Goal: Information Seeking & Learning: Learn about a topic

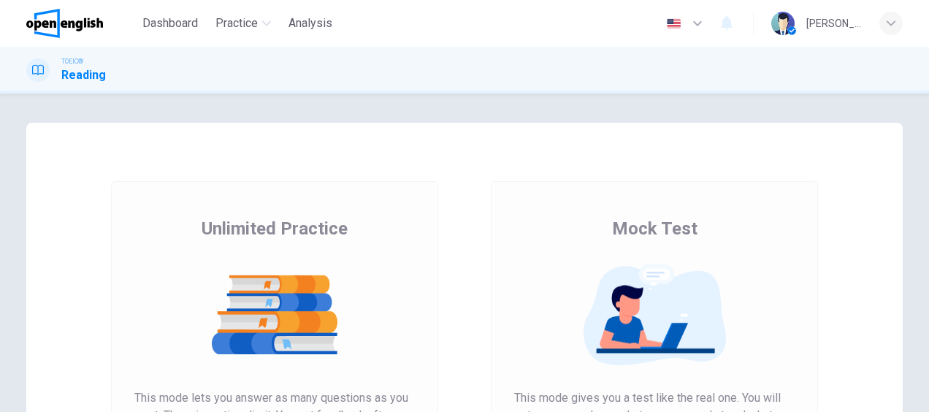
scroll to position [125, 0]
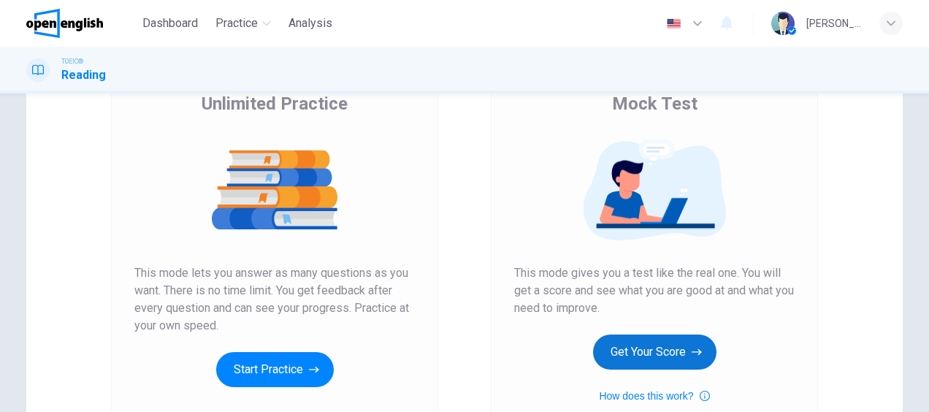
click at [618, 340] on button "Get Your Score" at bounding box center [654, 351] width 123 height 35
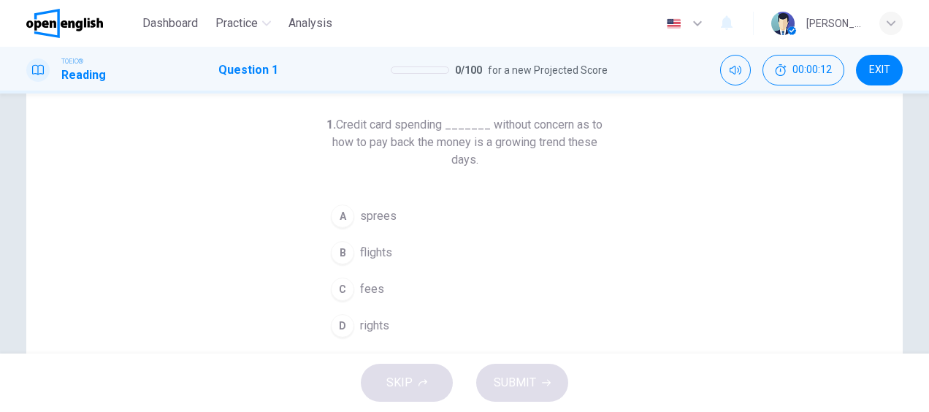
scroll to position [66, 0]
click at [338, 292] on div "C" at bounding box center [342, 288] width 23 height 23
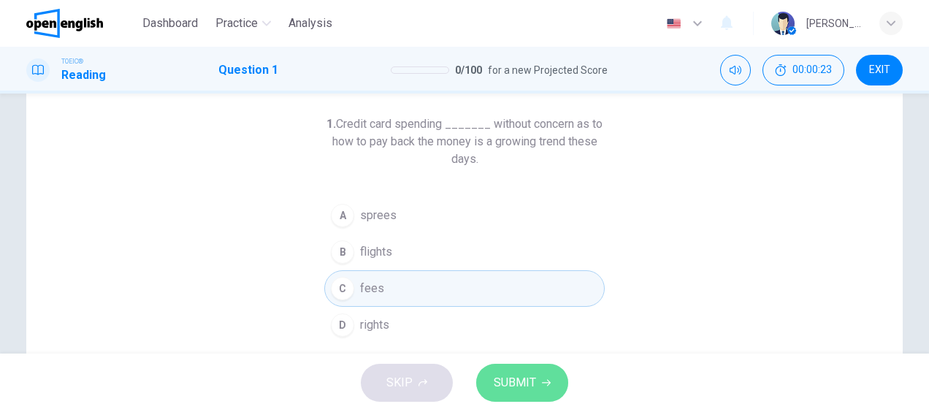
click at [519, 388] on span "SUBMIT" at bounding box center [514, 382] width 42 height 20
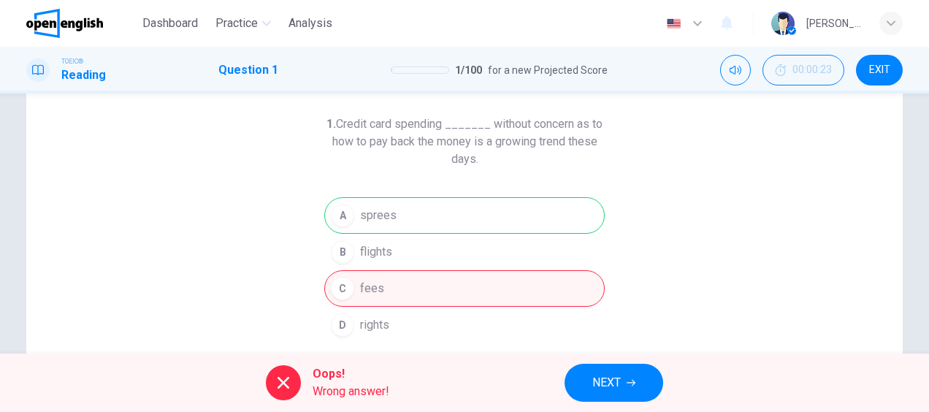
click at [607, 376] on span "NEXT" at bounding box center [606, 382] width 28 height 20
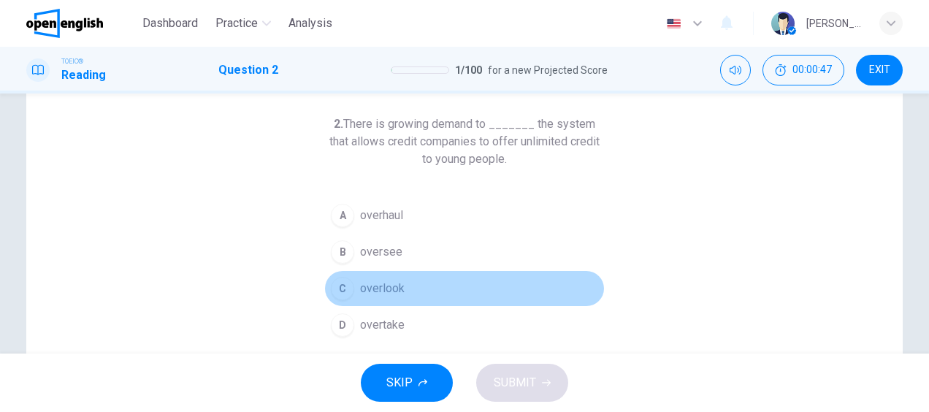
click at [375, 285] on span "overlook" at bounding box center [382, 289] width 45 height 18
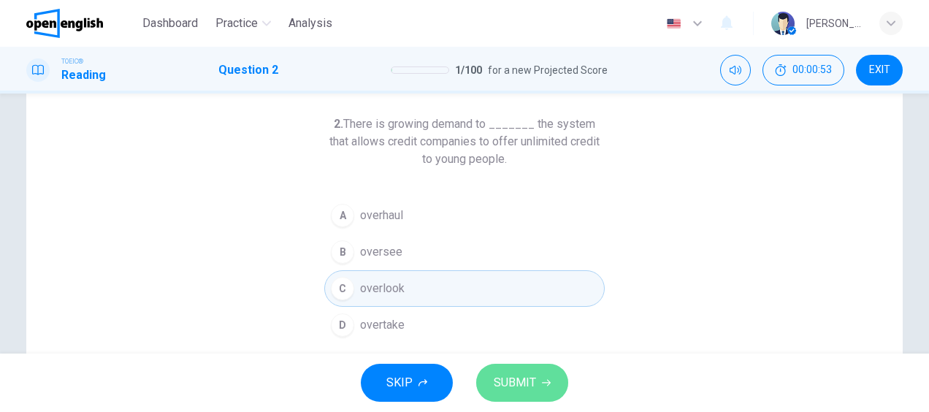
click at [527, 371] on button "SUBMIT" at bounding box center [522, 383] width 92 height 38
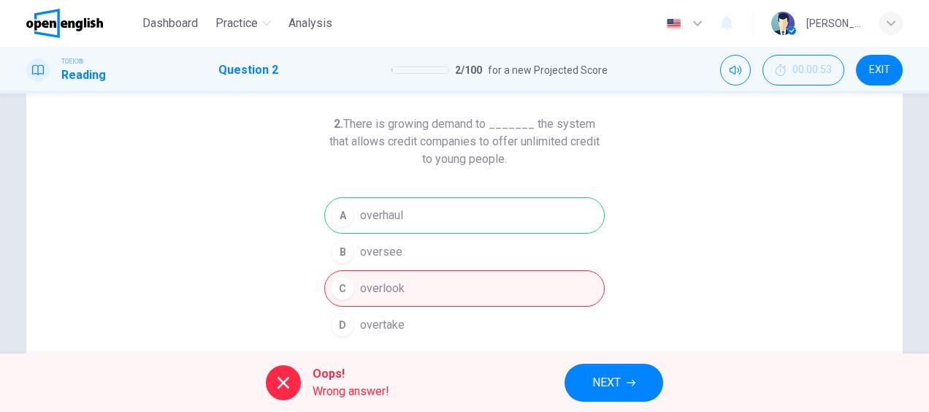
click at [604, 391] on span "NEXT" at bounding box center [606, 382] width 28 height 20
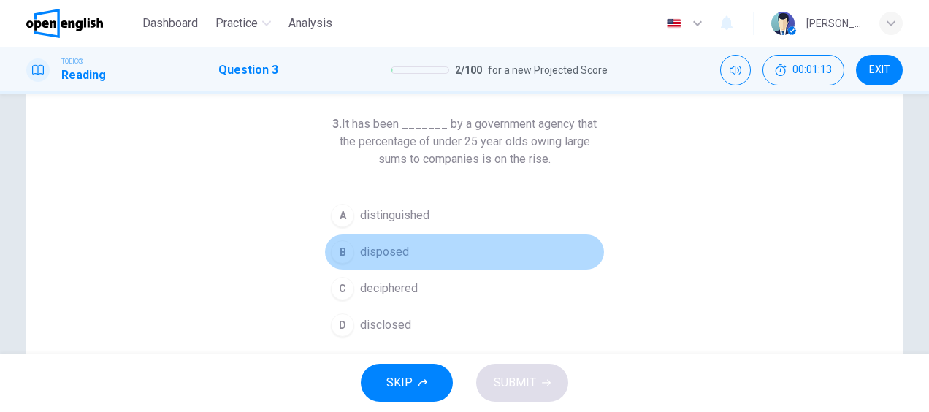
click at [383, 257] on span "disposed" at bounding box center [384, 252] width 49 height 18
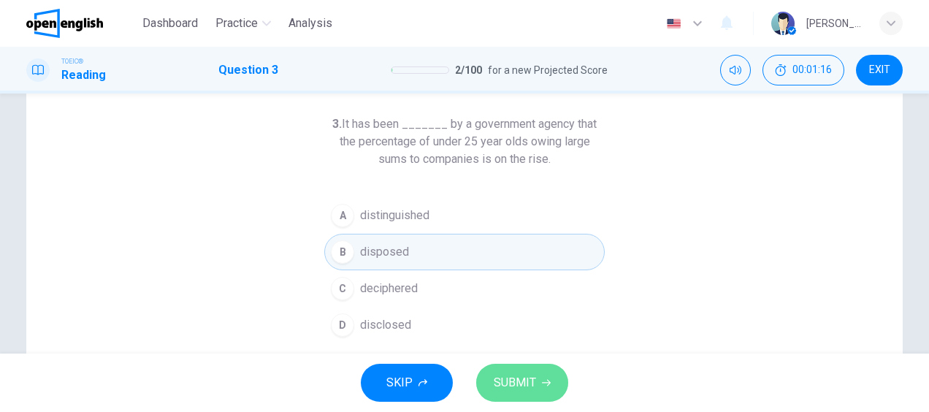
click at [514, 380] on span "SUBMIT" at bounding box center [514, 382] width 42 height 20
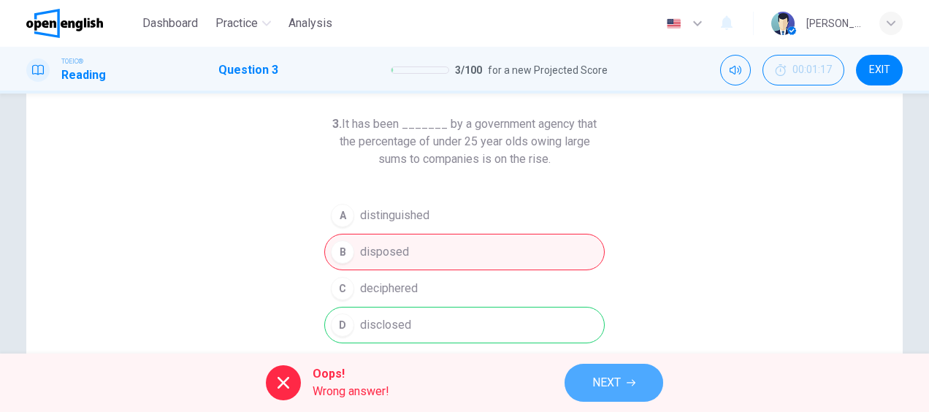
click at [616, 393] on button "NEXT" at bounding box center [613, 383] width 99 height 38
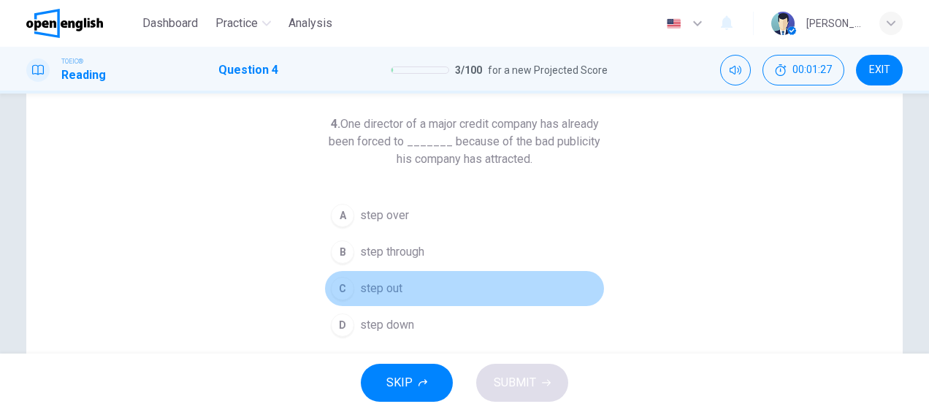
click at [380, 285] on span "step out" at bounding box center [381, 289] width 42 height 18
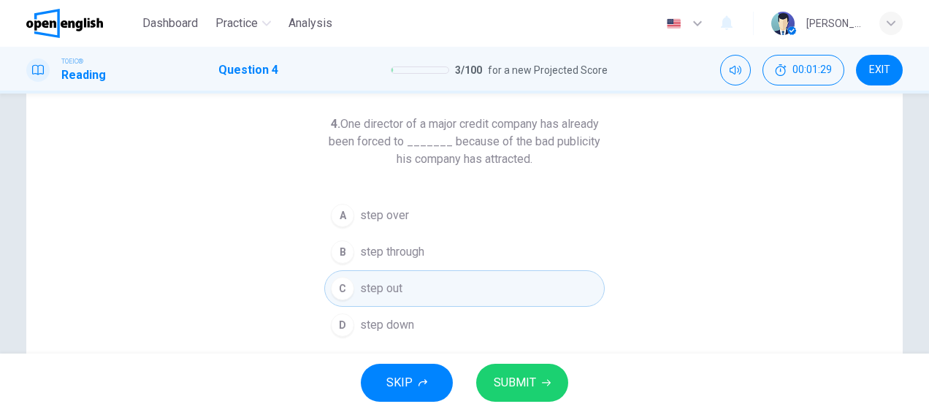
click at [512, 384] on span "SUBMIT" at bounding box center [514, 382] width 42 height 20
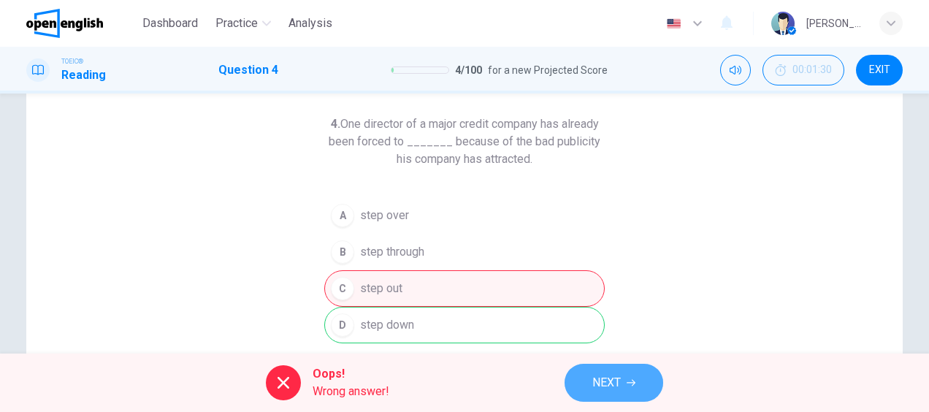
click at [597, 393] on button "NEXT" at bounding box center [613, 383] width 99 height 38
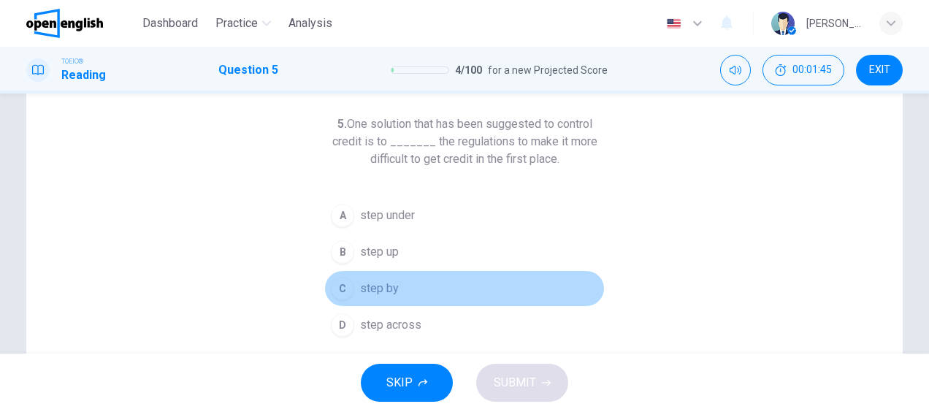
click at [366, 285] on span "step by" at bounding box center [379, 289] width 39 height 18
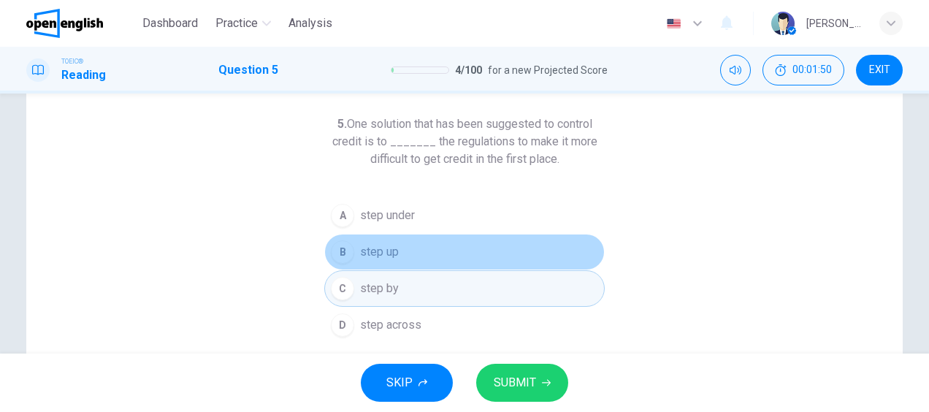
click at [376, 255] on span "step up" at bounding box center [379, 252] width 39 height 18
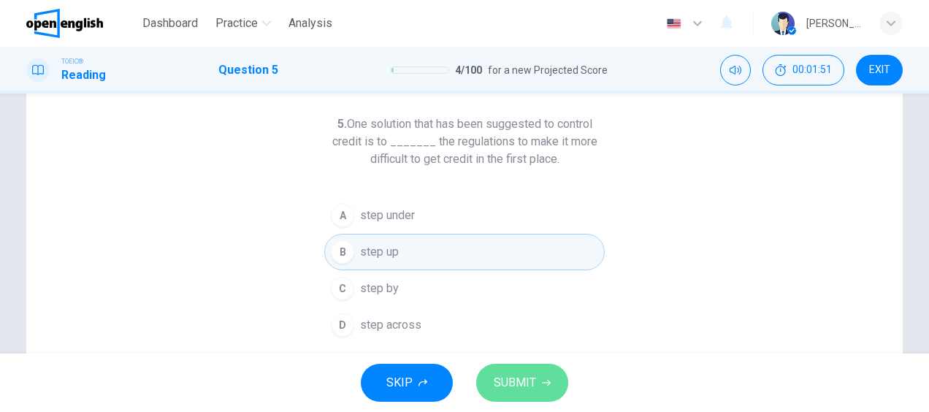
click at [512, 381] on span "SUBMIT" at bounding box center [514, 382] width 42 height 20
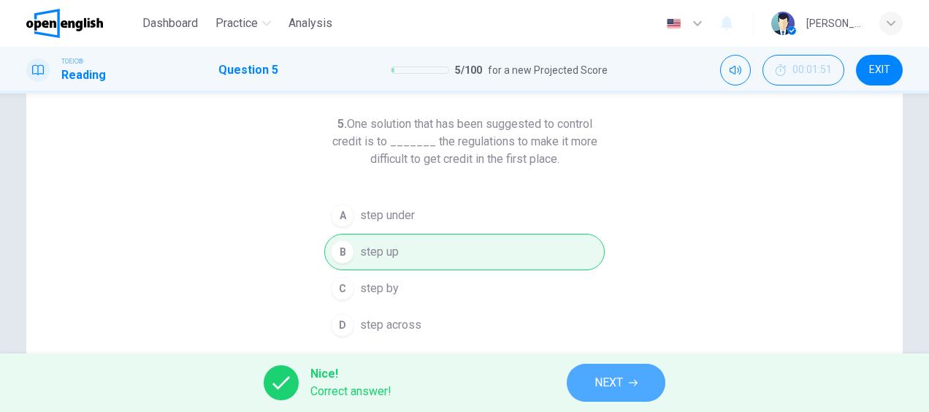
click at [612, 387] on span "NEXT" at bounding box center [608, 382] width 28 height 20
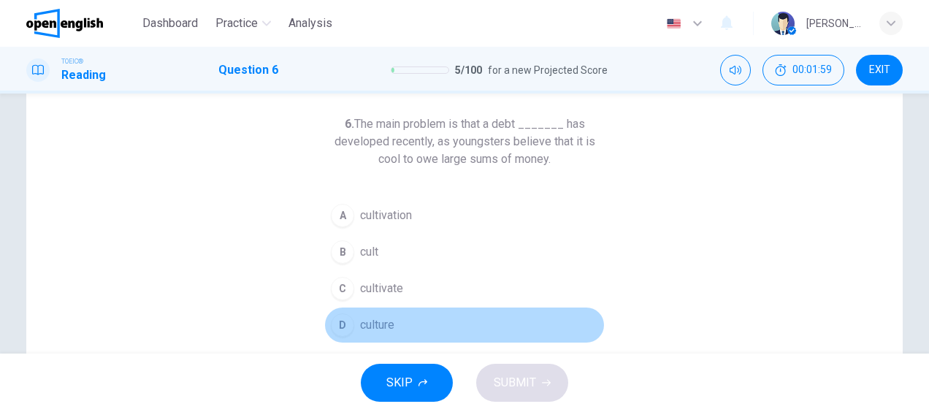
click at [364, 318] on span "culture" at bounding box center [377, 325] width 34 height 18
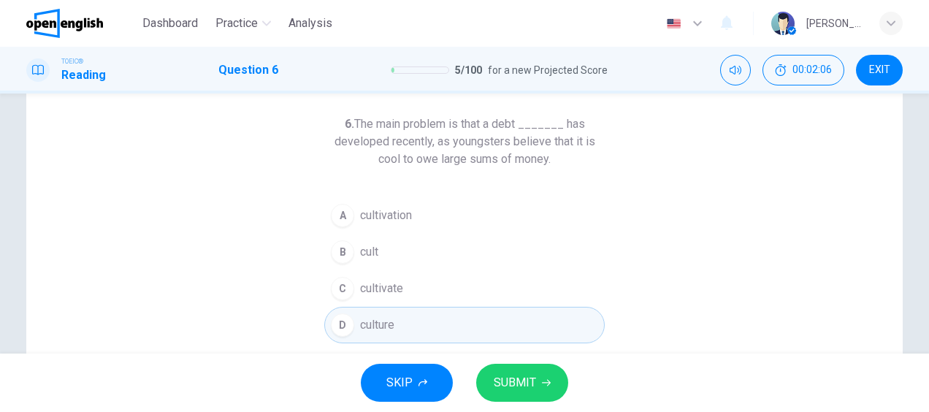
click at [521, 377] on span "SUBMIT" at bounding box center [514, 382] width 42 height 20
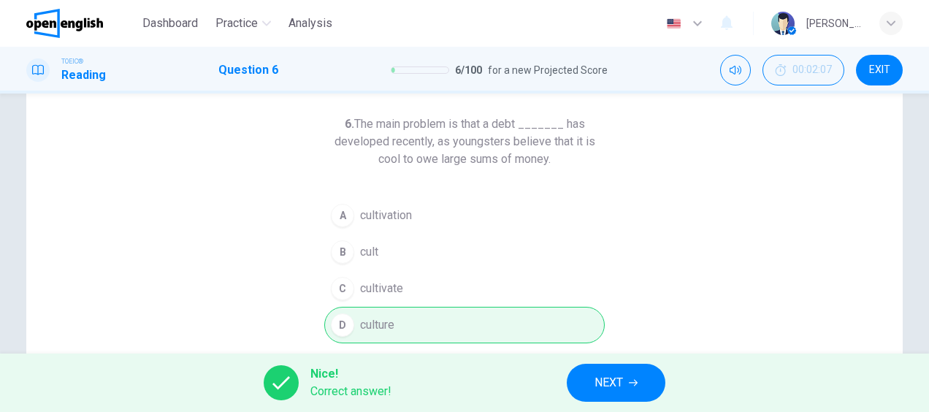
click at [592, 392] on button "NEXT" at bounding box center [616, 383] width 99 height 38
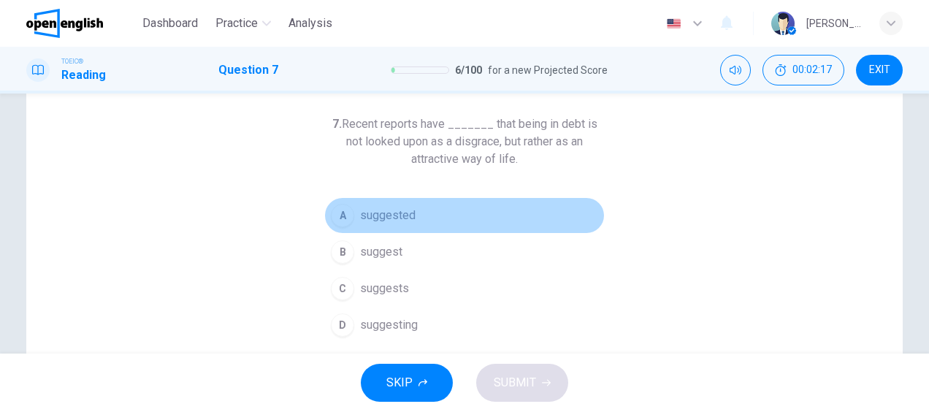
click at [384, 215] on span "suggested" at bounding box center [387, 216] width 55 height 18
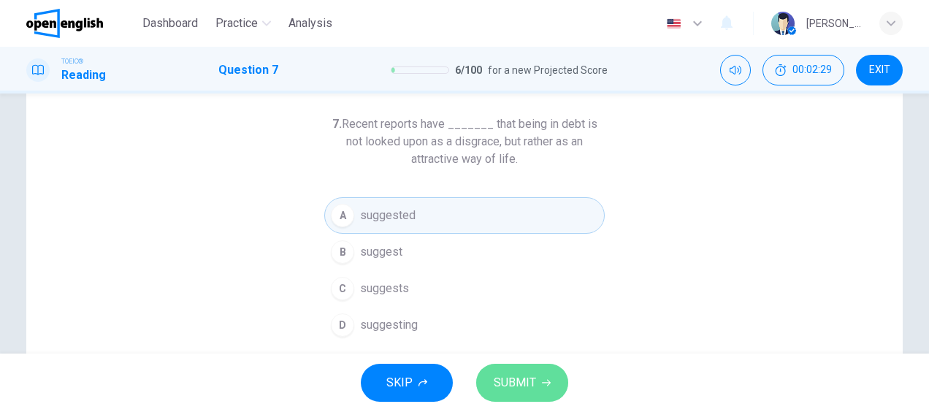
click at [512, 393] on button "SUBMIT" at bounding box center [522, 383] width 92 height 38
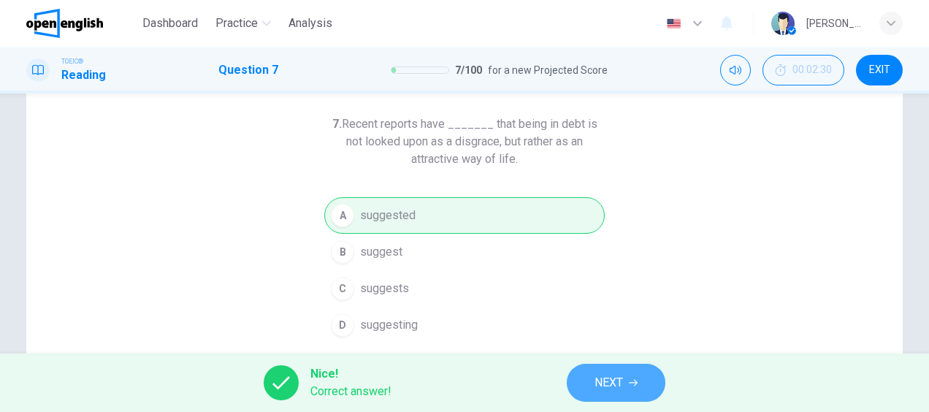
click at [607, 392] on span "NEXT" at bounding box center [608, 382] width 28 height 20
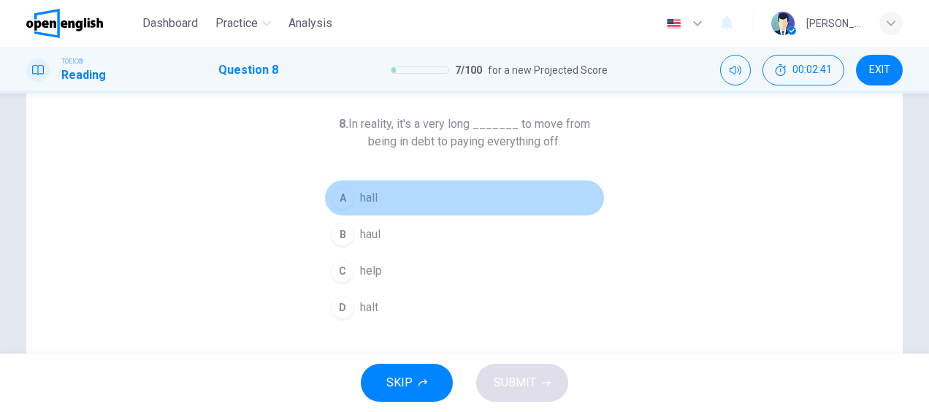
click at [364, 190] on span "hall" at bounding box center [369, 198] width 18 height 18
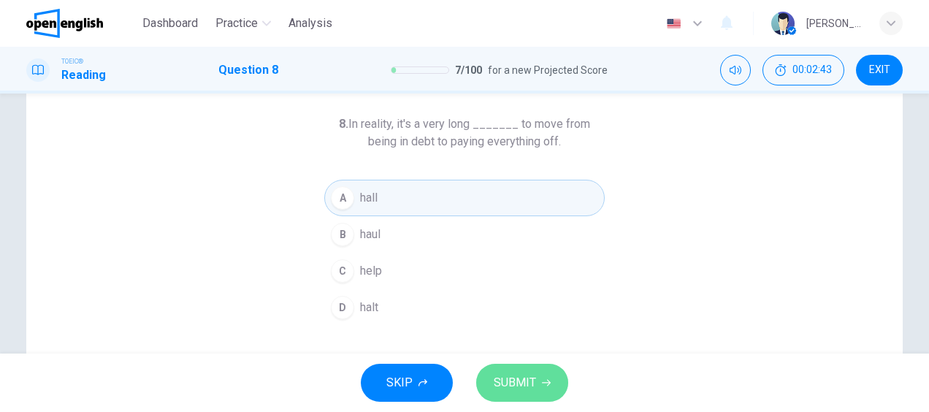
click at [515, 380] on span "SUBMIT" at bounding box center [514, 382] width 42 height 20
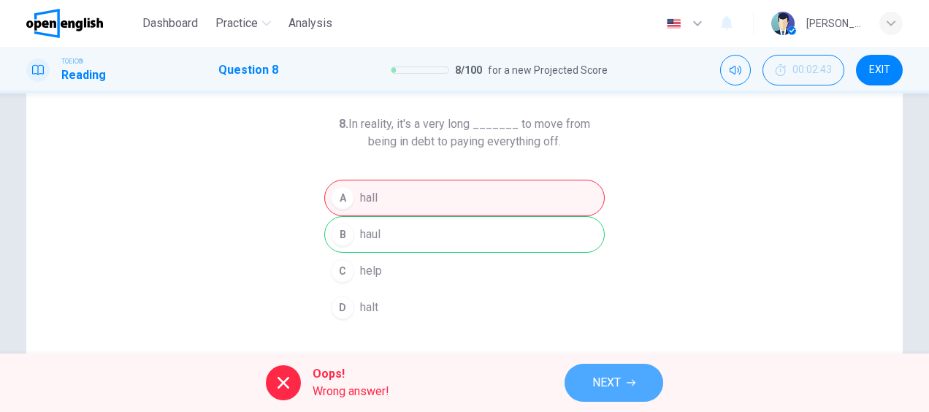
click at [594, 392] on span "NEXT" at bounding box center [606, 382] width 28 height 20
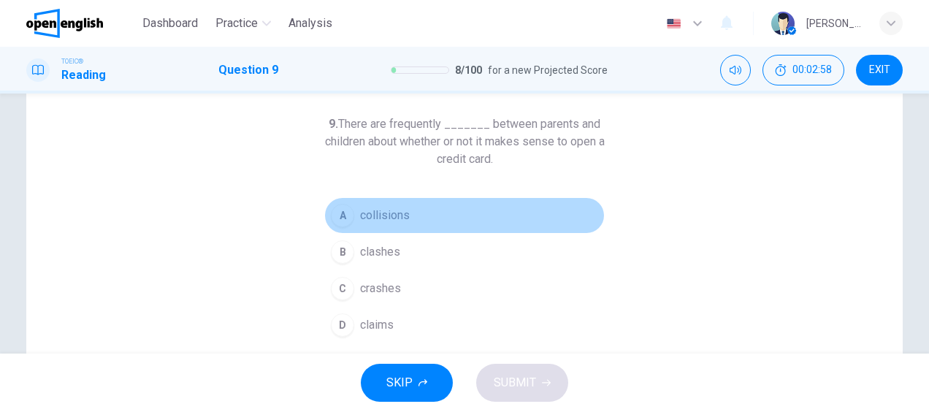
click at [396, 214] on span "collisions" at bounding box center [385, 216] width 50 height 18
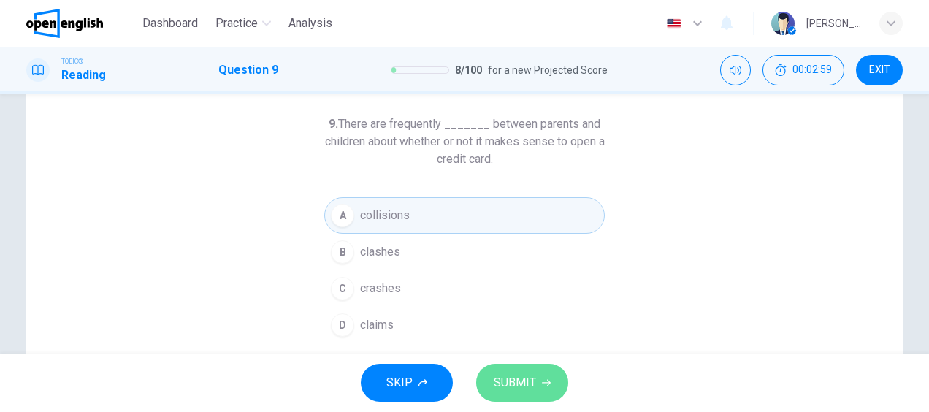
click at [504, 383] on span "SUBMIT" at bounding box center [514, 382] width 42 height 20
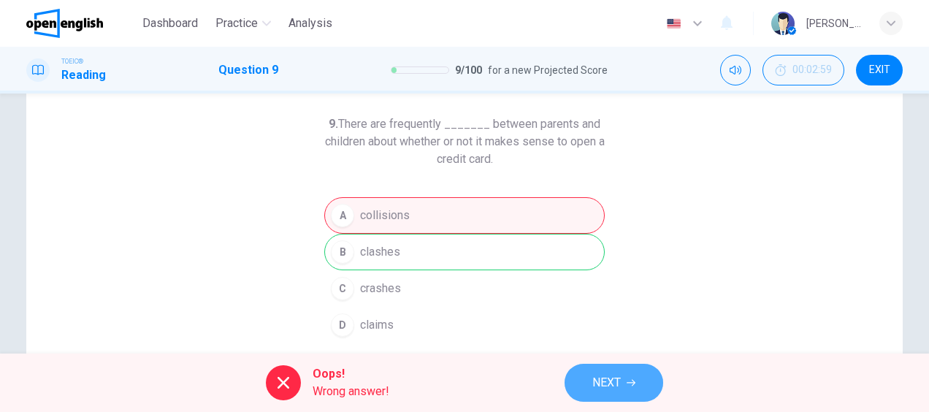
click at [605, 388] on span "NEXT" at bounding box center [606, 382] width 28 height 20
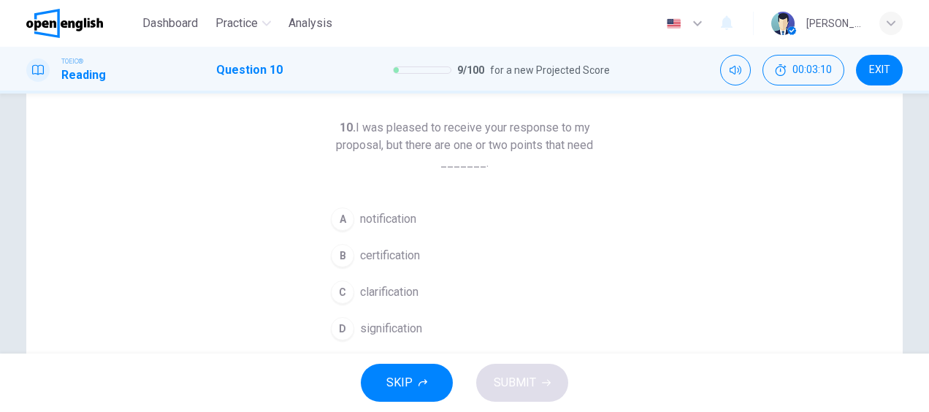
scroll to position [63, 0]
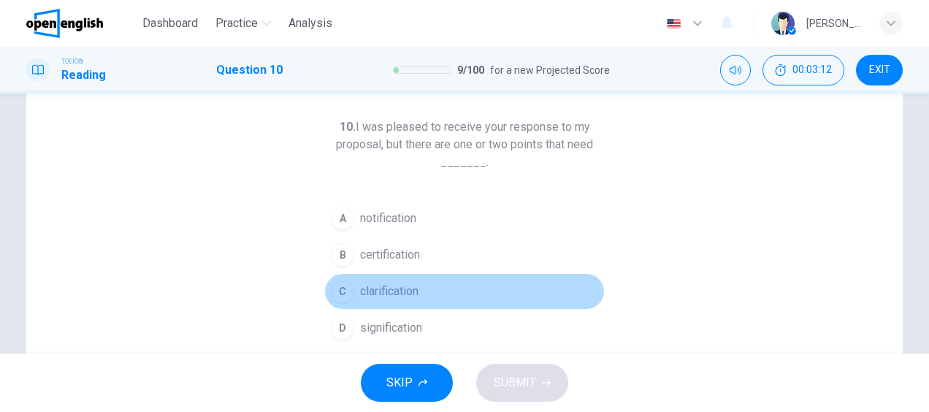
click at [352, 288] on button "C clarification" at bounding box center [464, 291] width 280 height 37
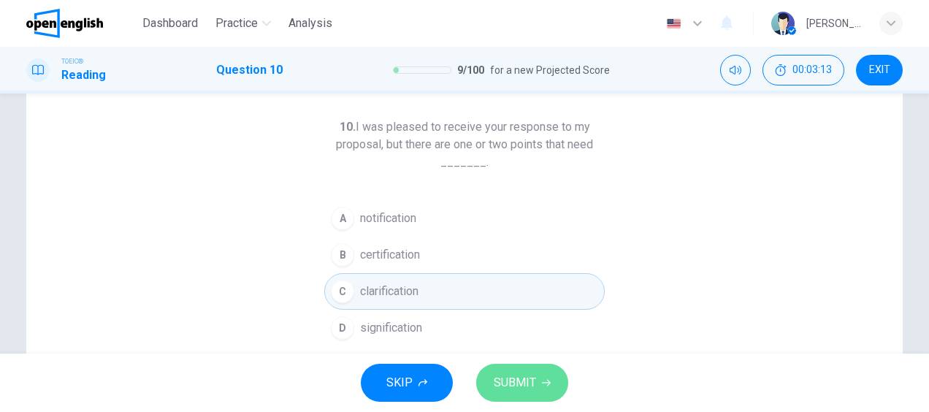
click at [518, 377] on span "SUBMIT" at bounding box center [514, 382] width 42 height 20
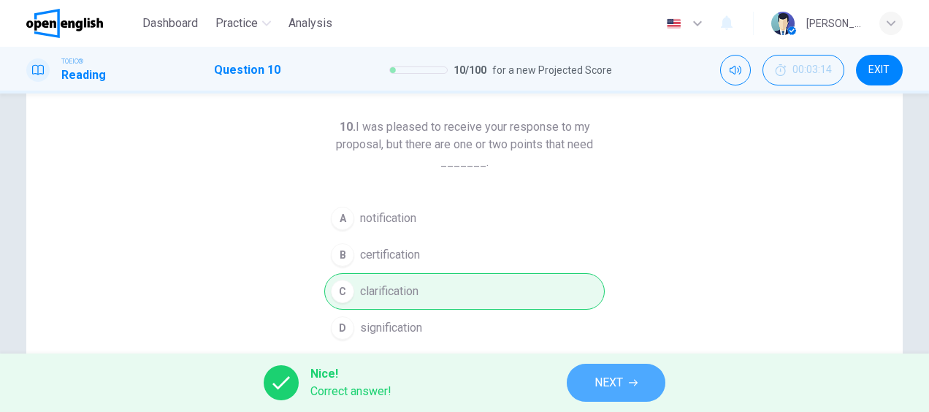
click at [621, 373] on span "NEXT" at bounding box center [608, 382] width 28 height 20
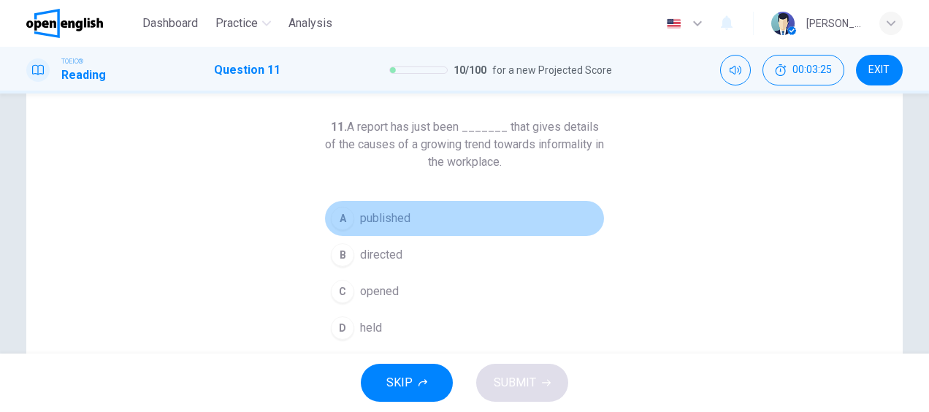
click at [382, 222] on span "published" at bounding box center [385, 219] width 50 height 18
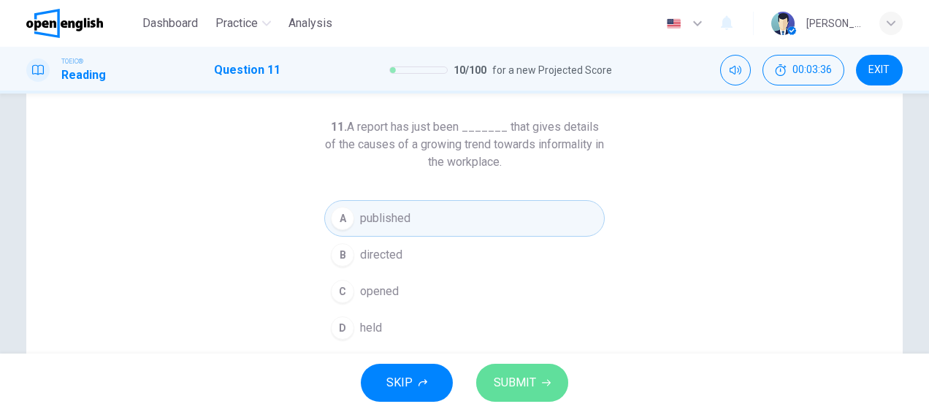
click at [517, 375] on span "SUBMIT" at bounding box center [514, 382] width 42 height 20
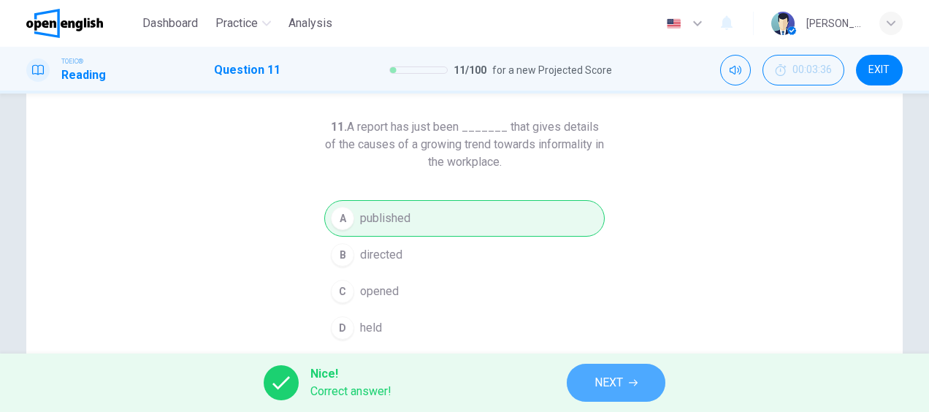
click at [585, 390] on button "NEXT" at bounding box center [616, 383] width 99 height 38
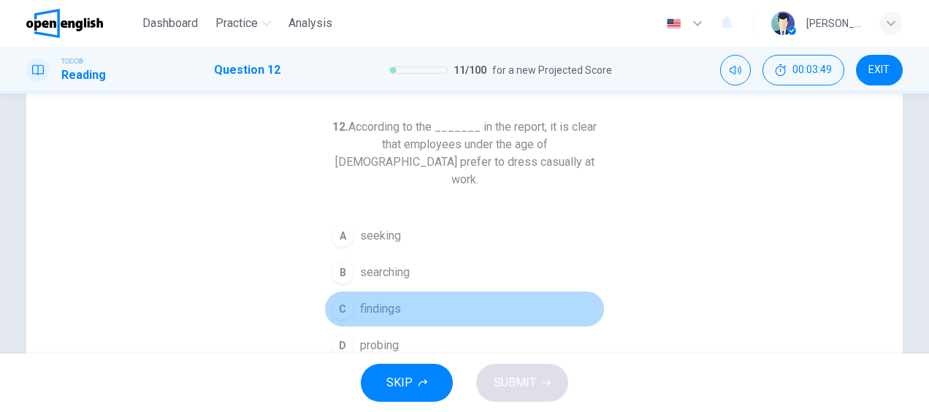
click at [371, 300] on span "findings" at bounding box center [380, 309] width 41 height 18
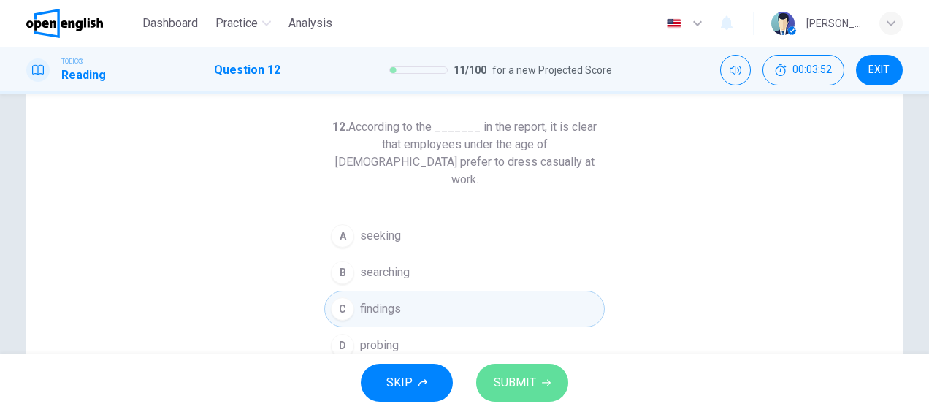
click at [521, 374] on span "SUBMIT" at bounding box center [514, 382] width 42 height 20
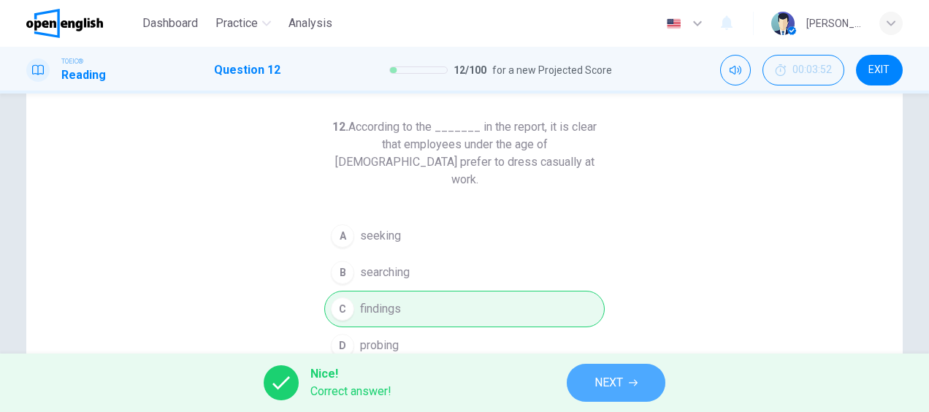
click at [589, 388] on button "NEXT" at bounding box center [616, 383] width 99 height 38
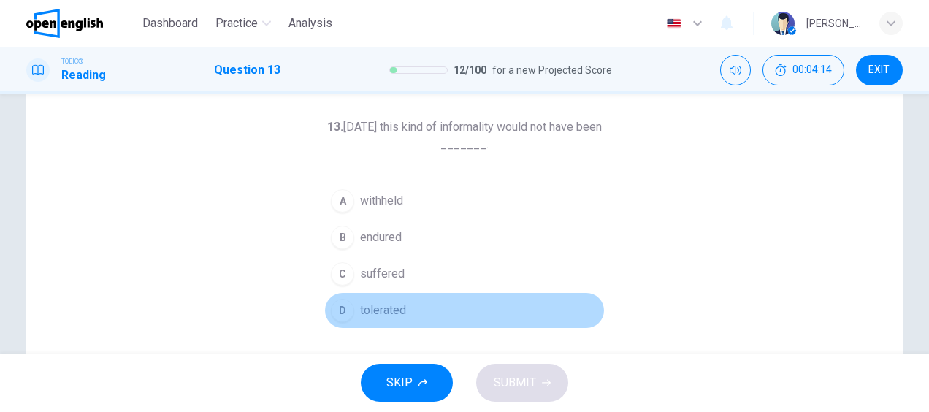
click at [371, 315] on span "tolerated" at bounding box center [383, 311] width 46 height 18
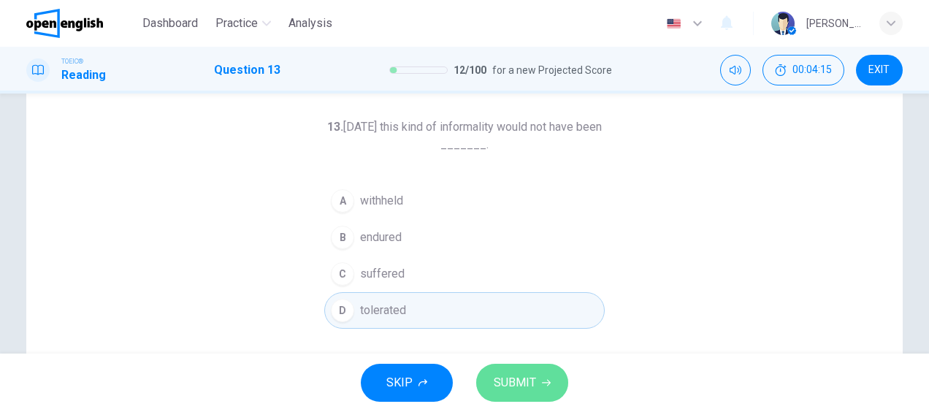
click at [505, 384] on span "SUBMIT" at bounding box center [514, 382] width 42 height 20
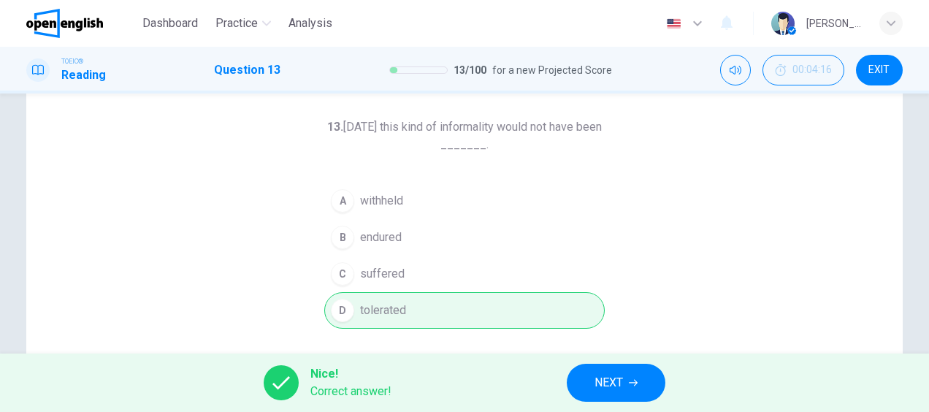
click at [604, 390] on span "NEXT" at bounding box center [608, 382] width 28 height 20
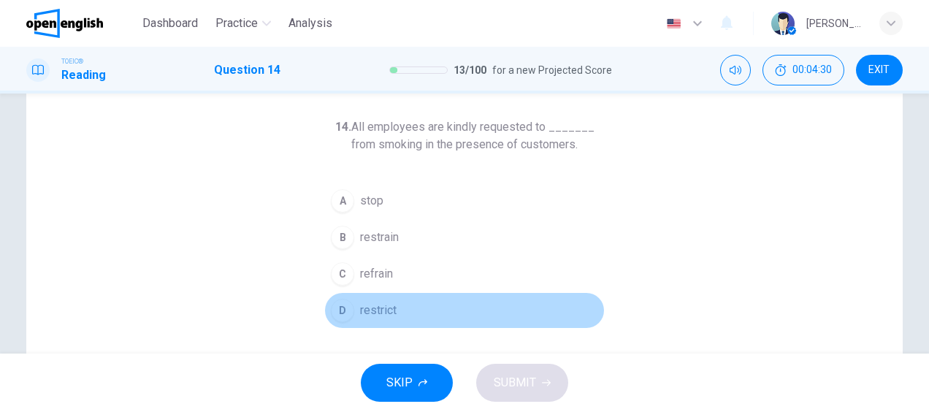
click at [374, 309] on span "restrict" at bounding box center [378, 311] width 37 height 18
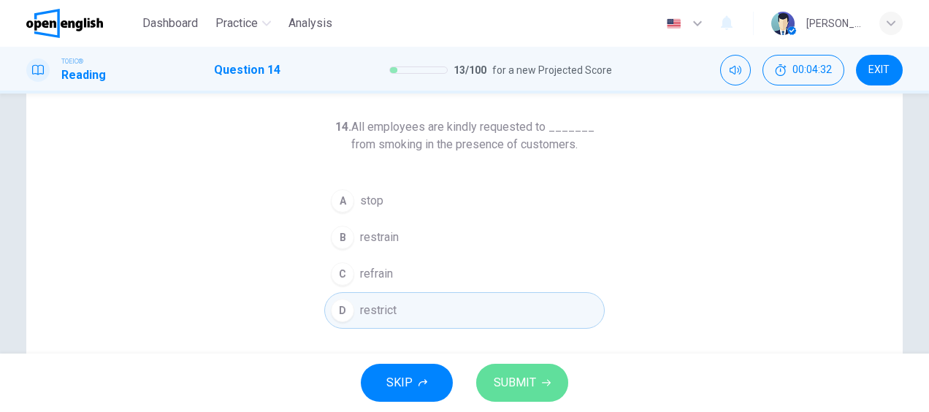
click at [537, 390] on button "SUBMIT" at bounding box center [522, 383] width 92 height 38
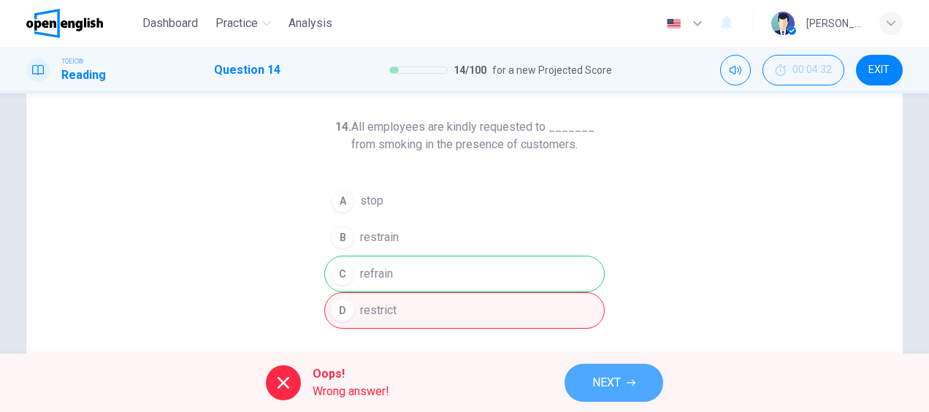
click at [613, 380] on span "NEXT" at bounding box center [606, 382] width 28 height 20
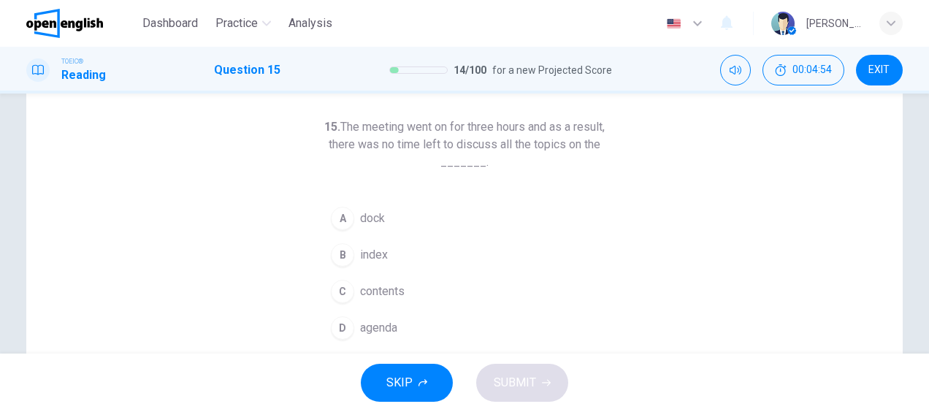
click at [380, 328] on span "agenda" at bounding box center [378, 328] width 37 height 18
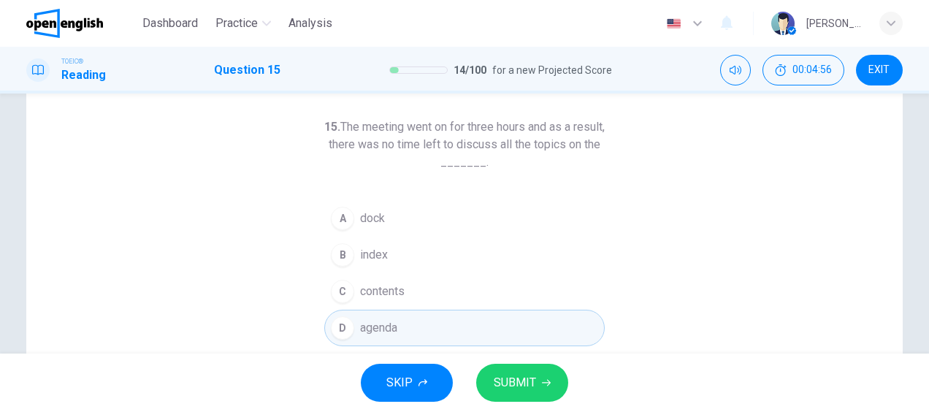
click at [510, 374] on span "SUBMIT" at bounding box center [514, 382] width 42 height 20
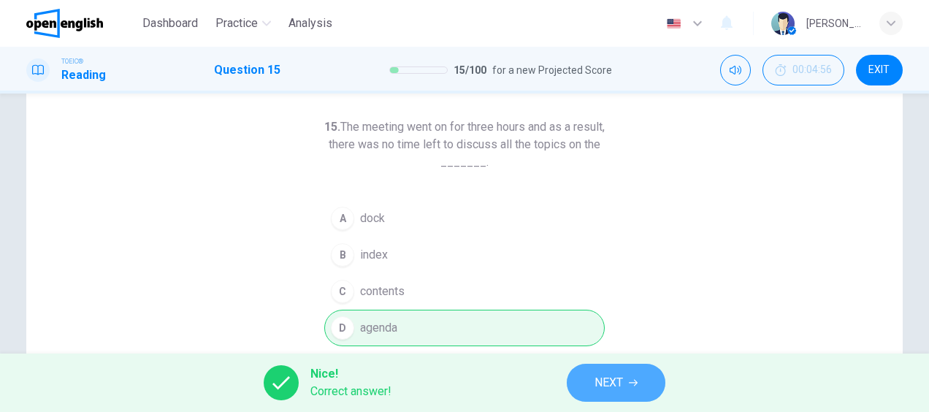
click at [617, 383] on span "NEXT" at bounding box center [608, 382] width 28 height 20
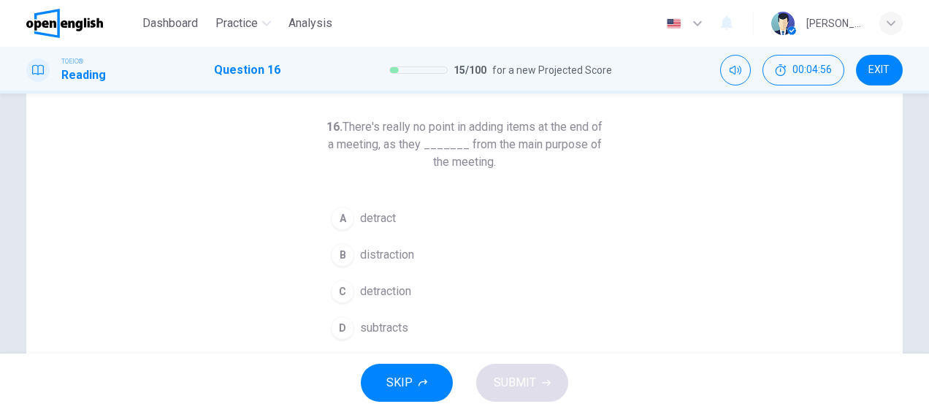
click at [617, 383] on div "SKIP SUBMIT" at bounding box center [464, 382] width 929 height 58
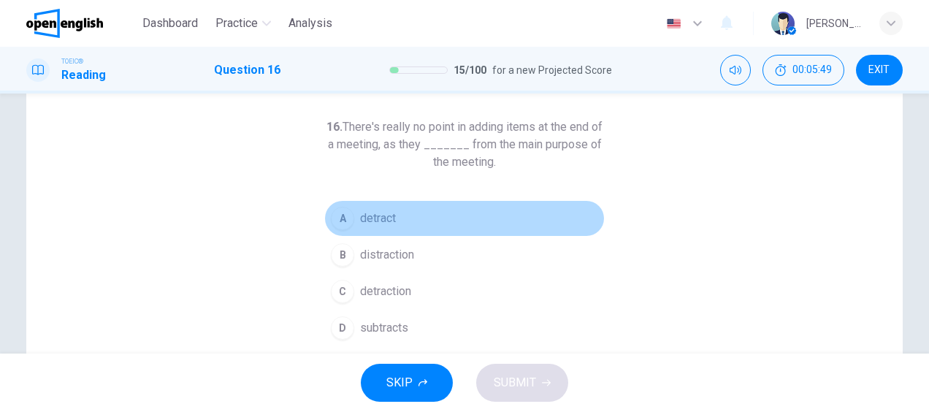
click at [379, 216] on span "detract" at bounding box center [378, 219] width 36 height 18
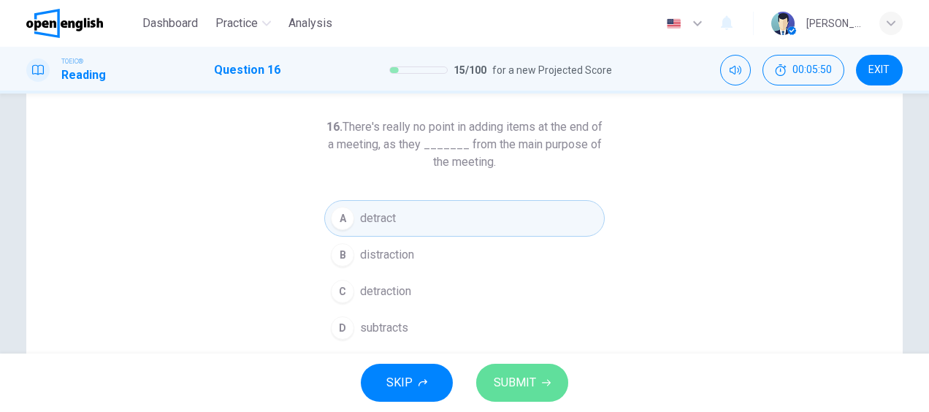
click at [507, 374] on span "SUBMIT" at bounding box center [514, 382] width 42 height 20
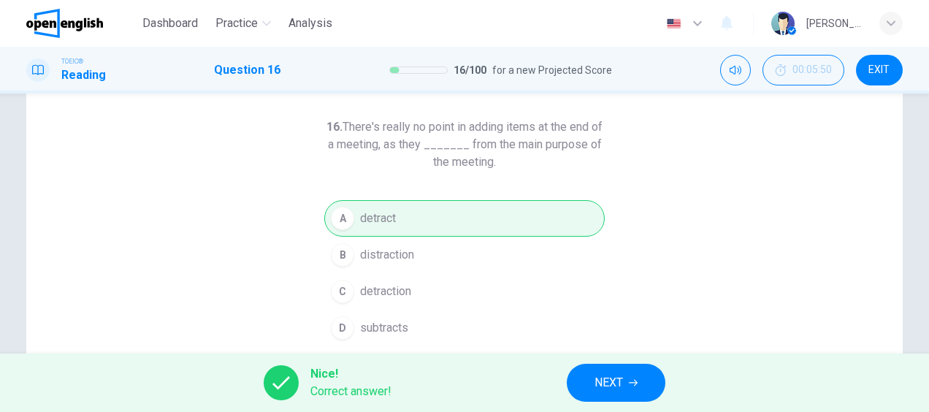
click at [599, 372] on span "NEXT" at bounding box center [608, 382] width 28 height 20
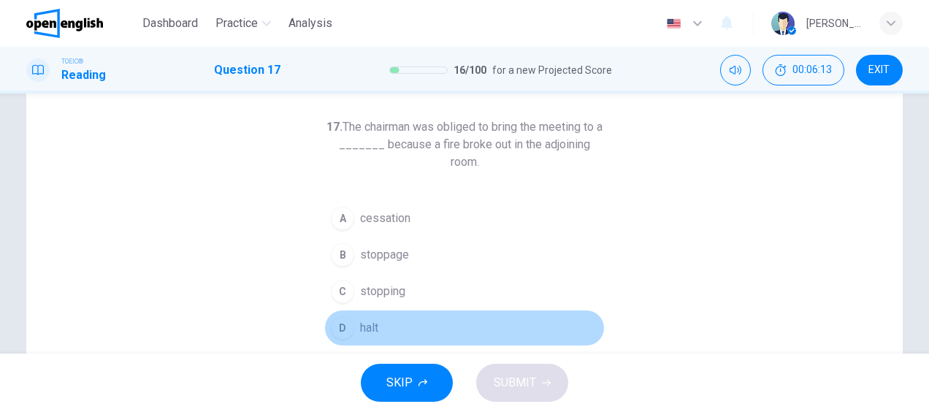
click at [365, 326] on span "halt" at bounding box center [369, 328] width 18 height 18
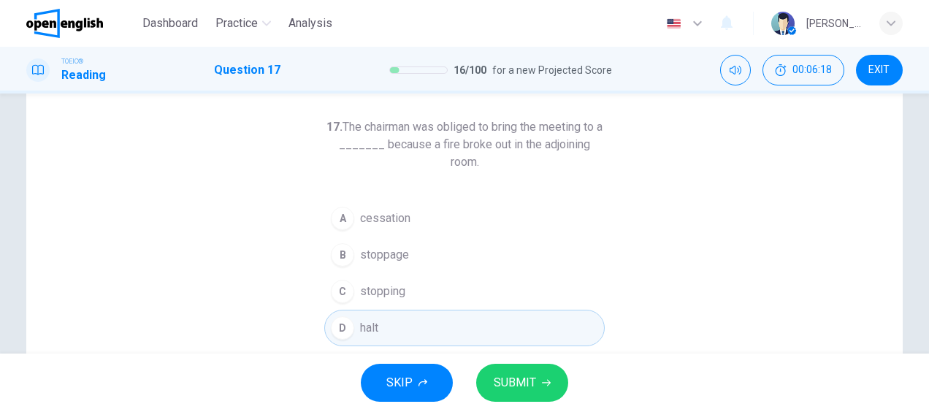
click at [523, 387] on span "SUBMIT" at bounding box center [514, 382] width 42 height 20
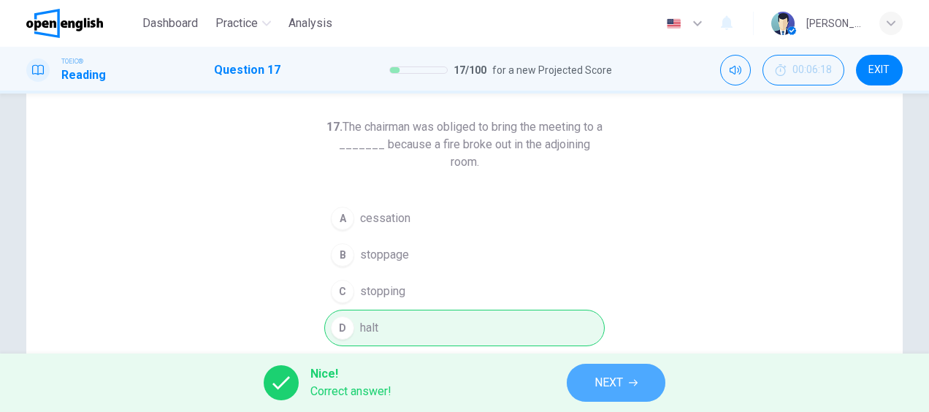
click at [612, 377] on span "NEXT" at bounding box center [608, 382] width 28 height 20
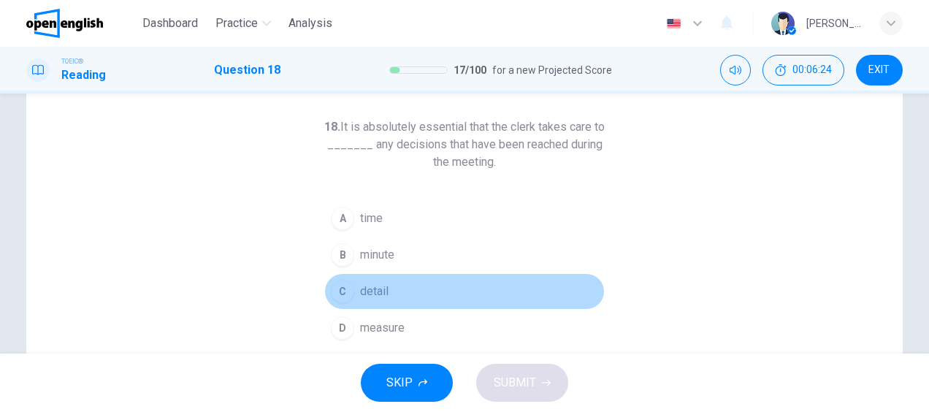
click at [353, 293] on button "C detail" at bounding box center [464, 291] width 280 height 37
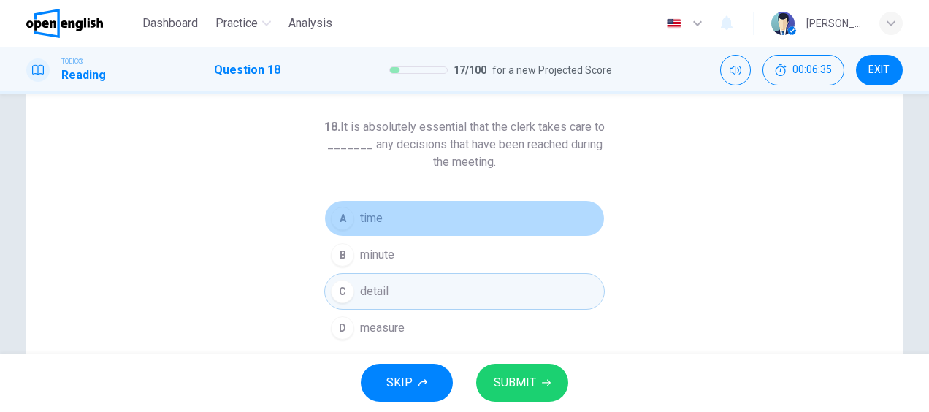
click at [388, 219] on button "A time" at bounding box center [464, 218] width 280 height 37
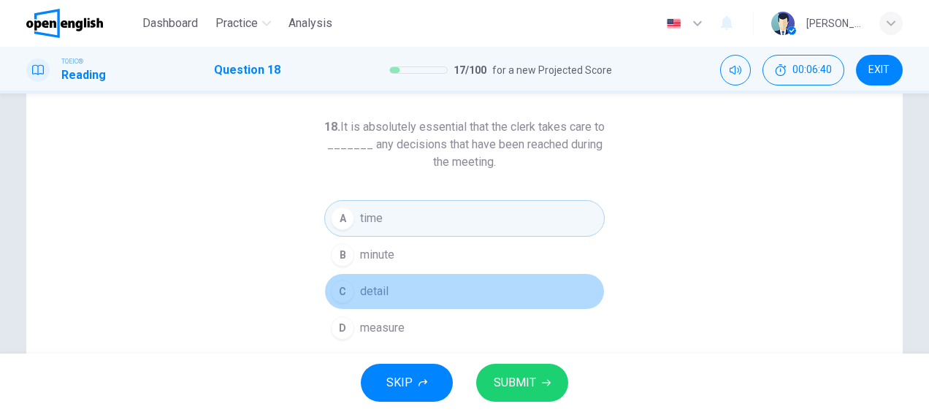
click at [385, 292] on button "C detail" at bounding box center [464, 291] width 280 height 37
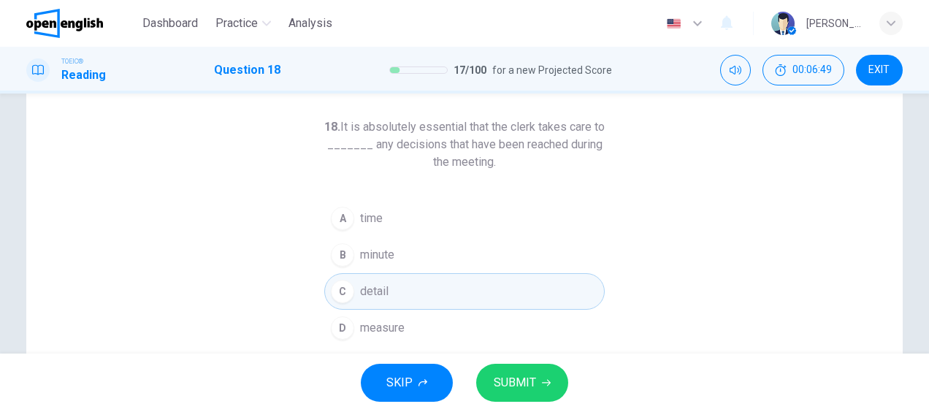
click at [504, 374] on span "SUBMIT" at bounding box center [514, 382] width 42 height 20
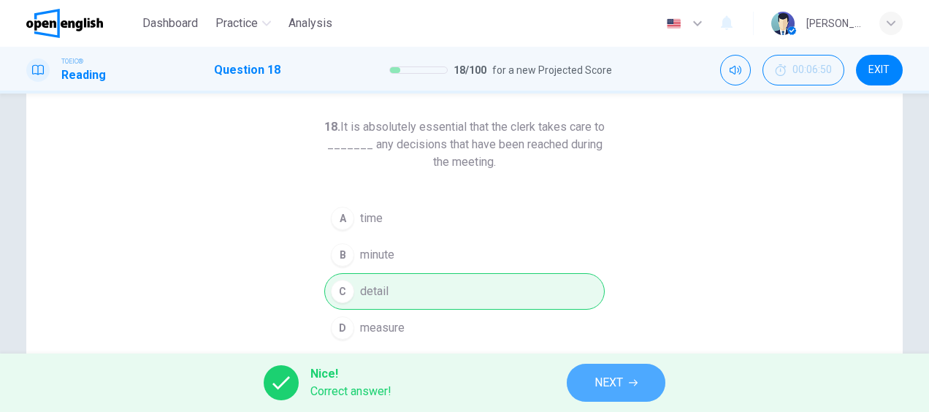
click at [607, 390] on span "NEXT" at bounding box center [608, 382] width 28 height 20
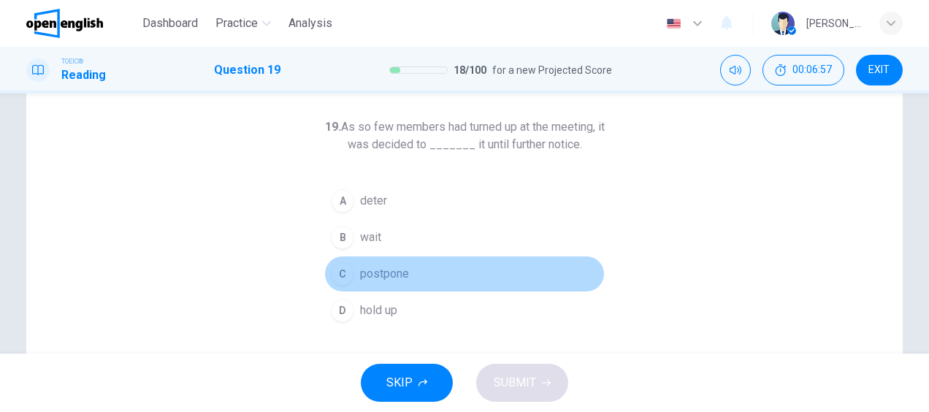
click at [354, 268] on button "C postpone" at bounding box center [464, 274] width 280 height 37
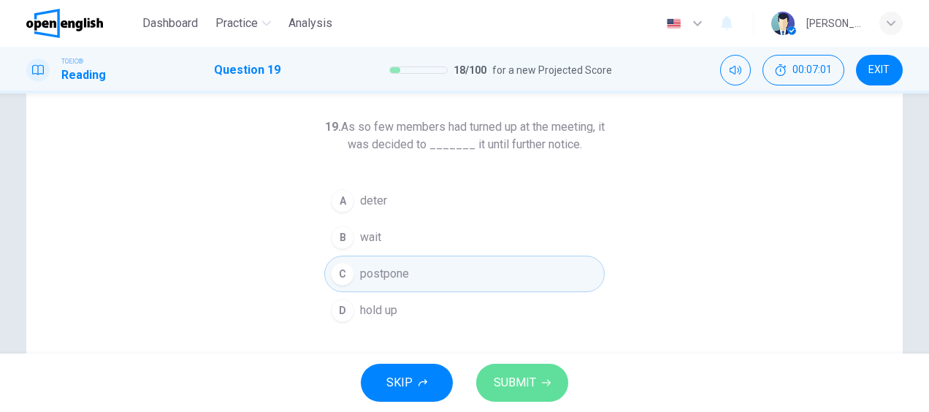
click at [512, 374] on span "SUBMIT" at bounding box center [514, 382] width 42 height 20
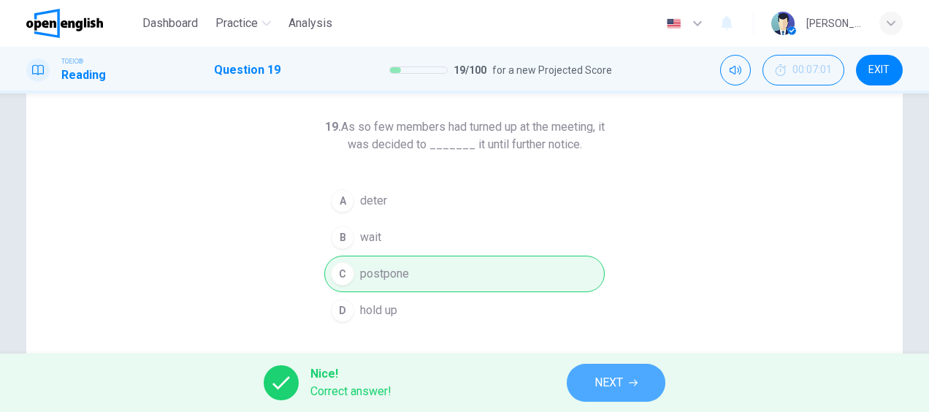
click at [610, 391] on span "NEXT" at bounding box center [608, 382] width 28 height 20
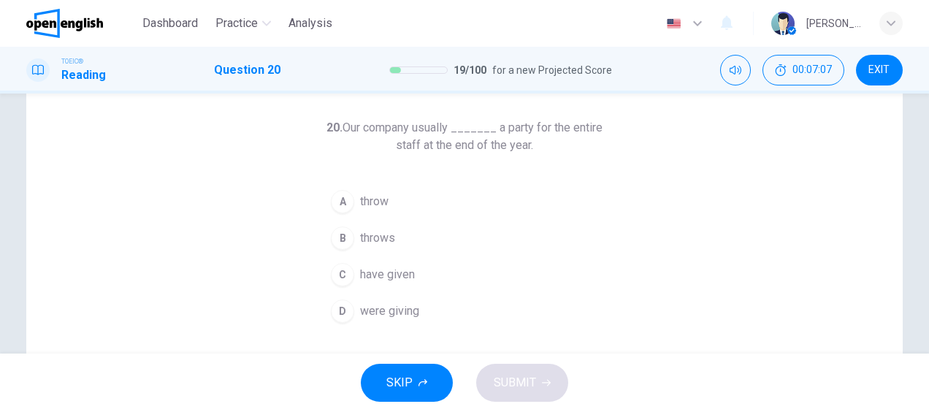
scroll to position [69, 0]
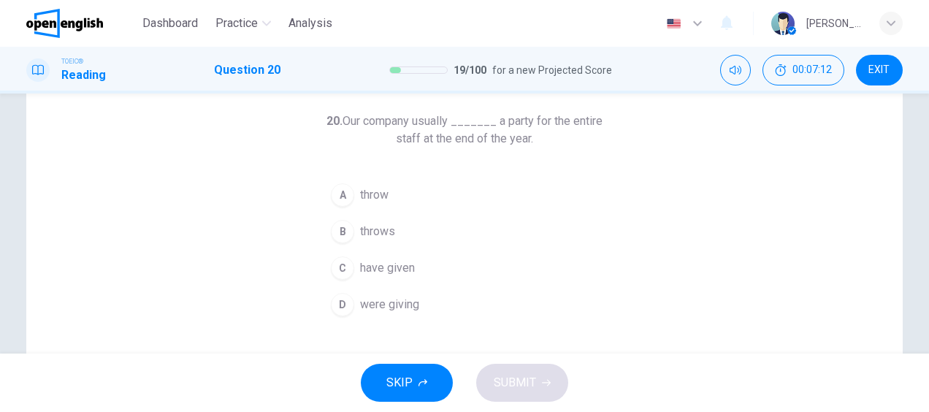
click at [377, 231] on span "throws" at bounding box center [377, 232] width 35 height 18
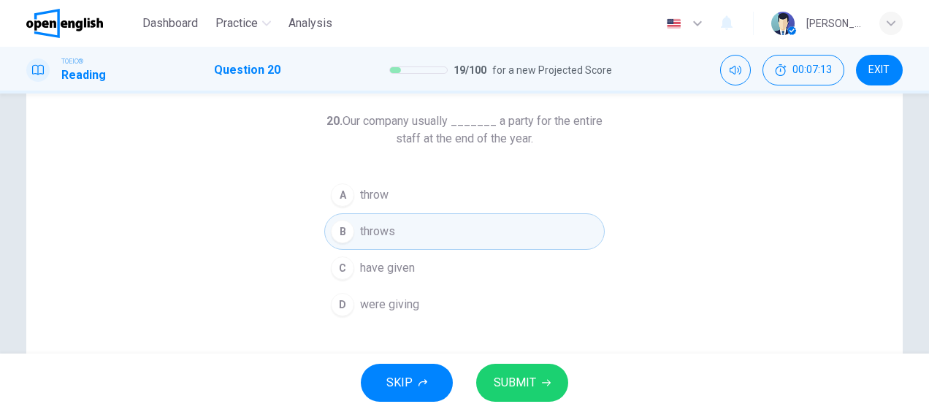
click at [523, 377] on span "SUBMIT" at bounding box center [514, 382] width 42 height 20
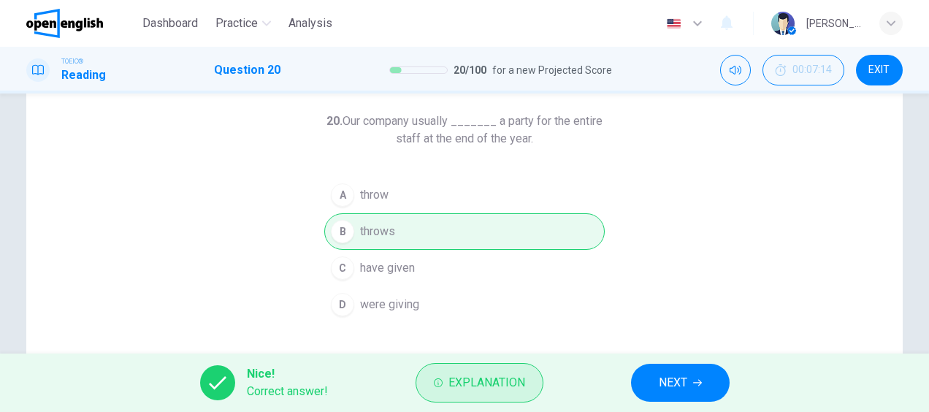
click at [502, 389] on span "Explanation" at bounding box center [486, 382] width 77 height 20
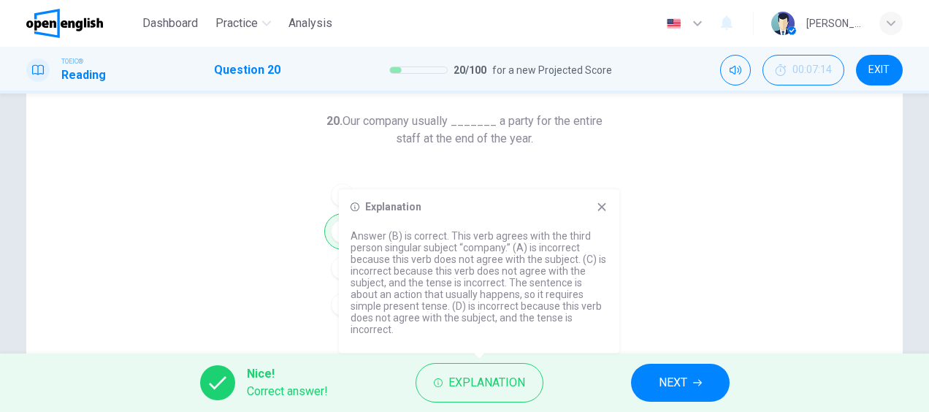
click at [681, 386] on span "NEXT" at bounding box center [672, 382] width 28 height 20
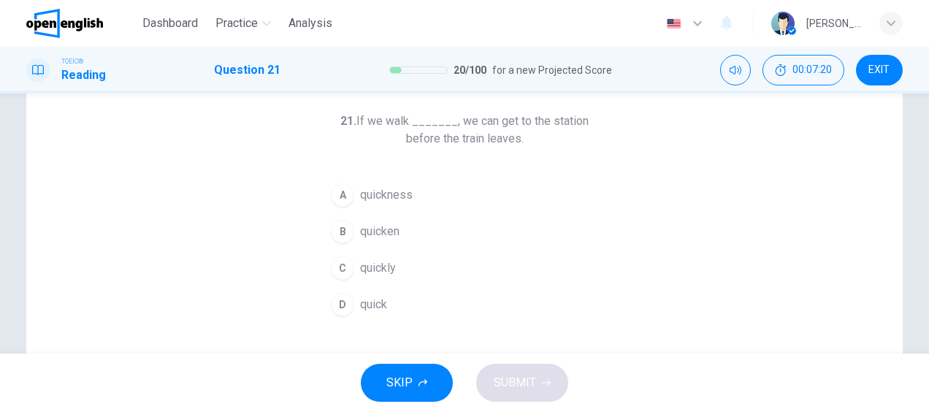
click at [383, 268] on span "quickly" at bounding box center [378, 268] width 36 height 18
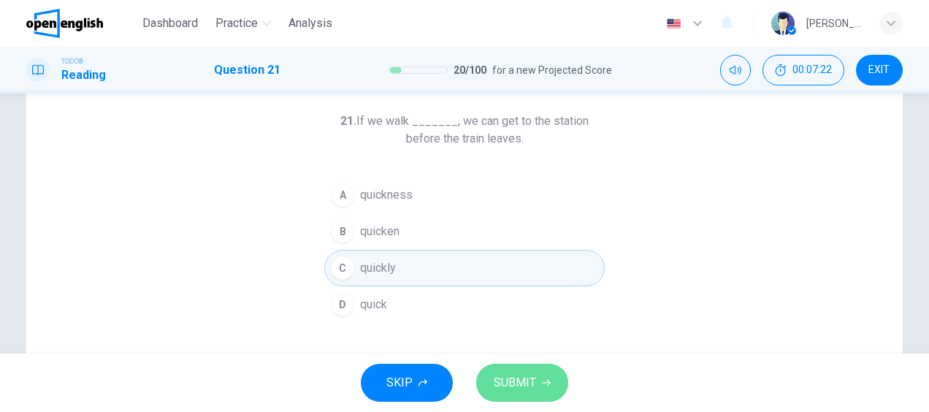
click at [527, 375] on span "SUBMIT" at bounding box center [514, 382] width 42 height 20
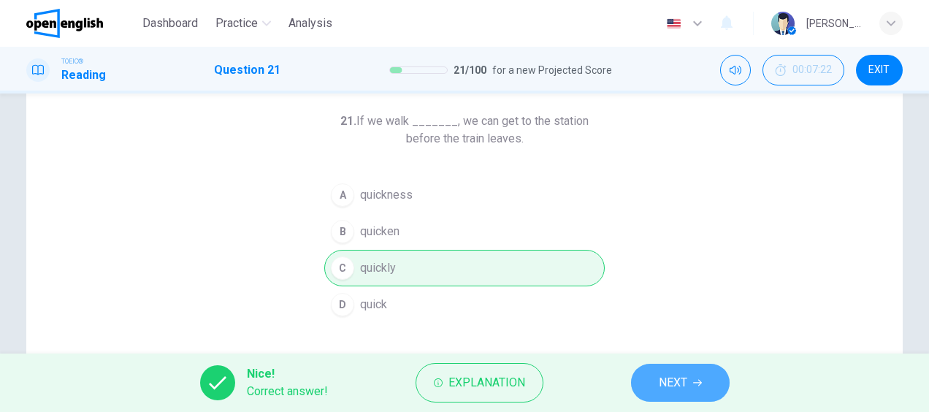
click at [683, 385] on span "NEXT" at bounding box center [672, 382] width 28 height 20
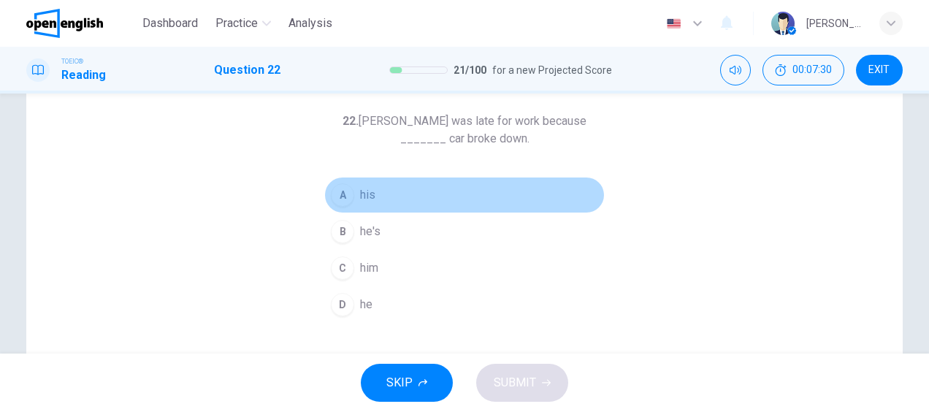
click at [346, 193] on div "A" at bounding box center [342, 194] width 23 height 23
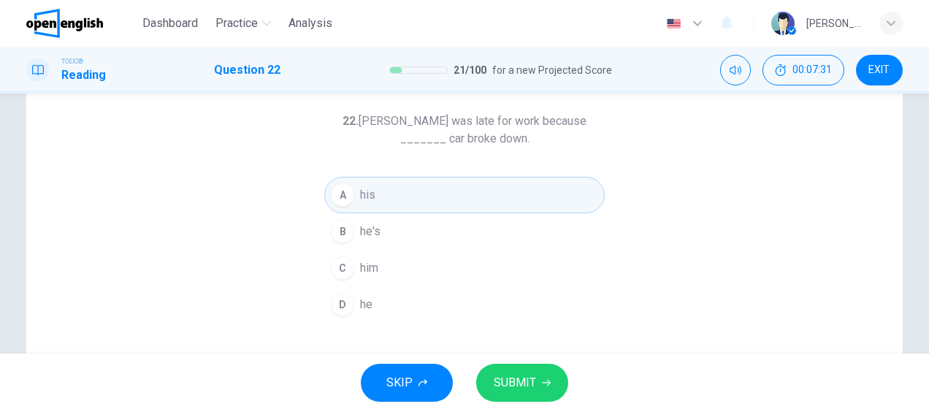
click at [534, 378] on span "SUBMIT" at bounding box center [514, 382] width 42 height 20
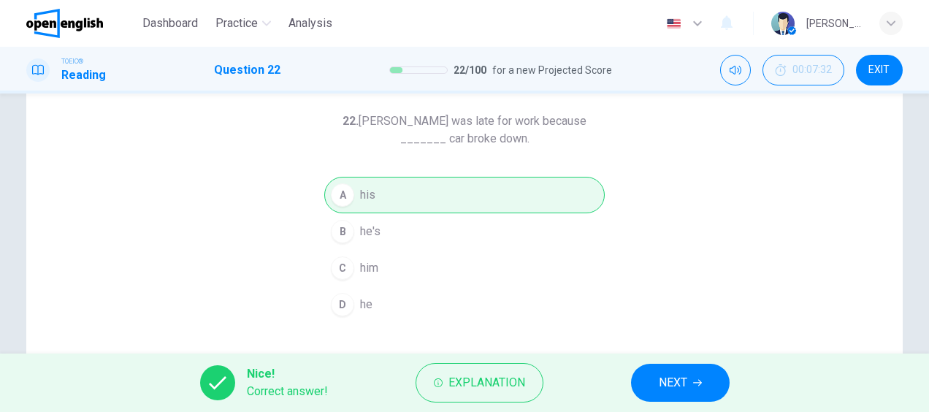
click at [683, 384] on span "NEXT" at bounding box center [672, 382] width 28 height 20
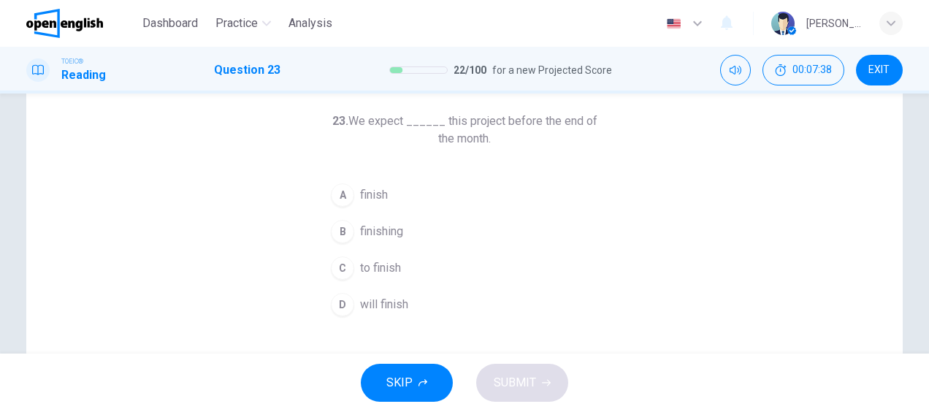
click at [380, 270] on span "to finish" at bounding box center [380, 268] width 41 height 18
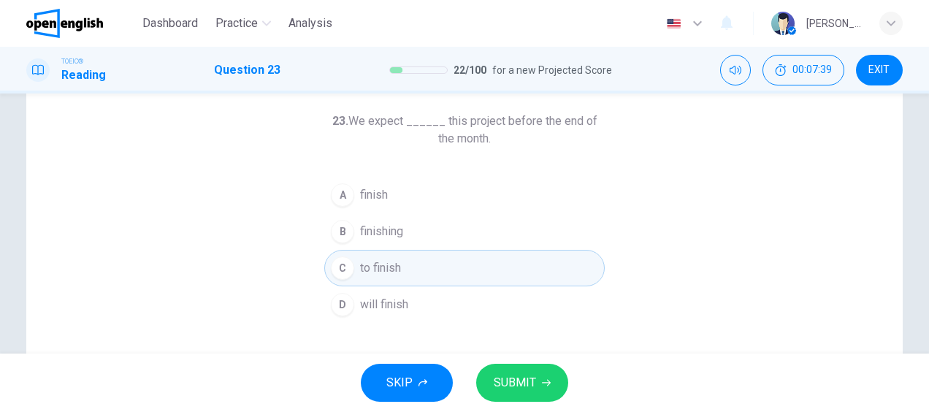
click at [518, 378] on span "SUBMIT" at bounding box center [514, 382] width 42 height 20
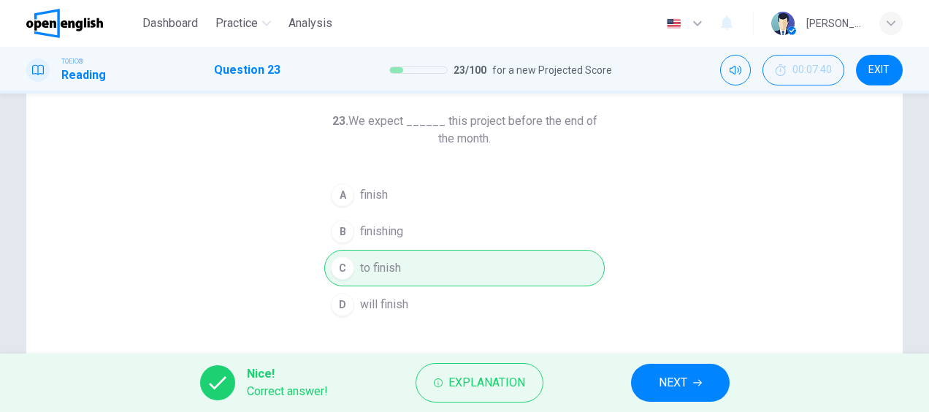
click at [680, 383] on span "NEXT" at bounding box center [672, 382] width 28 height 20
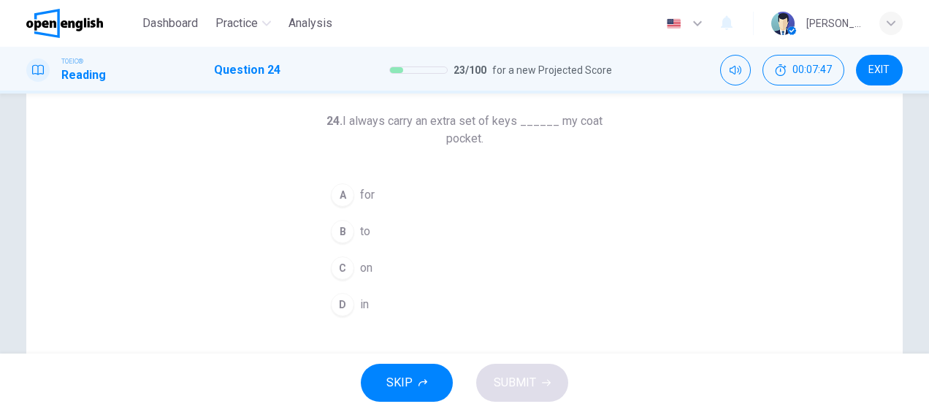
click at [339, 312] on div "D" at bounding box center [342, 304] width 23 height 23
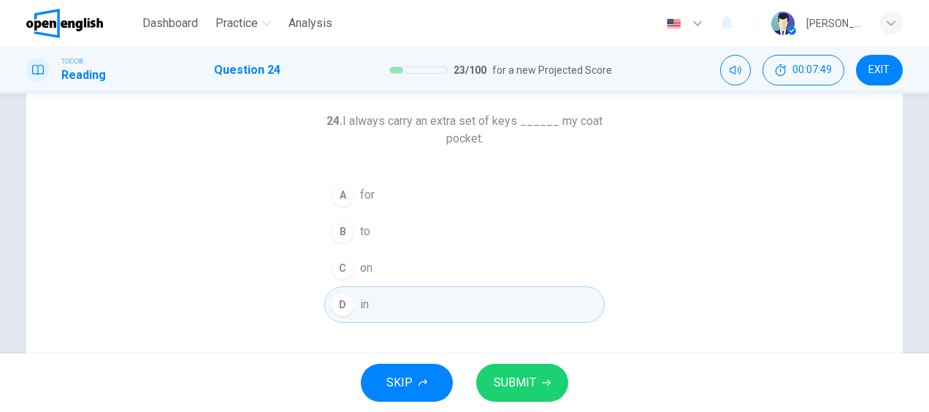
click at [529, 380] on span "SUBMIT" at bounding box center [514, 382] width 42 height 20
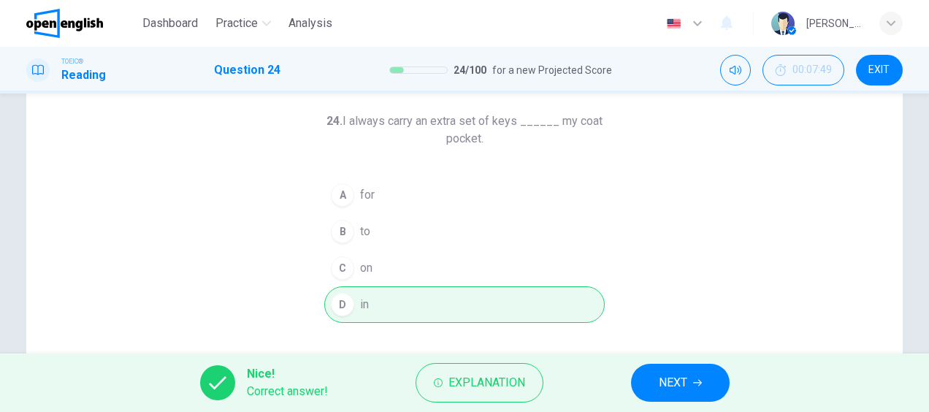
click at [677, 375] on span "NEXT" at bounding box center [672, 382] width 28 height 20
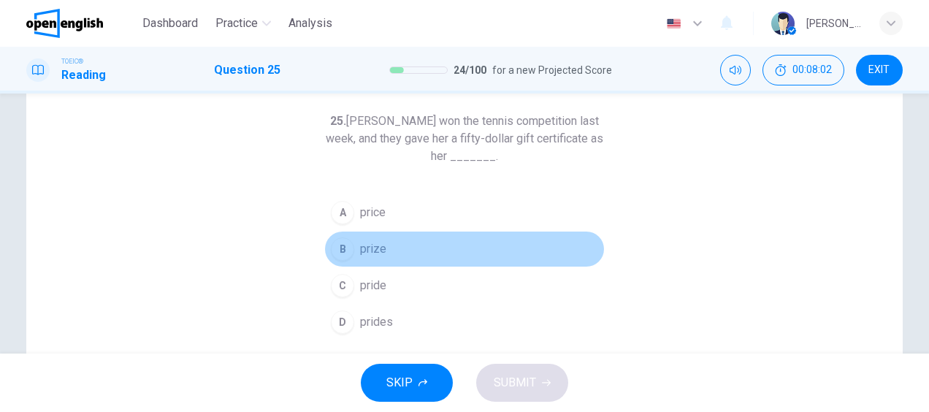
click at [337, 247] on div "B" at bounding box center [342, 248] width 23 height 23
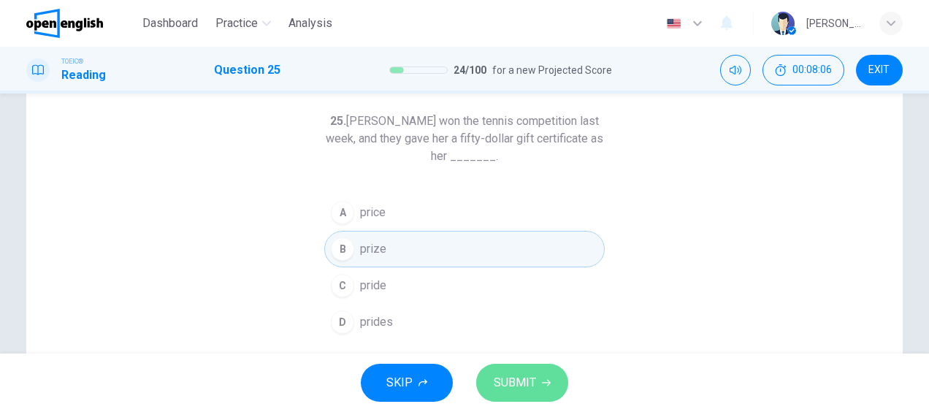
click at [524, 377] on span "SUBMIT" at bounding box center [514, 382] width 42 height 20
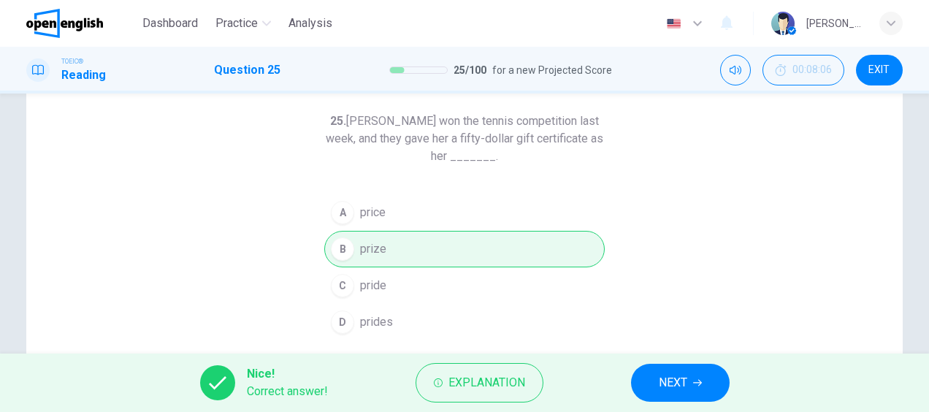
click at [666, 383] on span "NEXT" at bounding box center [672, 382] width 28 height 20
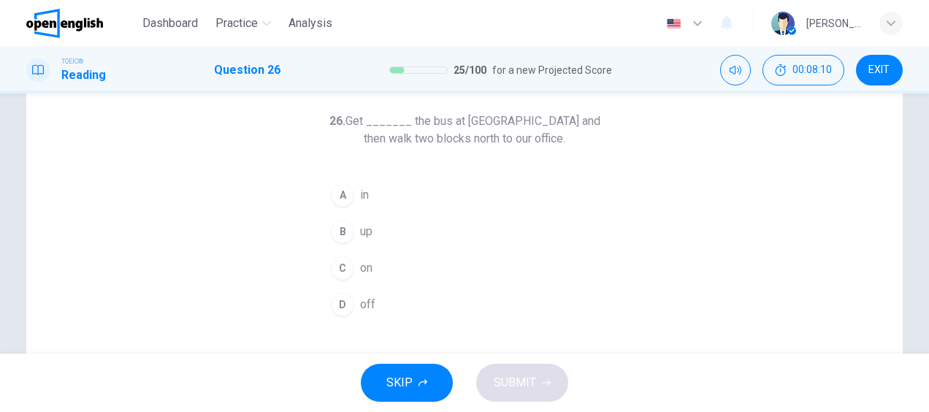
click at [339, 263] on div "C" at bounding box center [342, 267] width 23 height 23
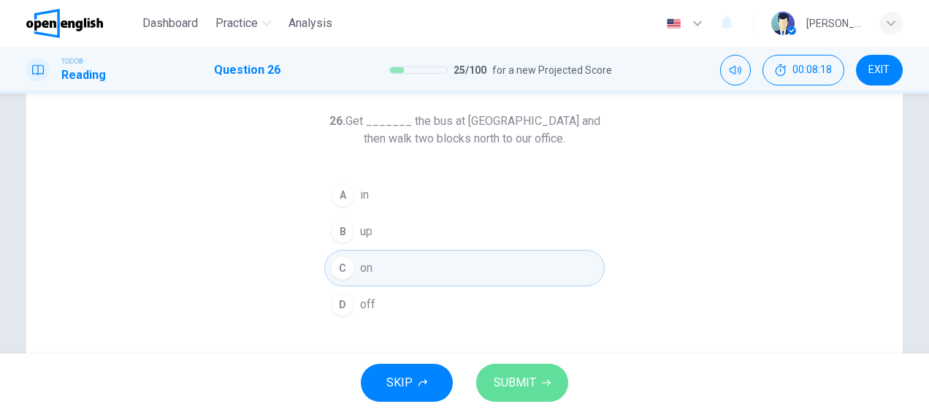
click at [518, 372] on button "SUBMIT" at bounding box center [522, 383] width 92 height 38
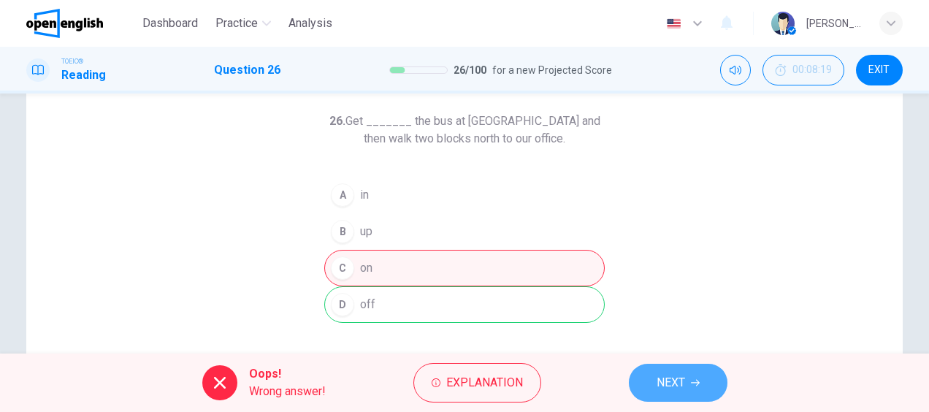
click at [663, 398] on button "NEXT" at bounding box center [678, 383] width 99 height 38
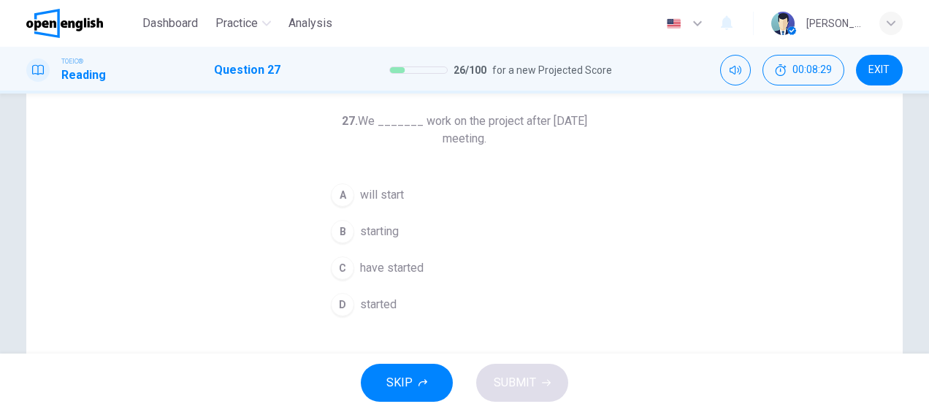
click at [389, 193] on span "will start" at bounding box center [382, 195] width 44 height 18
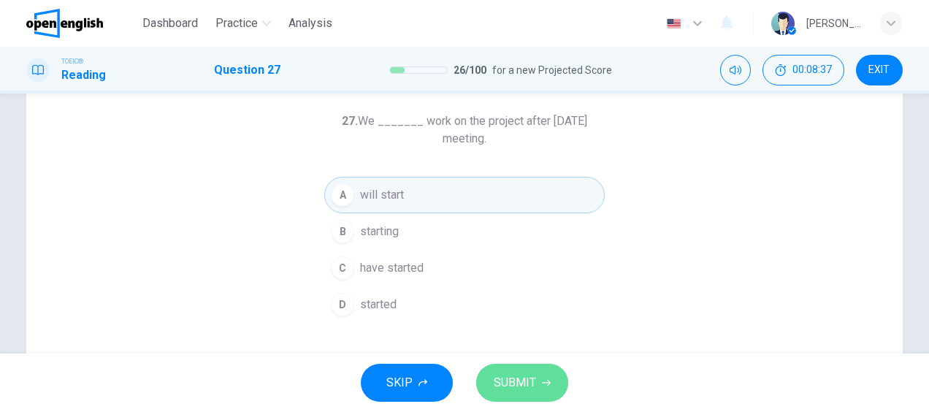
click at [499, 369] on button "SUBMIT" at bounding box center [522, 383] width 92 height 38
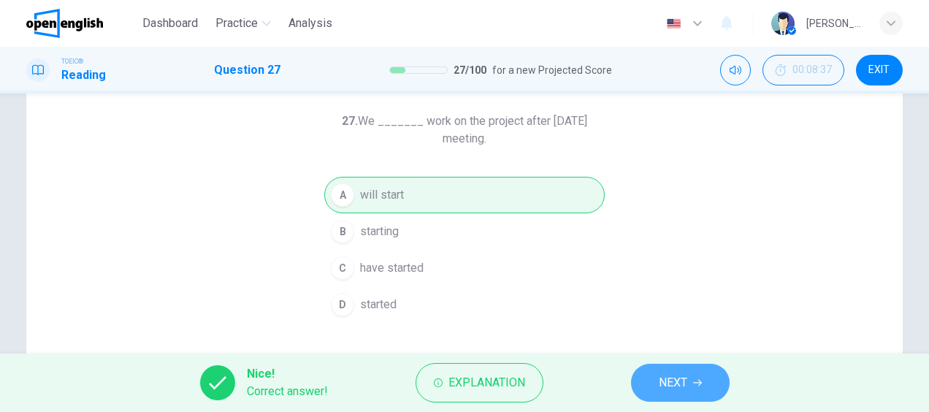
click at [682, 385] on span "NEXT" at bounding box center [672, 382] width 28 height 20
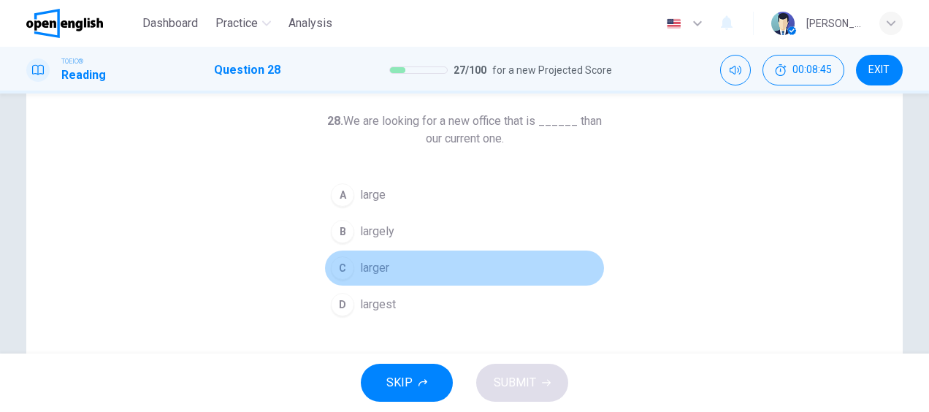
click at [346, 265] on div "C" at bounding box center [342, 267] width 23 height 23
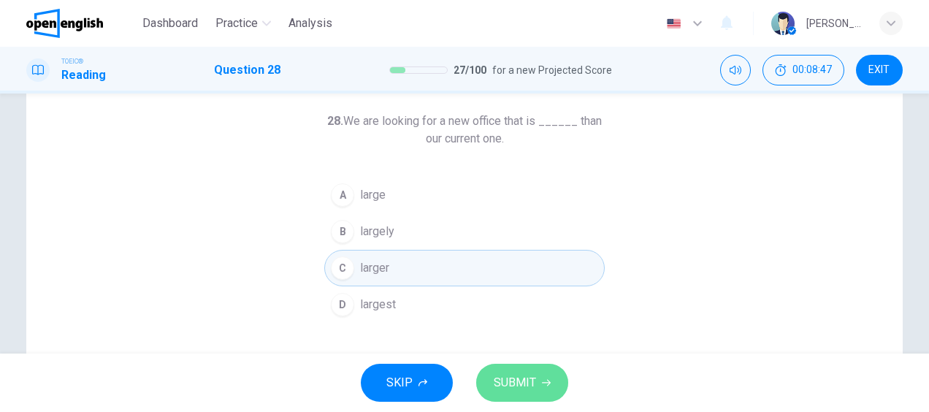
click at [512, 384] on span "SUBMIT" at bounding box center [514, 382] width 42 height 20
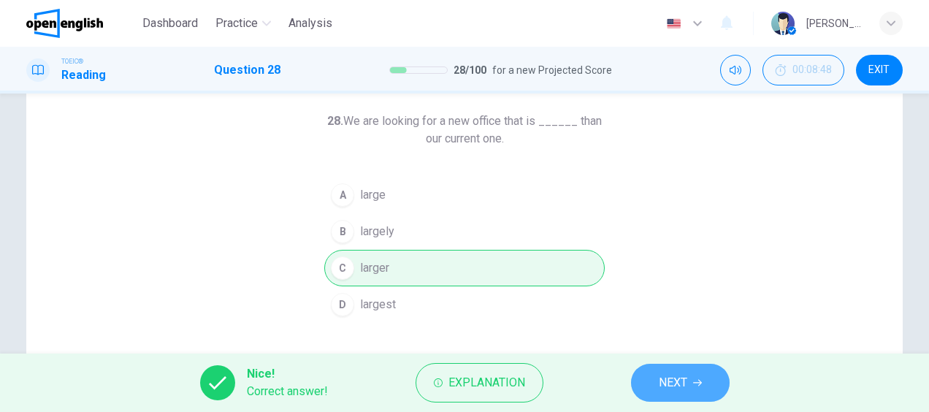
click at [661, 393] on button "NEXT" at bounding box center [680, 383] width 99 height 38
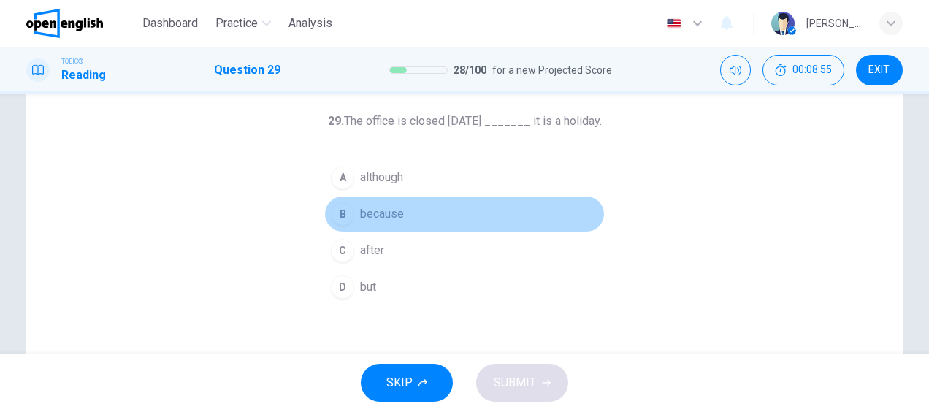
click at [360, 210] on span "because" at bounding box center [382, 214] width 44 height 18
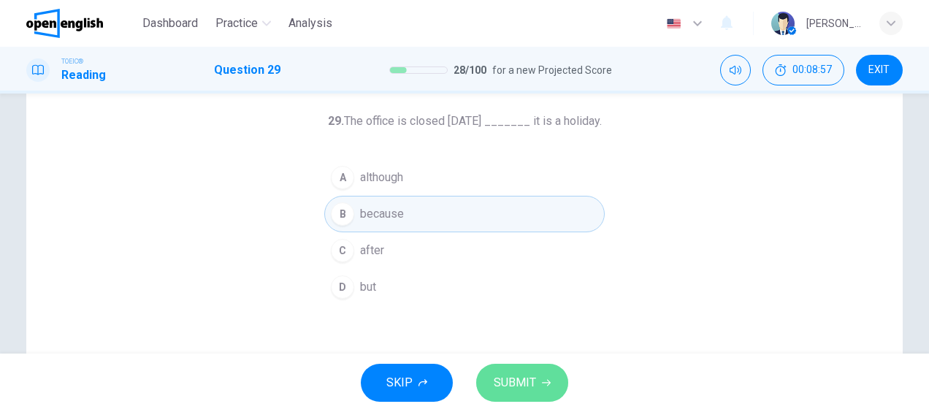
click at [504, 372] on span "SUBMIT" at bounding box center [514, 382] width 42 height 20
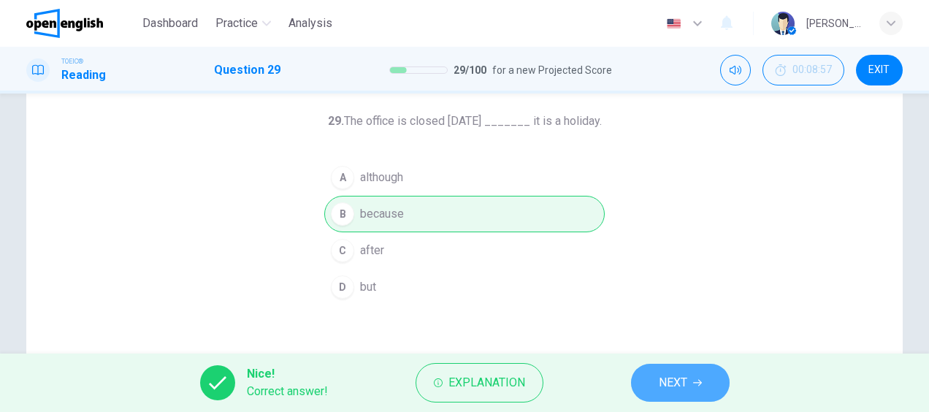
click at [674, 385] on span "NEXT" at bounding box center [672, 382] width 28 height 20
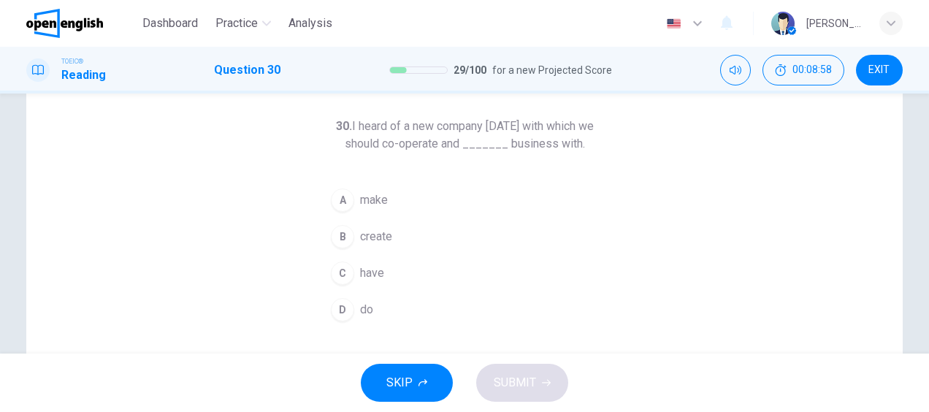
scroll to position [65, 0]
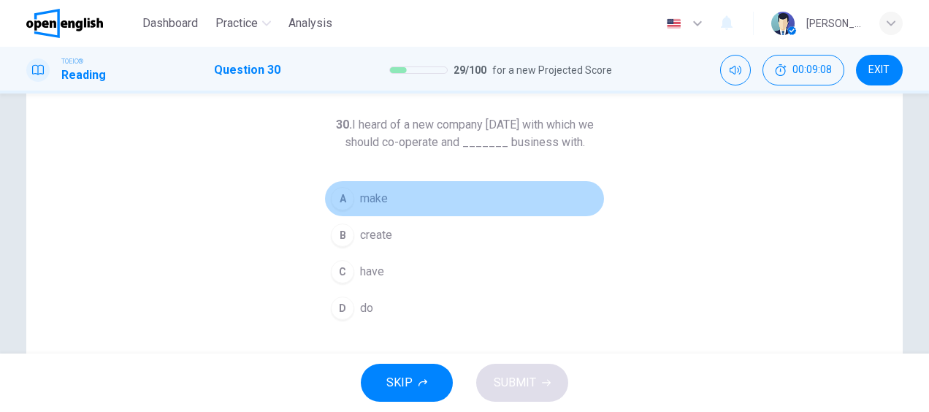
click at [348, 198] on div "A" at bounding box center [342, 198] width 23 height 23
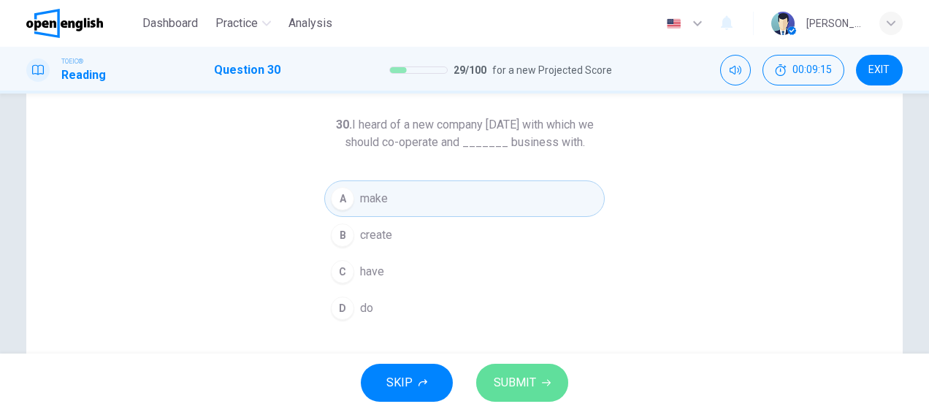
click at [503, 374] on span "SUBMIT" at bounding box center [514, 382] width 42 height 20
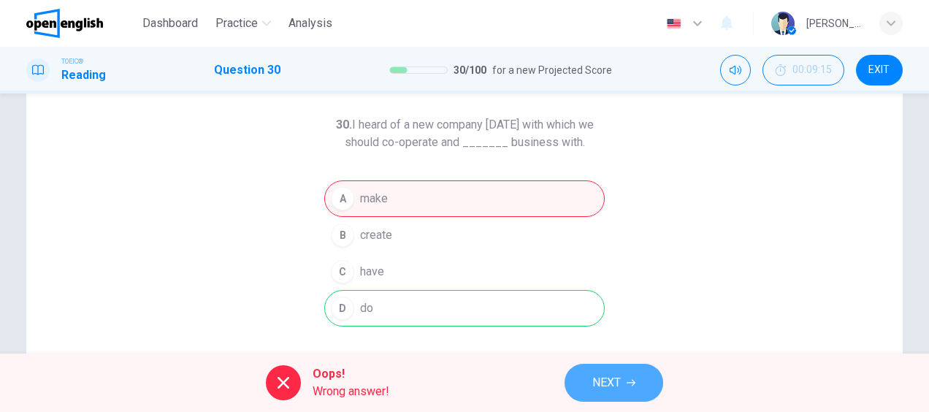
click at [609, 387] on span "NEXT" at bounding box center [606, 382] width 28 height 20
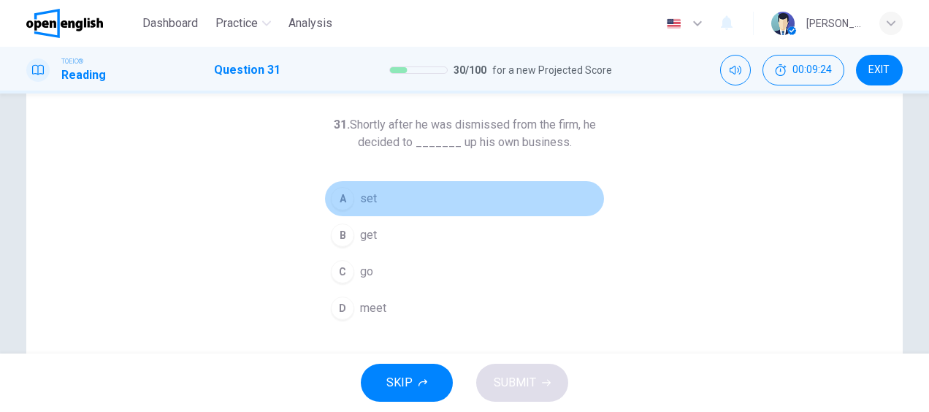
click at [351, 200] on button "A set" at bounding box center [464, 198] width 280 height 37
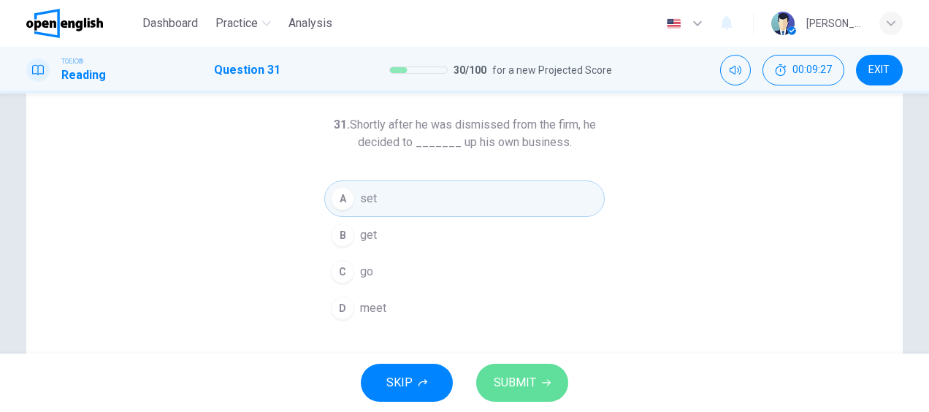
click at [506, 377] on span "SUBMIT" at bounding box center [514, 382] width 42 height 20
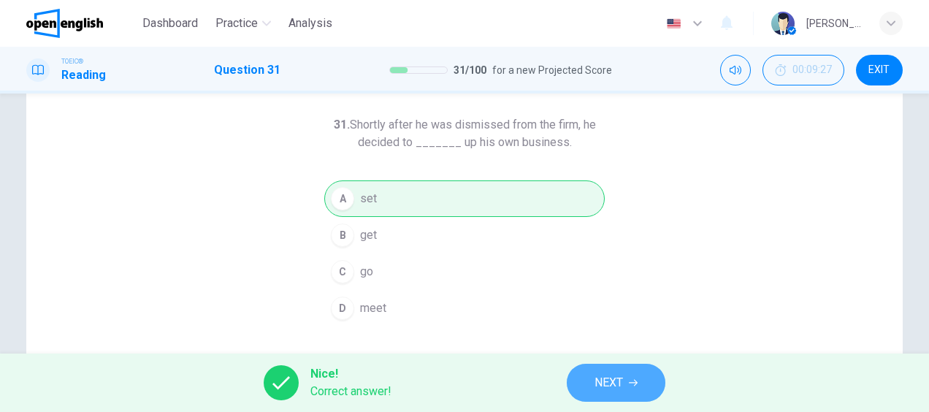
click at [626, 393] on button "NEXT" at bounding box center [616, 383] width 99 height 38
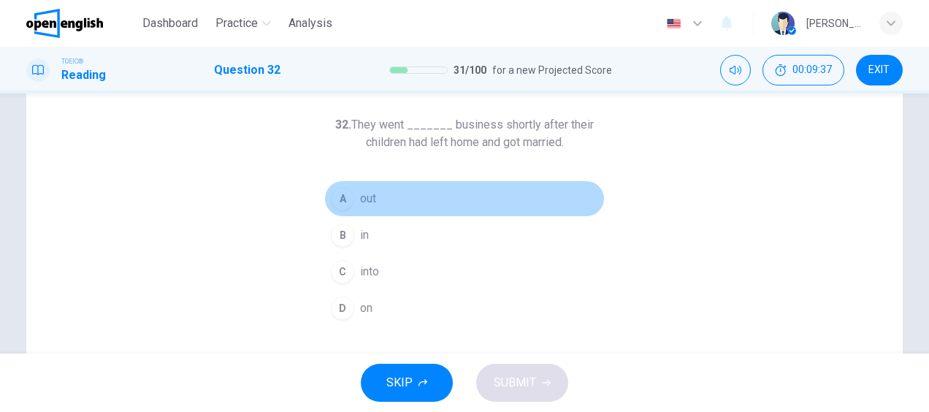
click at [349, 194] on div "A" at bounding box center [342, 198] width 23 height 23
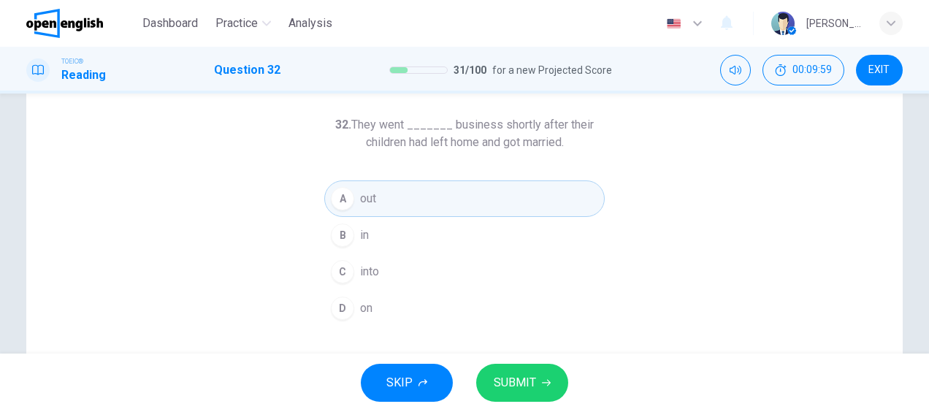
click at [502, 369] on button "SUBMIT" at bounding box center [522, 383] width 92 height 38
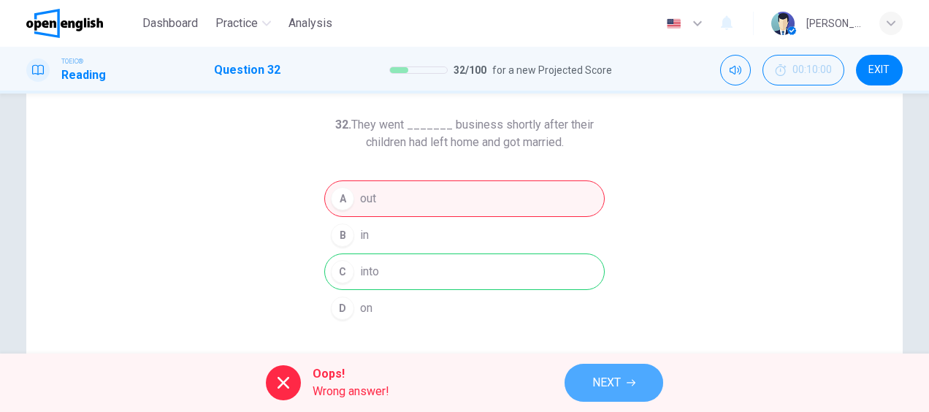
click at [612, 377] on span "NEXT" at bounding box center [606, 382] width 28 height 20
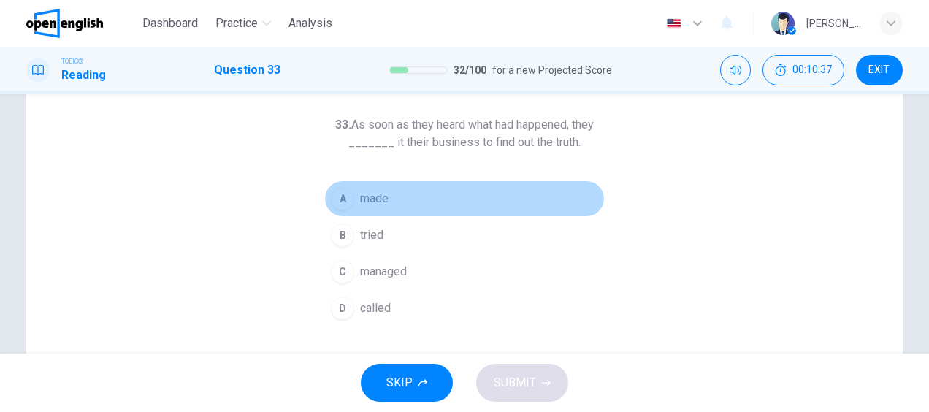
click at [383, 197] on span "made" at bounding box center [374, 199] width 28 height 18
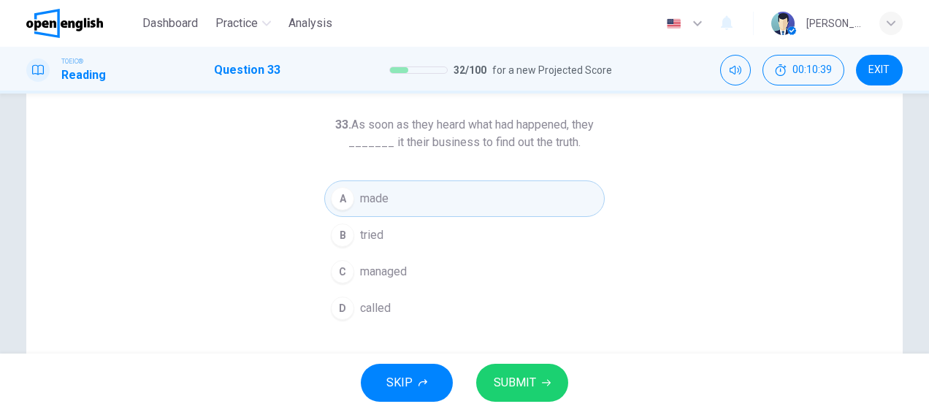
click at [502, 391] on span "SUBMIT" at bounding box center [514, 382] width 42 height 20
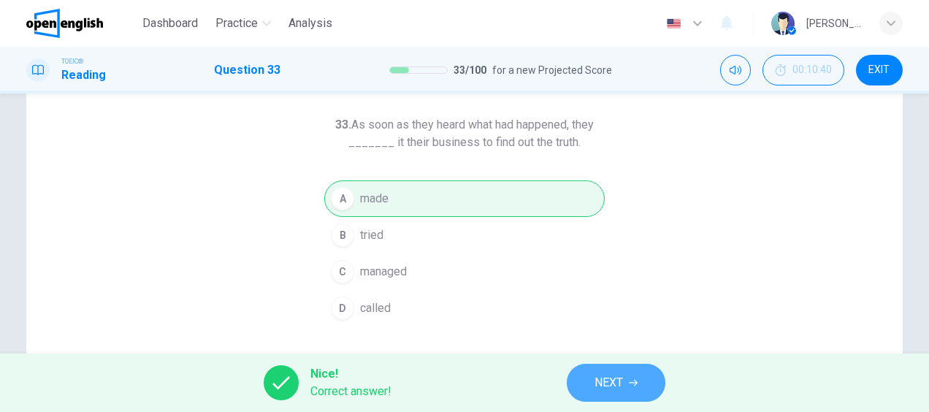
click at [610, 375] on span "NEXT" at bounding box center [608, 382] width 28 height 20
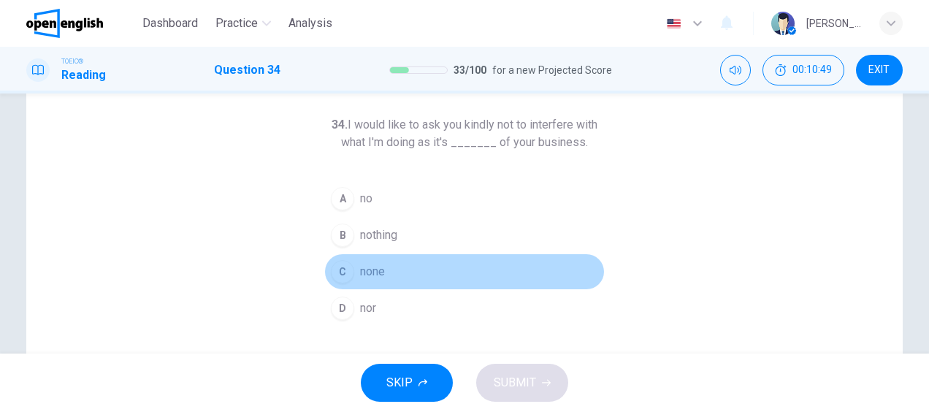
click at [364, 272] on span "none" at bounding box center [372, 272] width 25 height 18
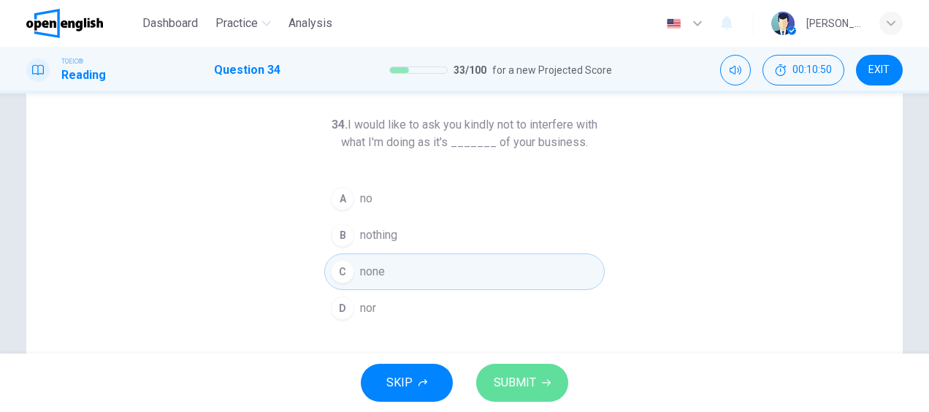
click at [520, 380] on span "SUBMIT" at bounding box center [514, 382] width 42 height 20
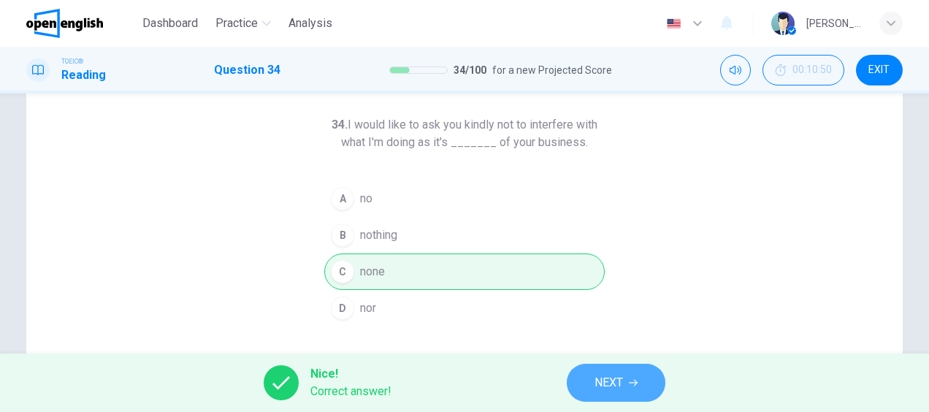
click at [612, 385] on span "NEXT" at bounding box center [608, 382] width 28 height 20
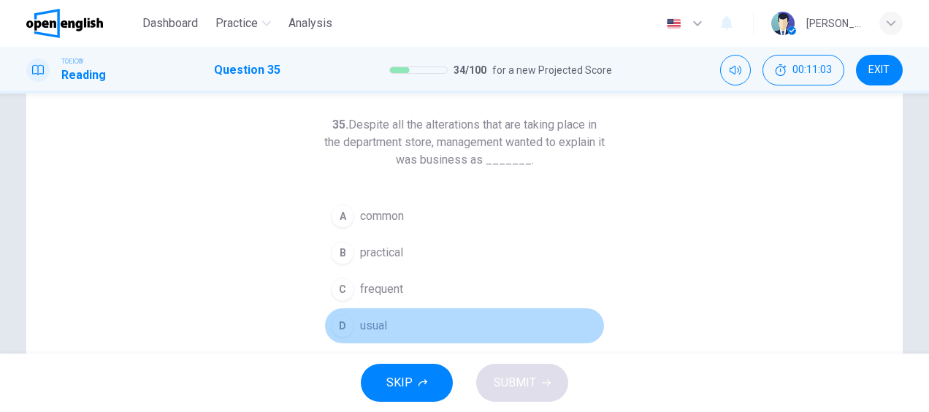
click at [366, 320] on span "usual" at bounding box center [373, 326] width 27 height 18
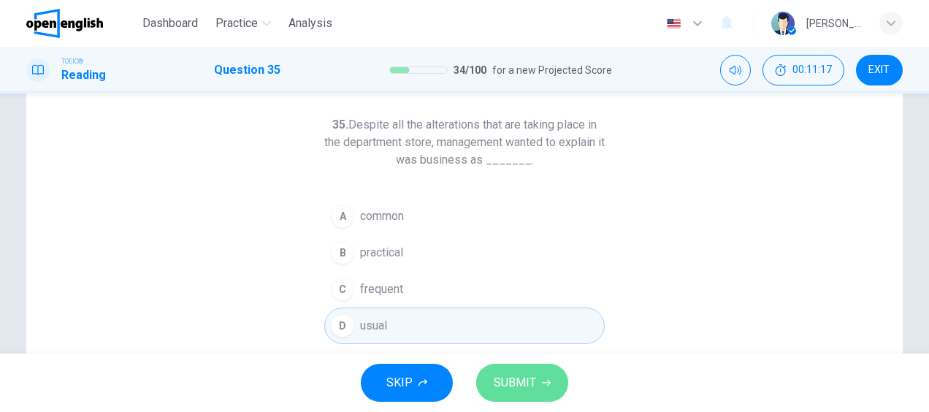
click at [504, 381] on span "SUBMIT" at bounding box center [514, 382] width 42 height 20
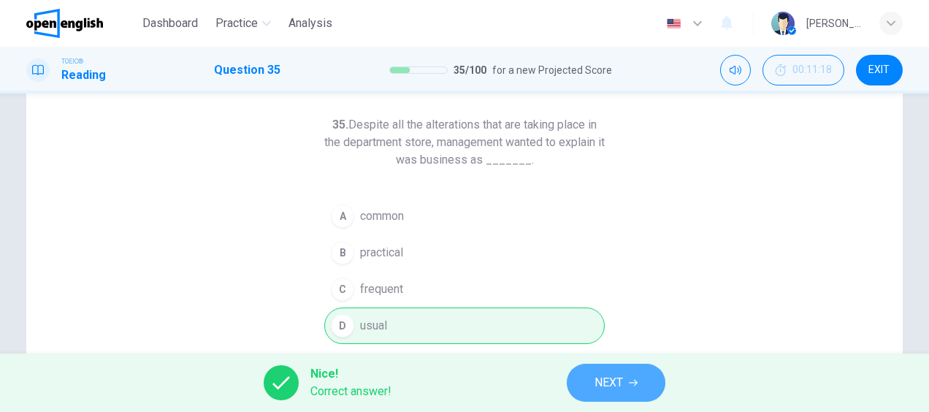
click at [602, 384] on span "NEXT" at bounding box center [608, 382] width 28 height 20
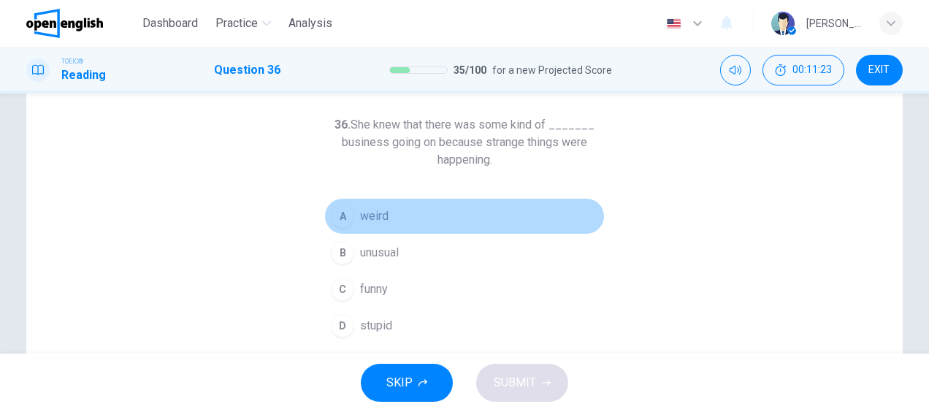
click at [375, 212] on span "weird" at bounding box center [374, 216] width 28 height 18
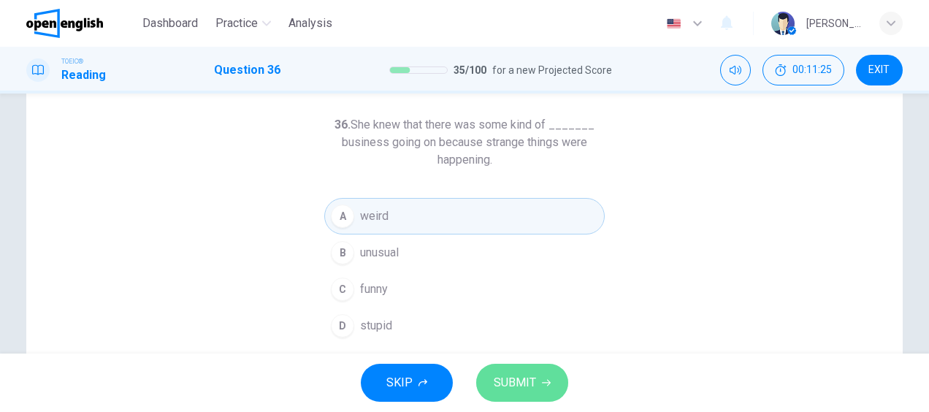
click at [515, 369] on button "SUBMIT" at bounding box center [522, 383] width 92 height 38
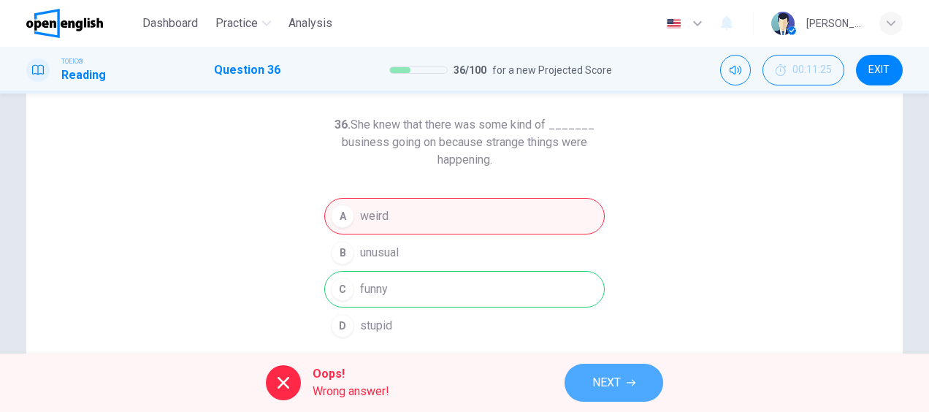
click at [629, 388] on button "NEXT" at bounding box center [613, 383] width 99 height 38
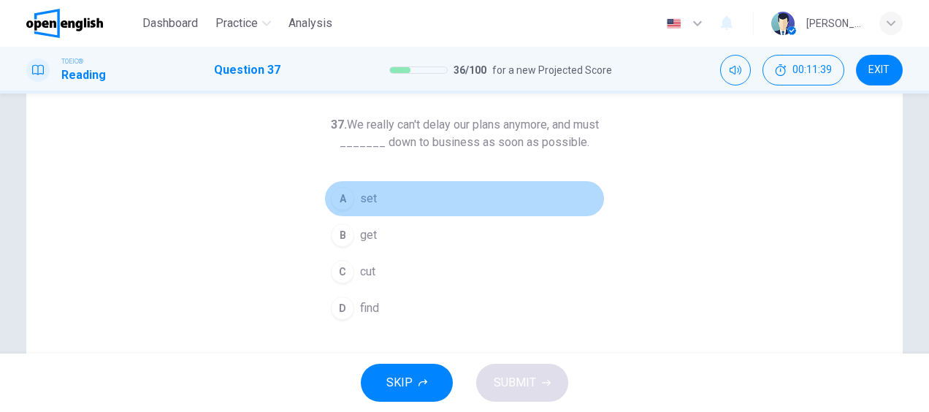
click at [360, 199] on span "set" at bounding box center [368, 199] width 17 height 18
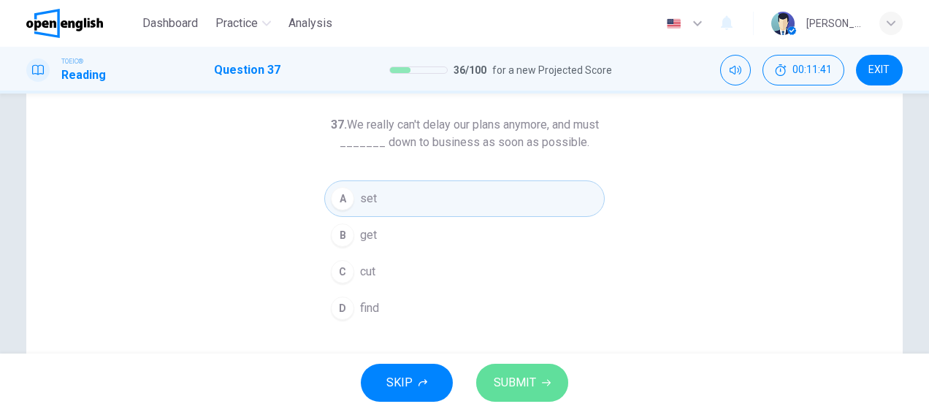
click at [514, 374] on span "SUBMIT" at bounding box center [514, 382] width 42 height 20
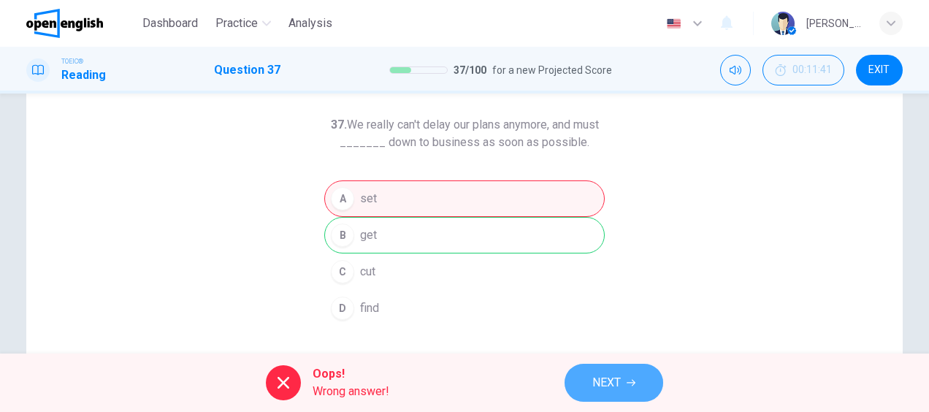
click at [632, 377] on button "NEXT" at bounding box center [613, 383] width 99 height 38
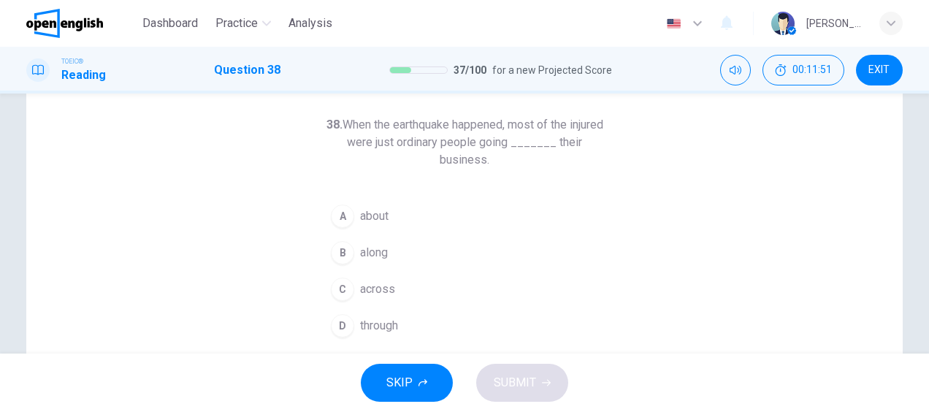
click at [362, 253] on span "along" at bounding box center [374, 253] width 28 height 18
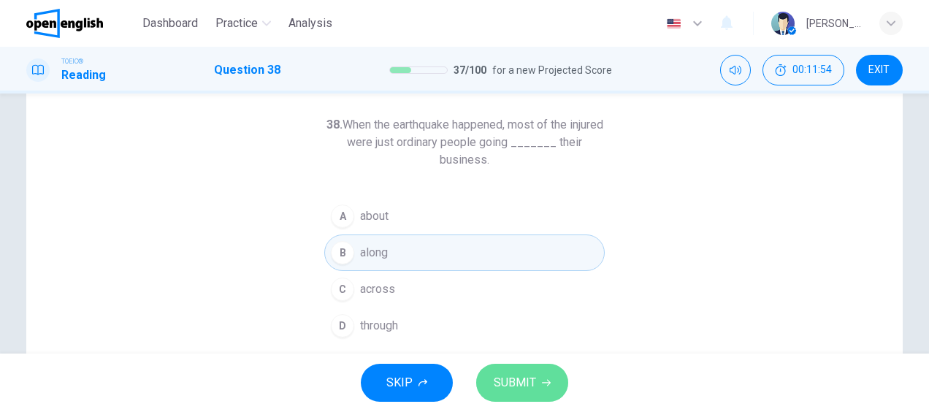
click at [515, 375] on span "SUBMIT" at bounding box center [514, 382] width 42 height 20
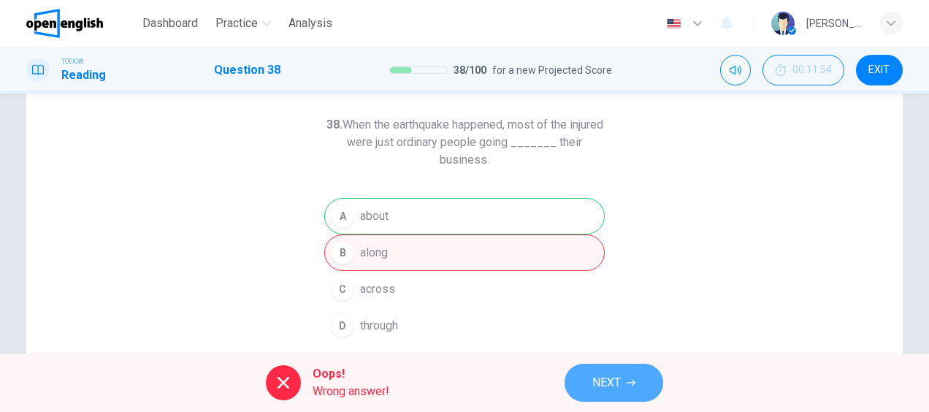
click at [615, 384] on span "NEXT" at bounding box center [606, 382] width 28 height 20
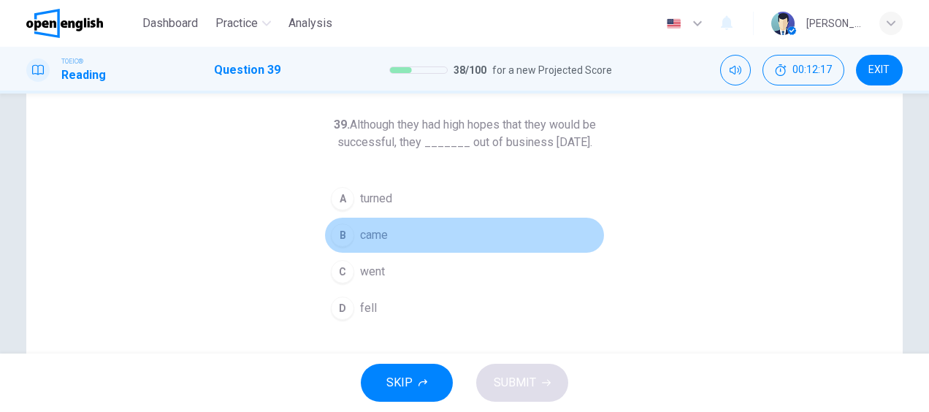
click at [368, 244] on span "came" at bounding box center [374, 235] width 28 height 18
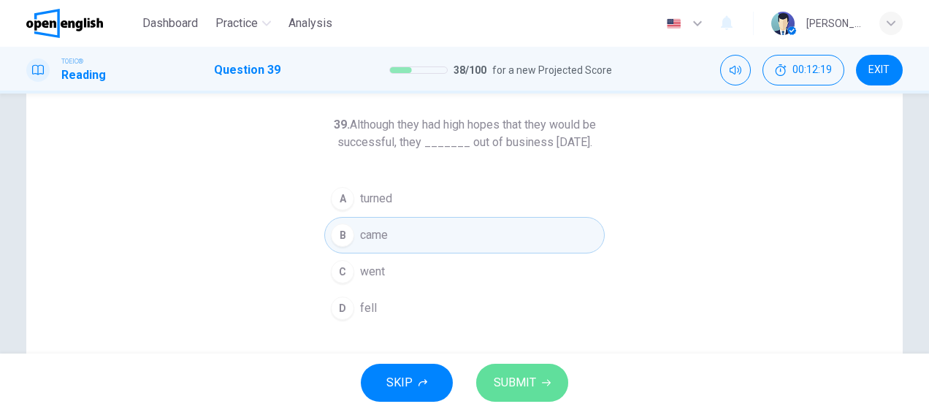
click at [526, 374] on span "SUBMIT" at bounding box center [514, 382] width 42 height 20
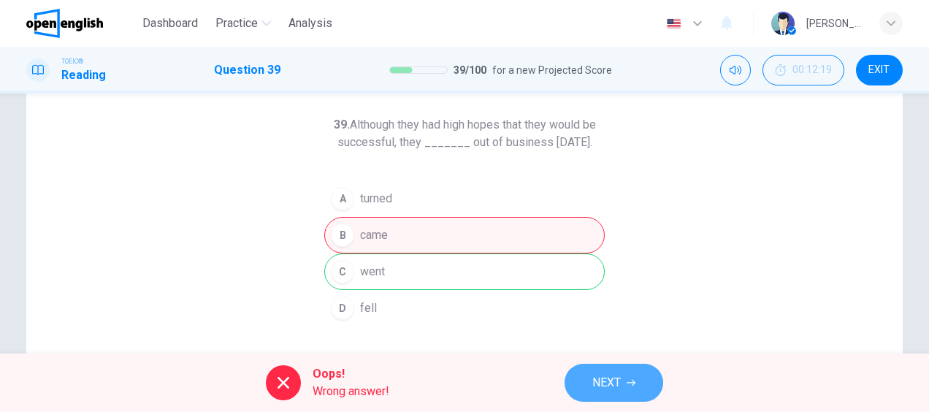
click at [594, 393] on button "NEXT" at bounding box center [613, 383] width 99 height 38
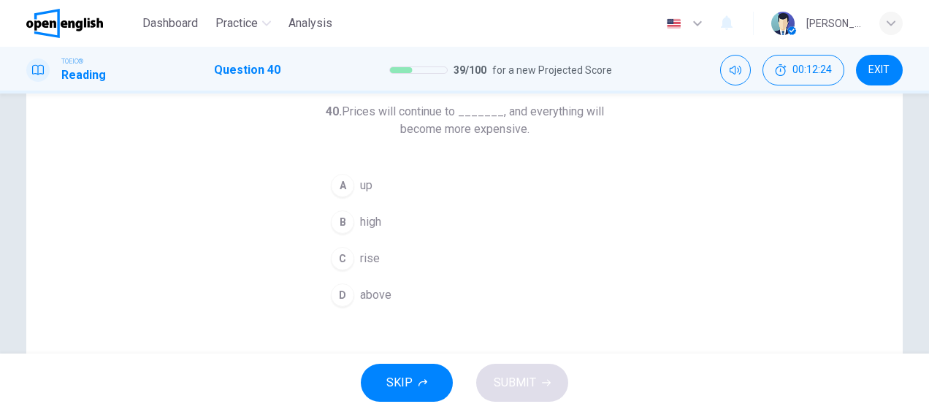
scroll to position [80, 0]
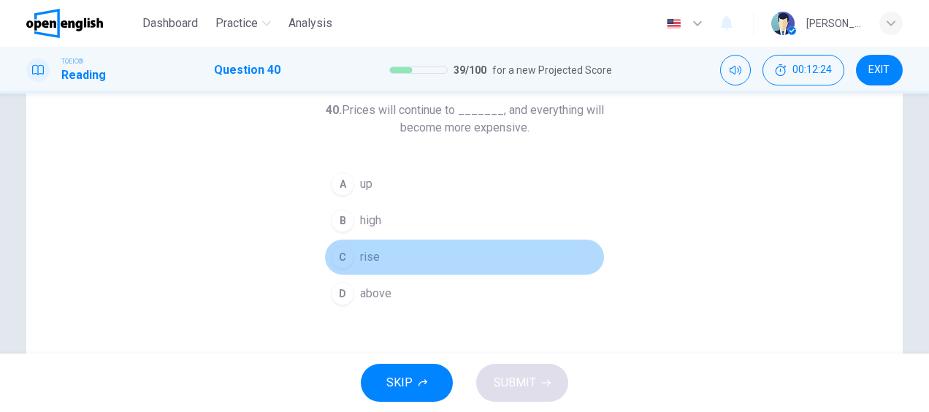
click at [354, 250] on button "C rise" at bounding box center [464, 257] width 280 height 37
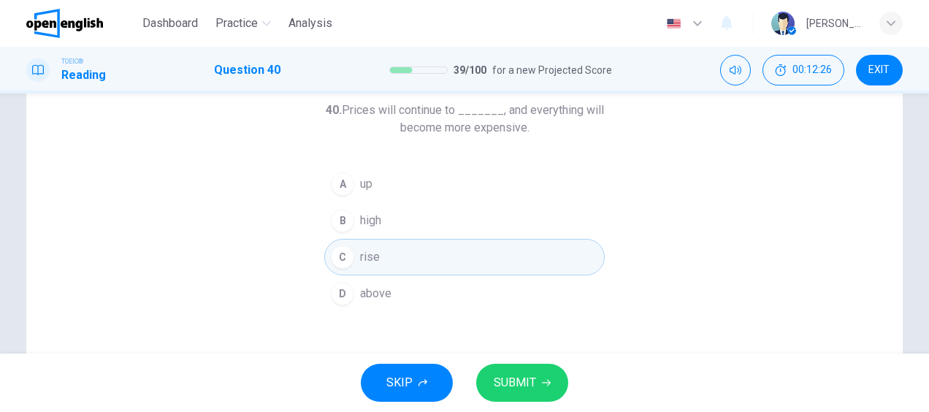
click at [507, 379] on span "SUBMIT" at bounding box center [514, 382] width 42 height 20
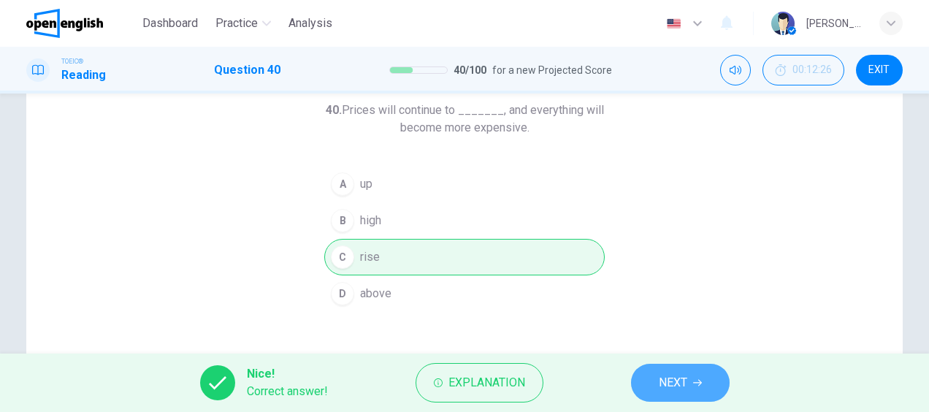
click at [667, 393] on button "NEXT" at bounding box center [680, 383] width 99 height 38
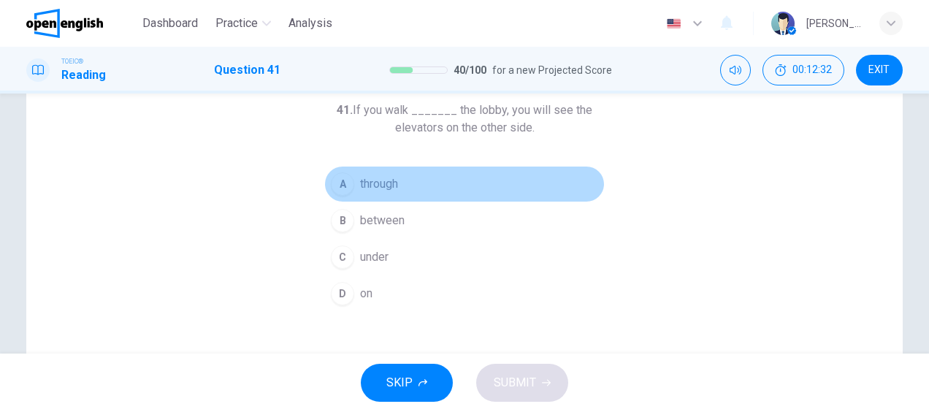
click at [387, 185] on span "through" at bounding box center [379, 184] width 38 height 18
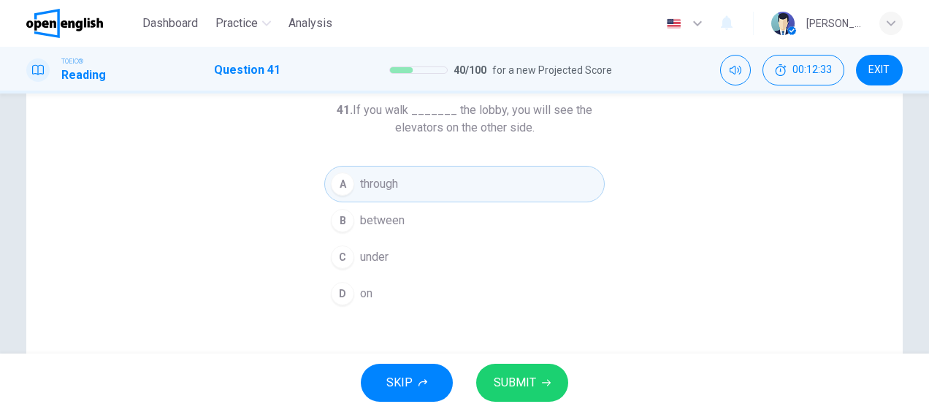
click at [514, 370] on button "SUBMIT" at bounding box center [522, 383] width 92 height 38
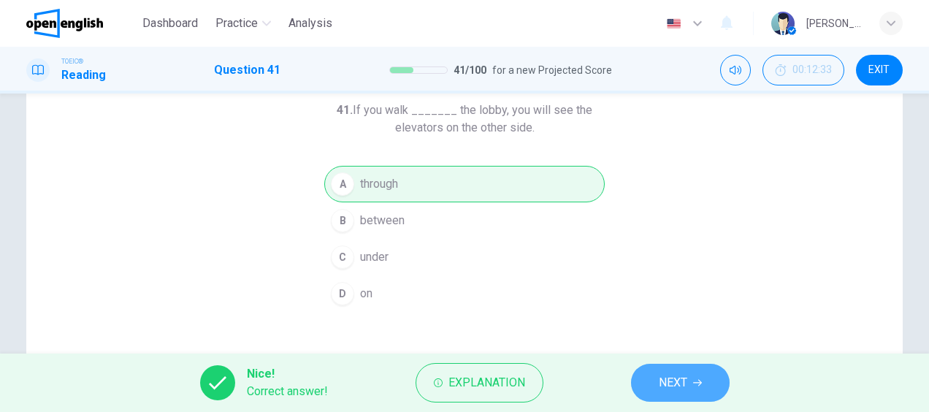
click at [673, 378] on span "NEXT" at bounding box center [672, 382] width 28 height 20
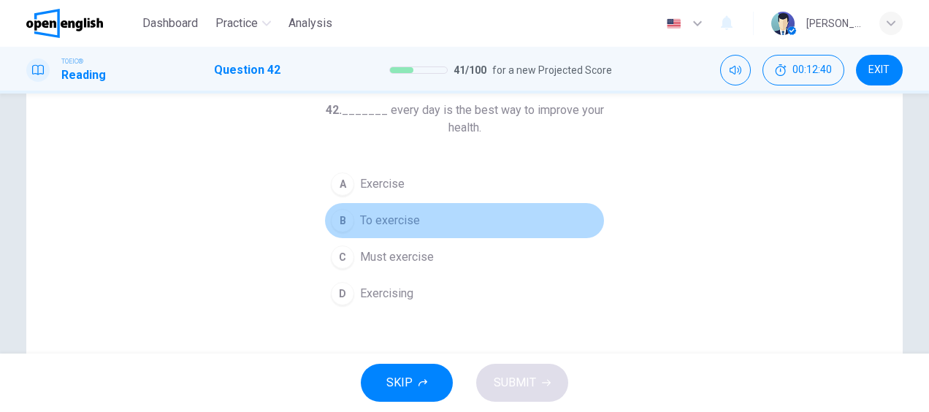
click at [391, 225] on span "To exercise" at bounding box center [390, 221] width 60 height 18
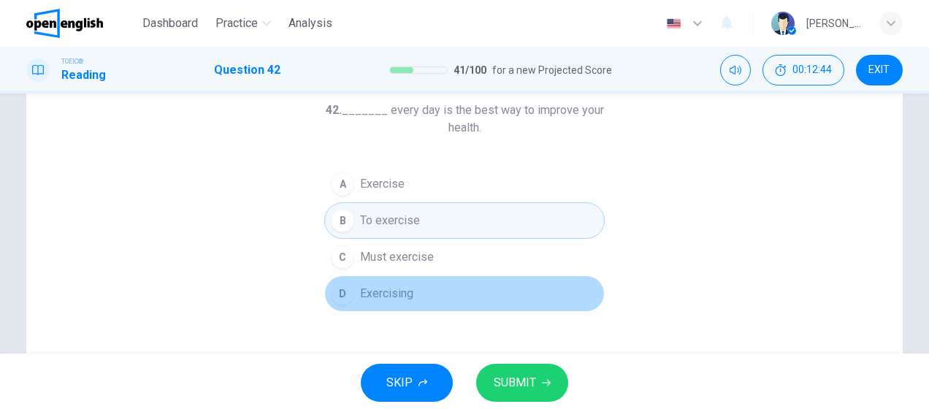
click at [393, 280] on button "D Exercising" at bounding box center [464, 293] width 280 height 37
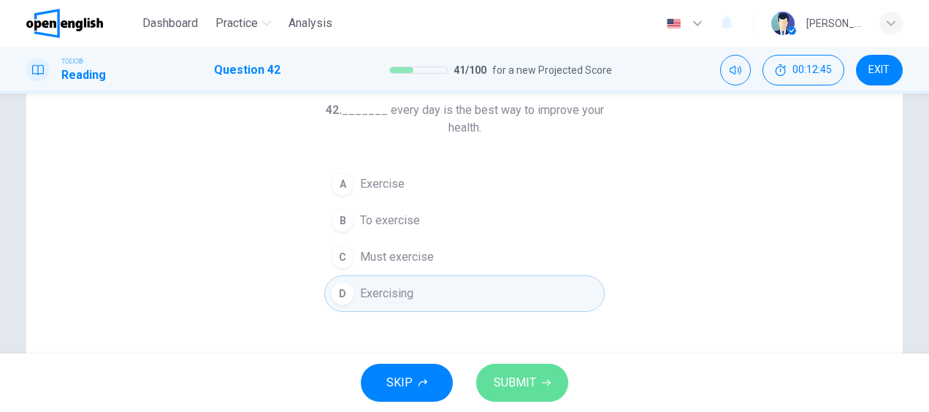
click at [511, 394] on button "SUBMIT" at bounding box center [522, 383] width 92 height 38
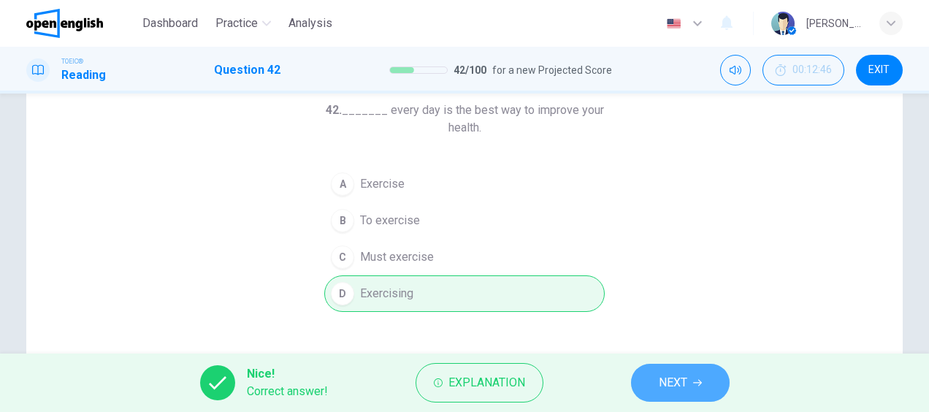
click at [696, 397] on button "NEXT" at bounding box center [680, 383] width 99 height 38
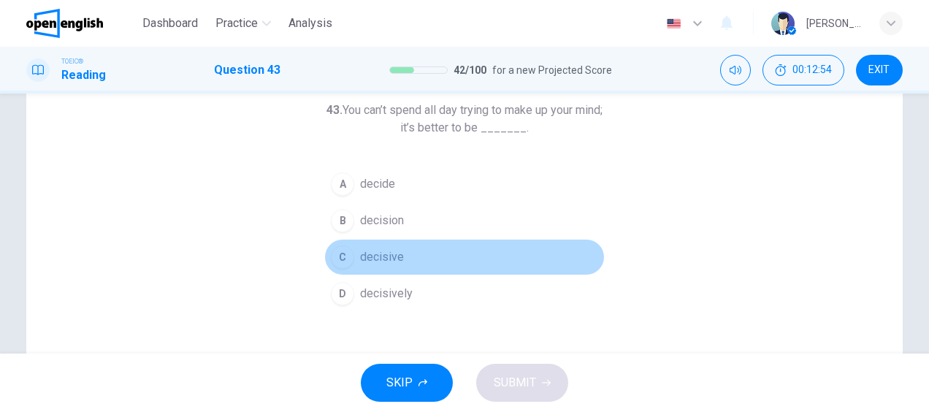
click at [384, 244] on button "C decisive" at bounding box center [464, 257] width 280 height 37
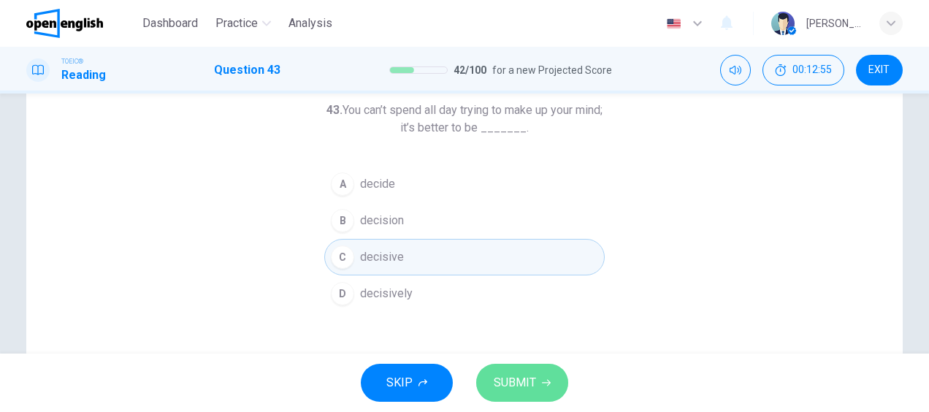
click at [504, 377] on span "SUBMIT" at bounding box center [514, 382] width 42 height 20
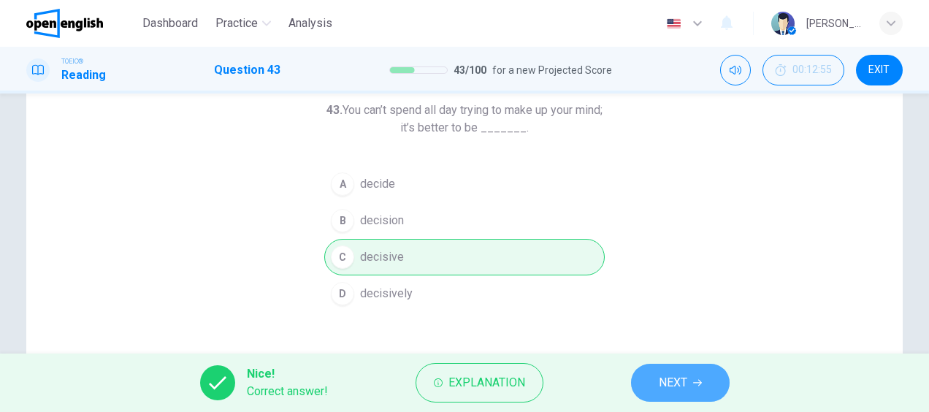
click at [677, 383] on span "NEXT" at bounding box center [672, 382] width 28 height 20
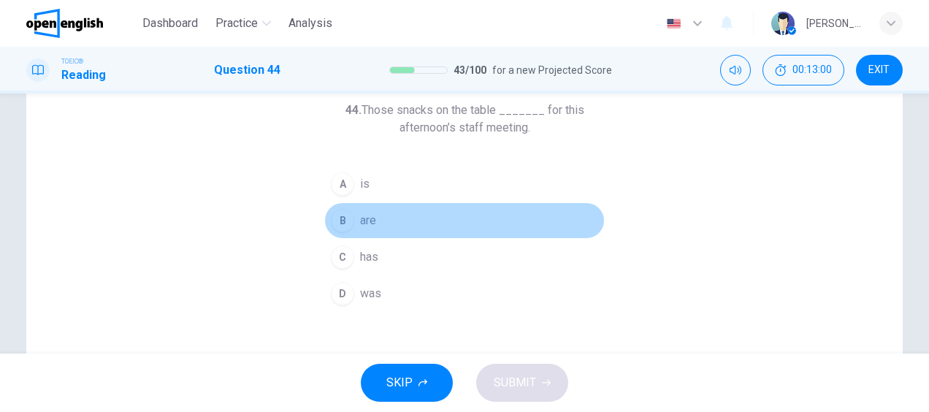
click at [346, 217] on div "B" at bounding box center [342, 220] width 23 height 23
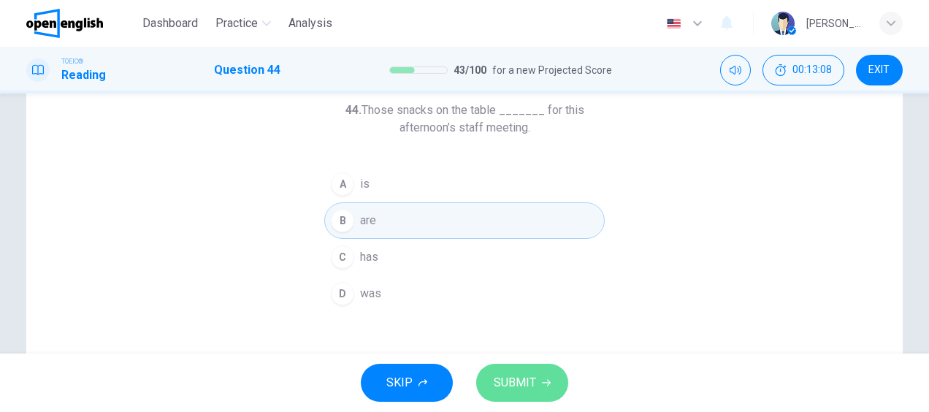
click at [510, 390] on span "SUBMIT" at bounding box center [514, 382] width 42 height 20
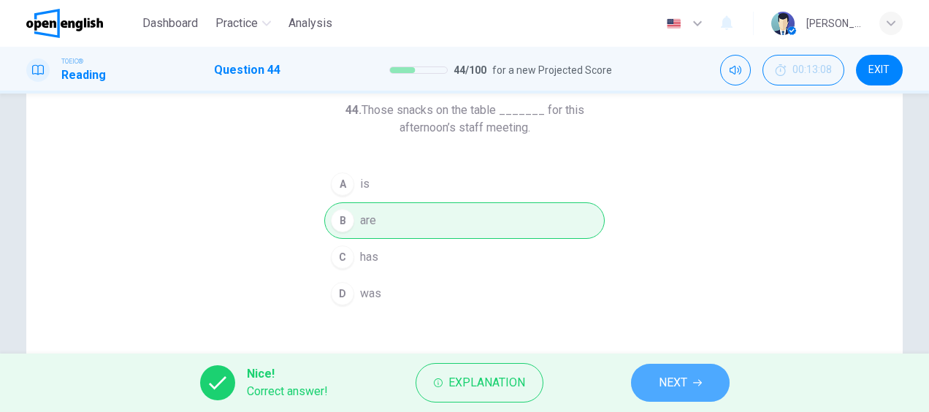
click at [707, 381] on button "NEXT" at bounding box center [680, 383] width 99 height 38
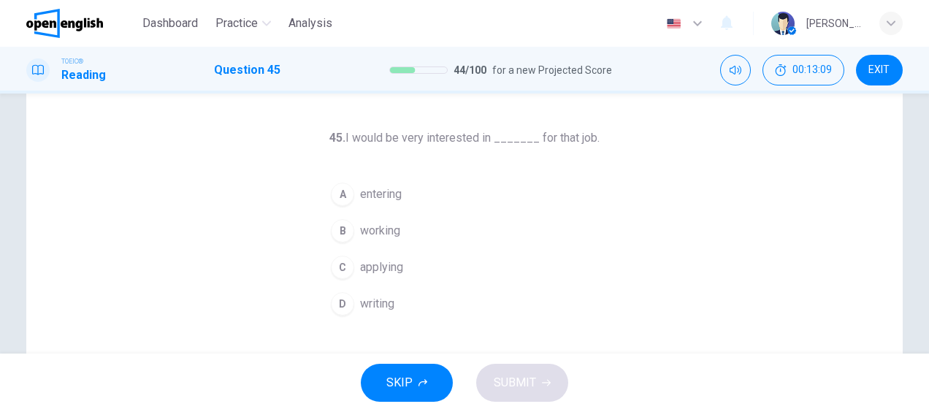
scroll to position [53, 0]
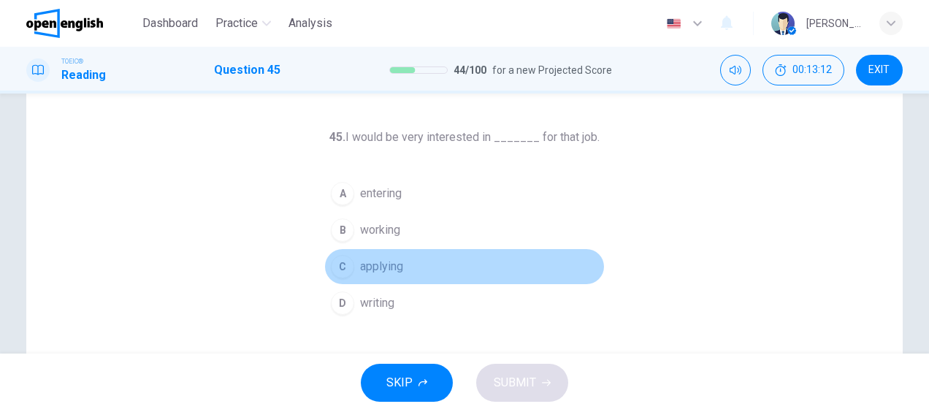
click at [391, 269] on span "applying" at bounding box center [381, 267] width 43 height 18
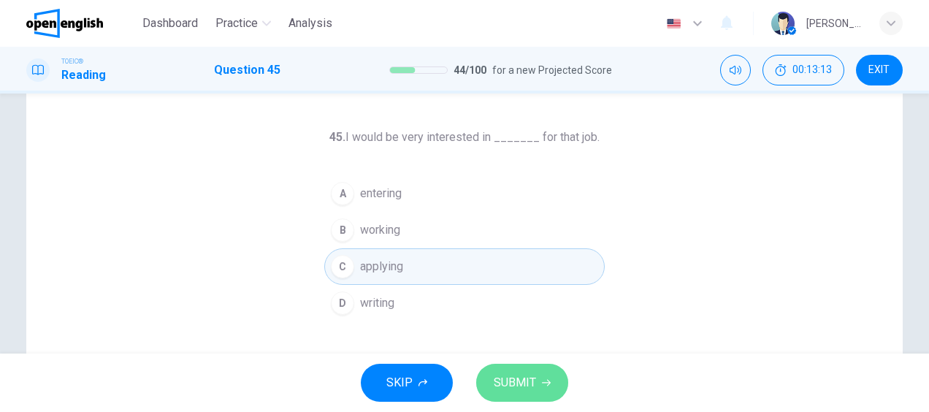
click at [505, 373] on span "SUBMIT" at bounding box center [514, 382] width 42 height 20
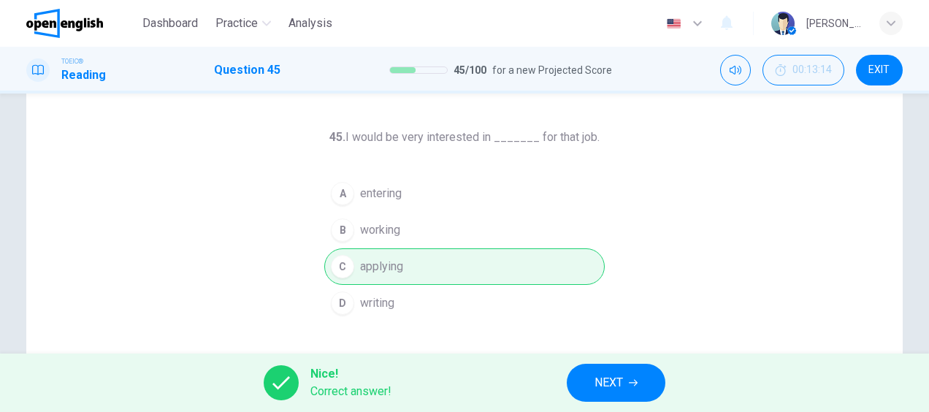
click at [585, 374] on button "NEXT" at bounding box center [616, 383] width 99 height 38
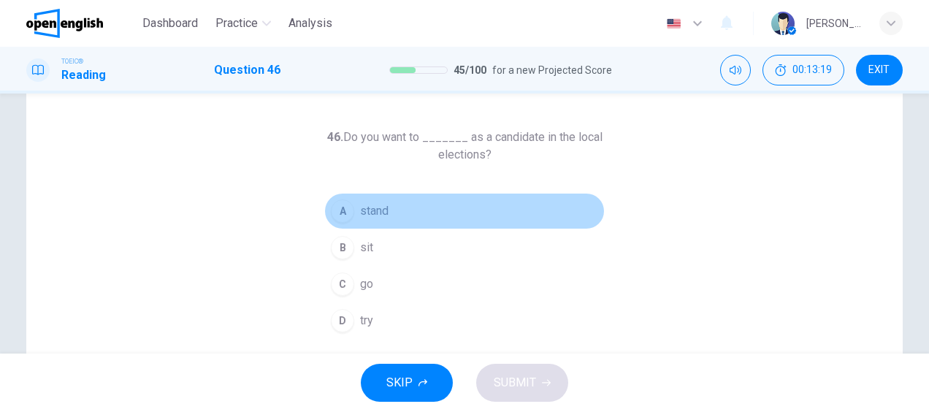
click at [339, 206] on div "A" at bounding box center [342, 210] width 23 height 23
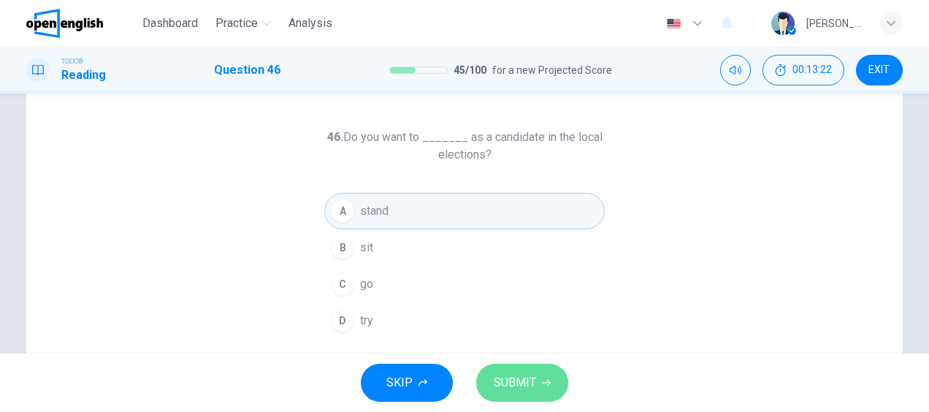
click at [507, 378] on span "SUBMIT" at bounding box center [514, 382] width 42 height 20
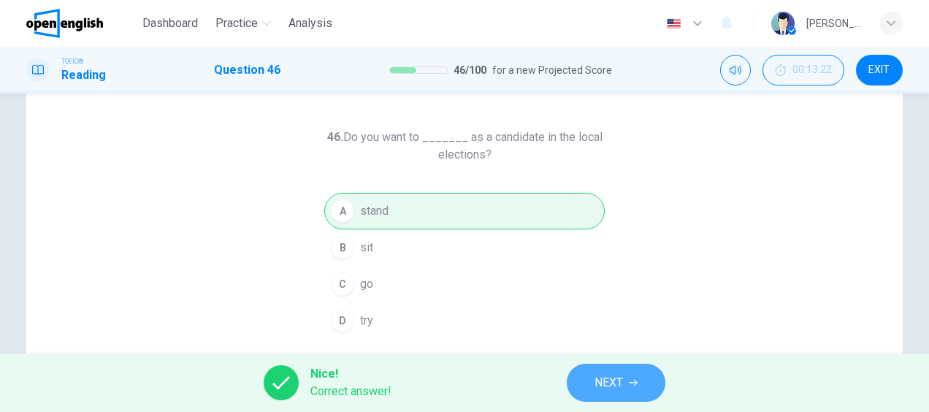
click at [578, 383] on button "NEXT" at bounding box center [616, 383] width 99 height 38
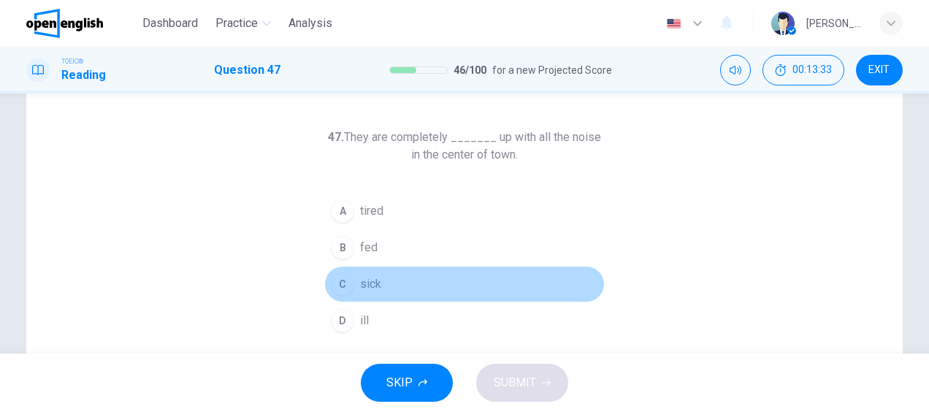
click at [360, 279] on span "sick" at bounding box center [370, 284] width 21 height 18
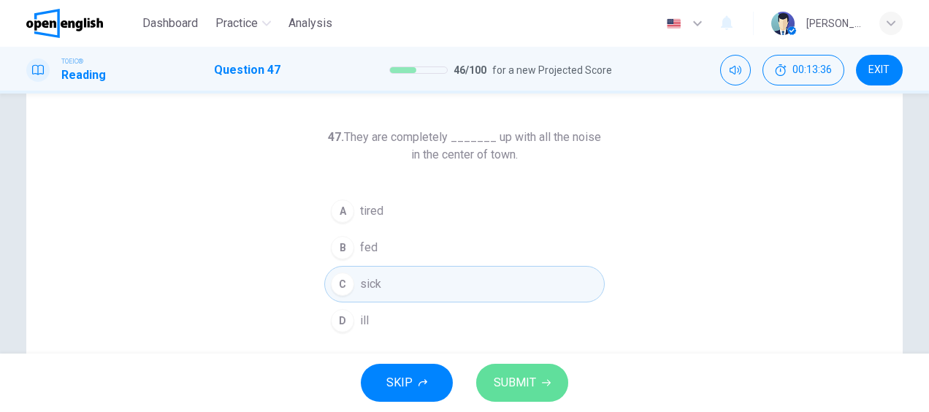
click at [519, 379] on span "SUBMIT" at bounding box center [514, 382] width 42 height 20
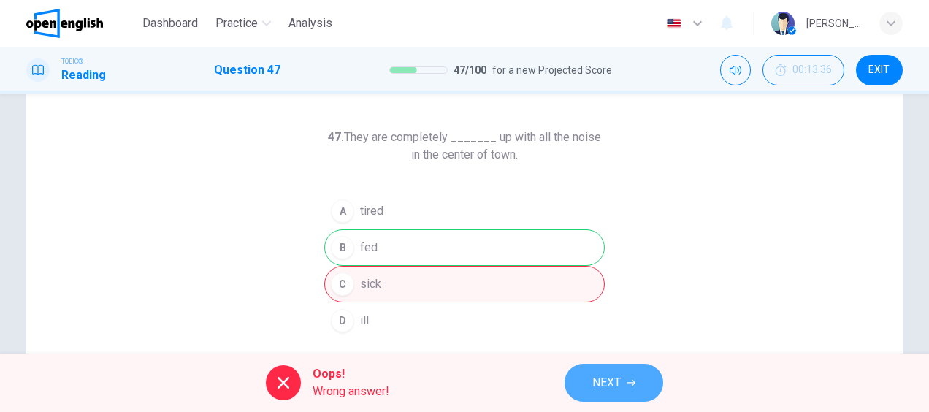
click at [602, 390] on span "NEXT" at bounding box center [606, 382] width 28 height 20
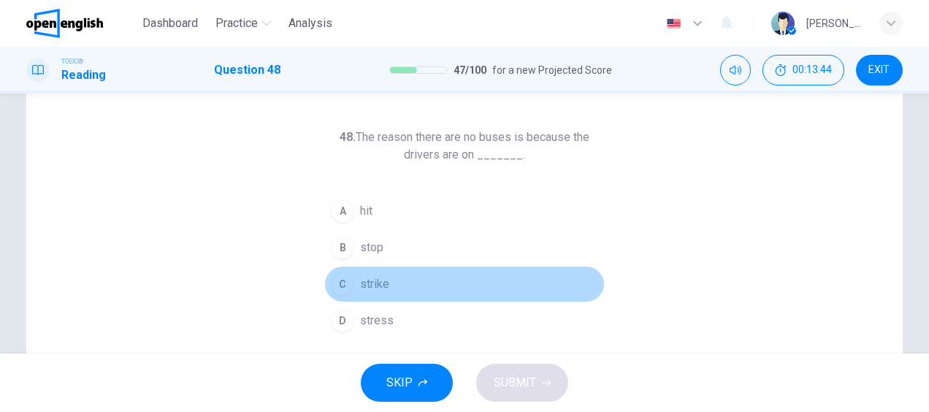
click at [367, 283] on span "strike" at bounding box center [374, 284] width 29 height 18
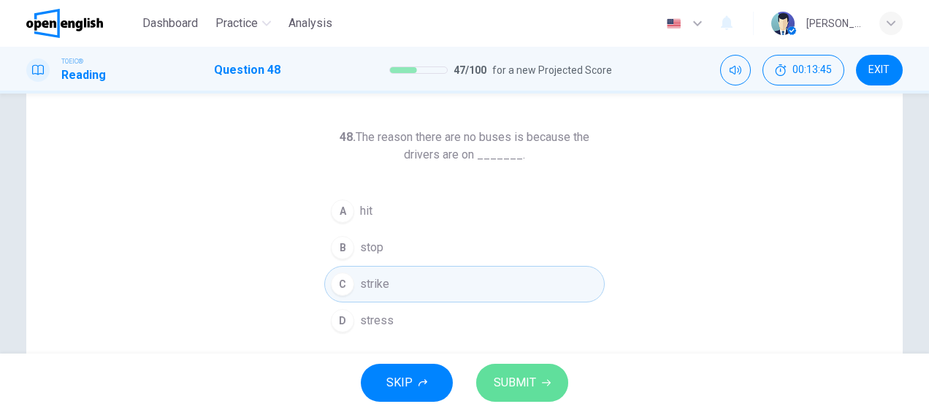
click at [507, 393] on button "SUBMIT" at bounding box center [522, 383] width 92 height 38
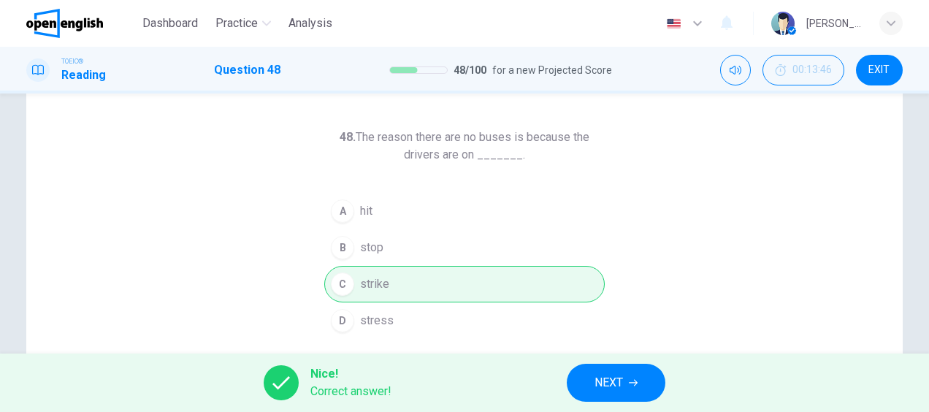
click at [618, 381] on span "NEXT" at bounding box center [608, 382] width 28 height 20
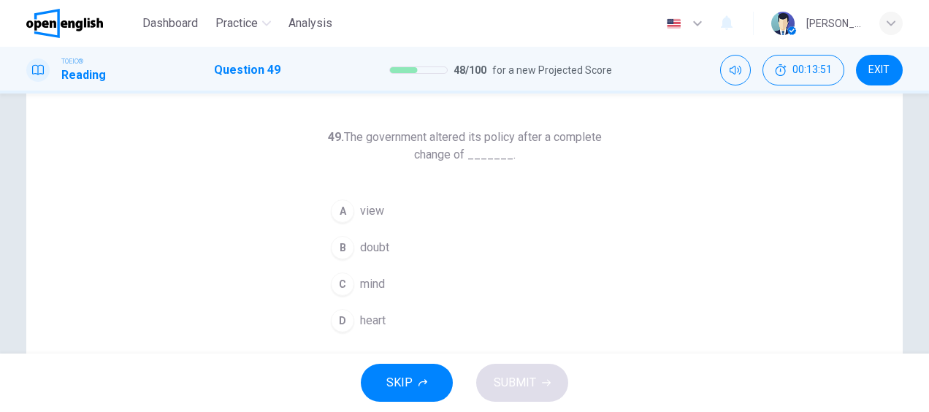
click at [374, 280] on span "mind" at bounding box center [372, 284] width 25 height 18
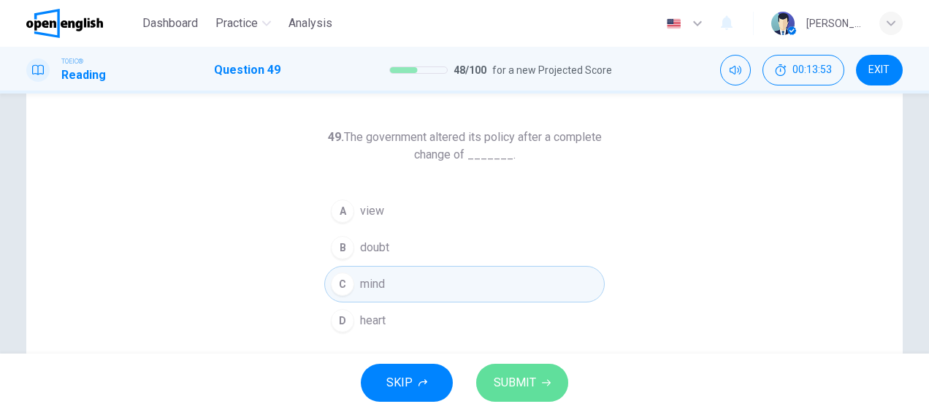
click at [505, 374] on span "SUBMIT" at bounding box center [514, 382] width 42 height 20
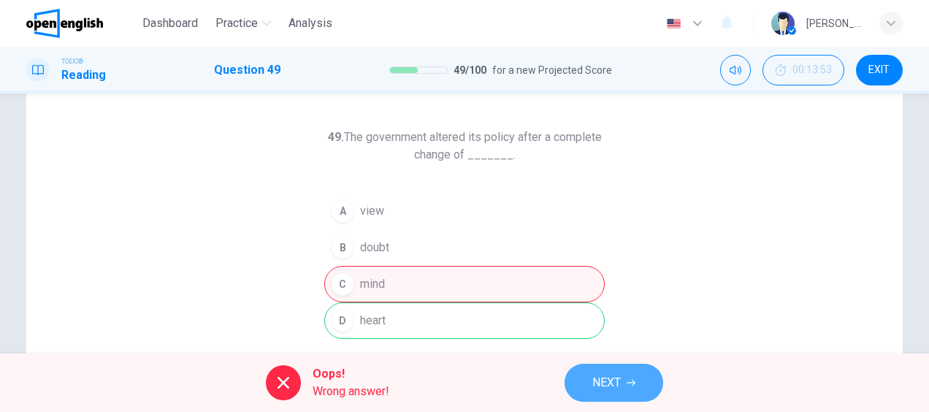
click at [604, 386] on span "NEXT" at bounding box center [606, 382] width 28 height 20
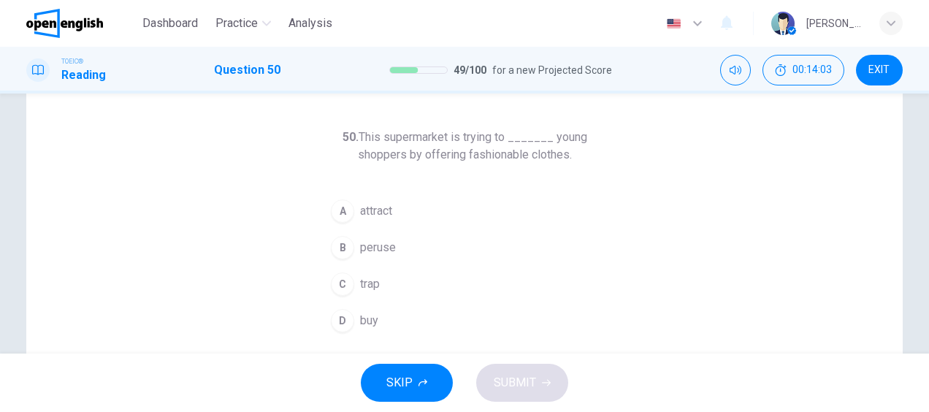
click at [374, 207] on span "attract" at bounding box center [376, 211] width 32 height 18
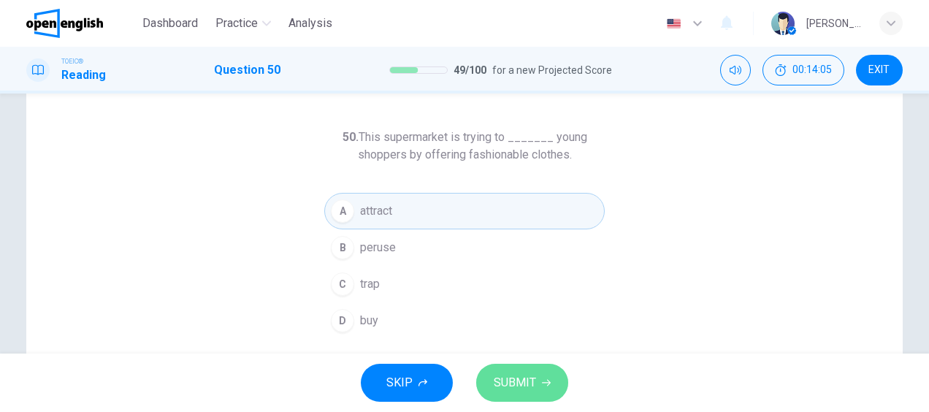
click at [515, 381] on span "SUBMIT" at bounding box center [514, 382] width 42 height 20
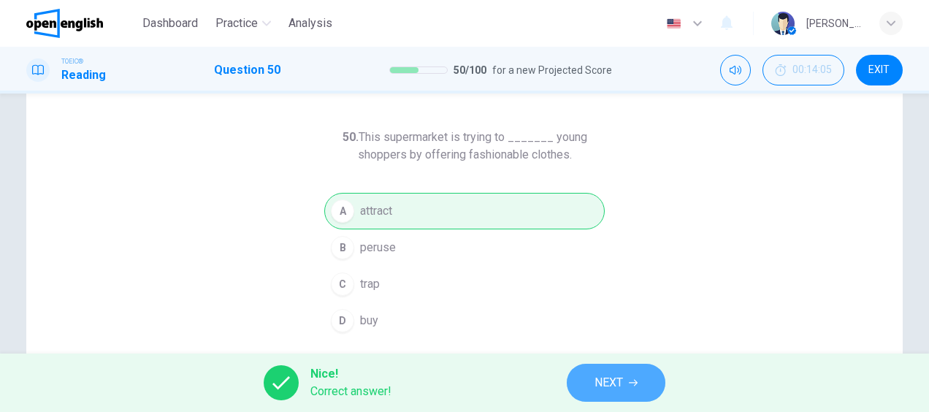
click at [622, 380] on span "NEXT" at bounding box center [608, 382] width 28 height 20
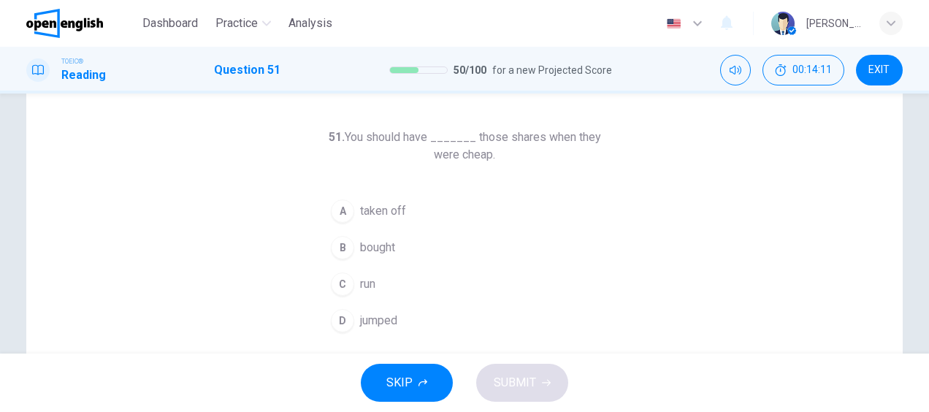
click at [571, 271] on button "C run" at bounding box center [464, 284] width 280 height 37
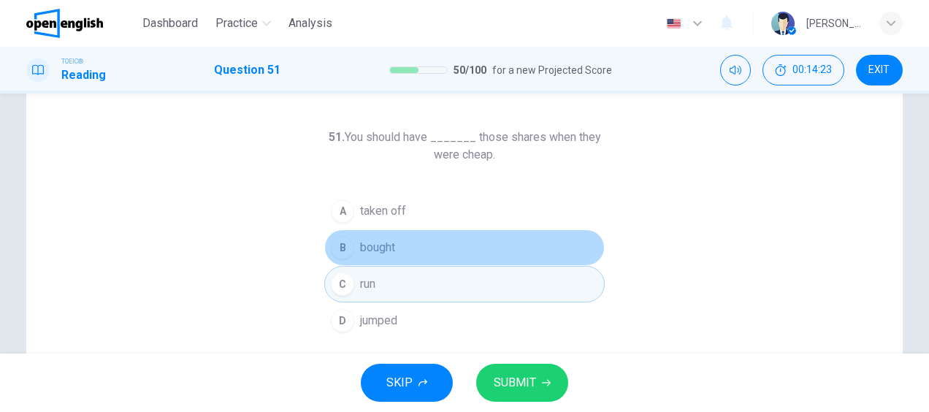
click at [457, 250] on button "B bought" at bounding box center [464, 247] width 280 height 37
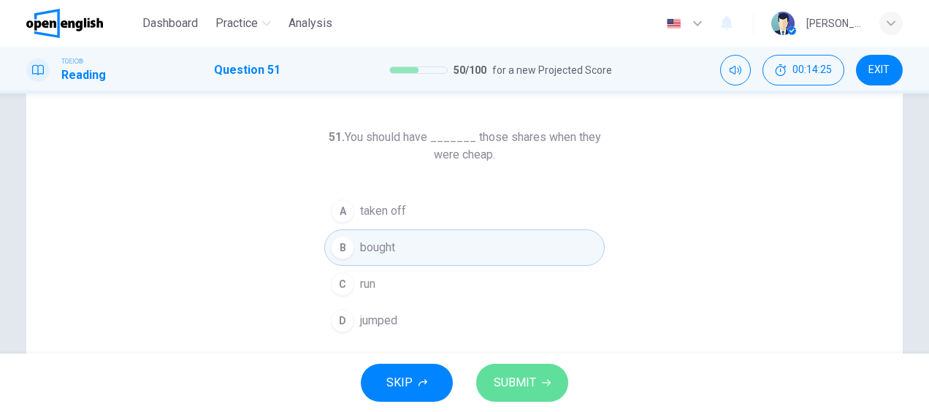
click at [523, 369] on button "SUBMIT" at bounding box center [522, 383] width 92 height 38
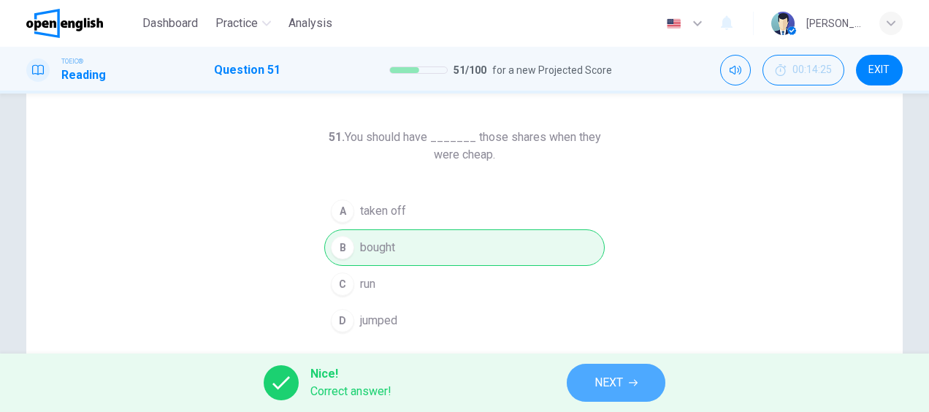
click at [596, 393] on button "NEXT" at bounding box center [616, 383] width 99 height 38
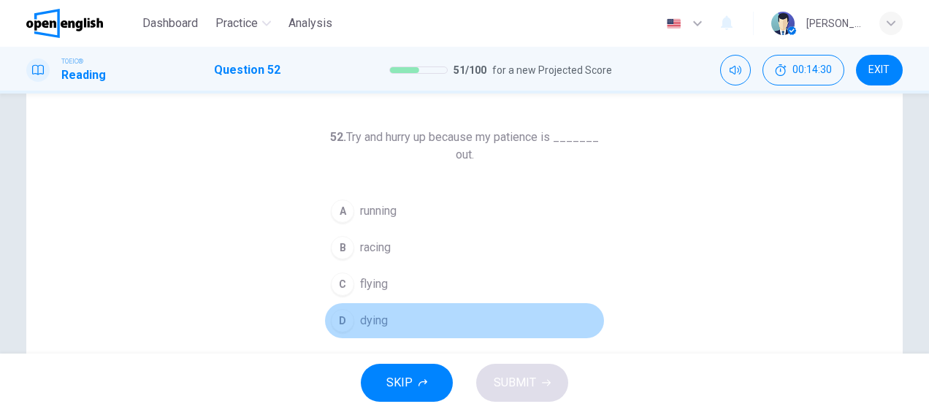
click at [377, 321] on span "dying" at bounding box center [374, 321] width 28 height 18
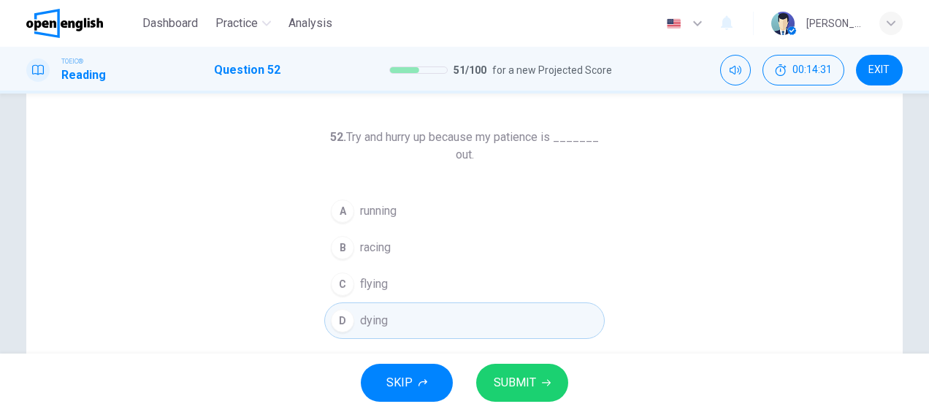
click at [521, 369] on button "SUBMIT" at bounding box center [522, 383] width 92 height 38
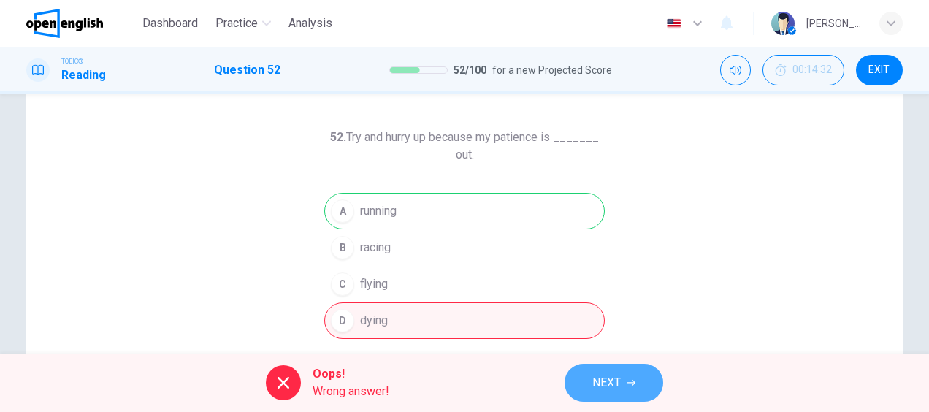
click at [624, 386] on button "NEXT" at bounding box center [613, 383] width 99 height 38
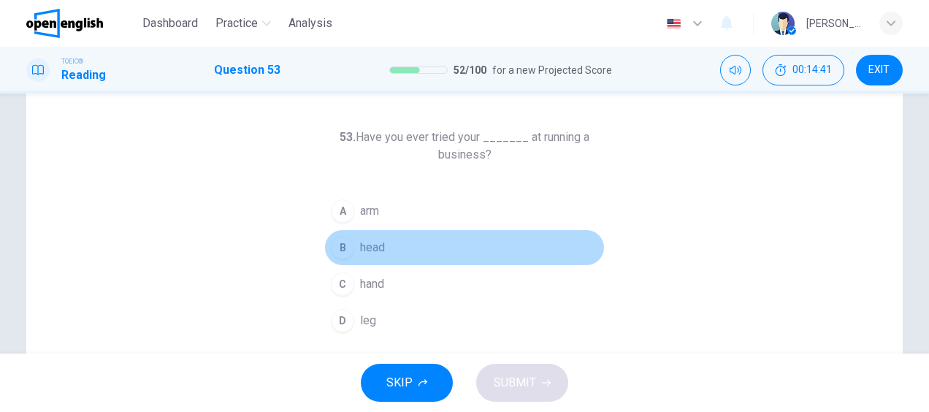
click at [380, 248] on span "head" at bounding box center [372, 248] width 25 height 18
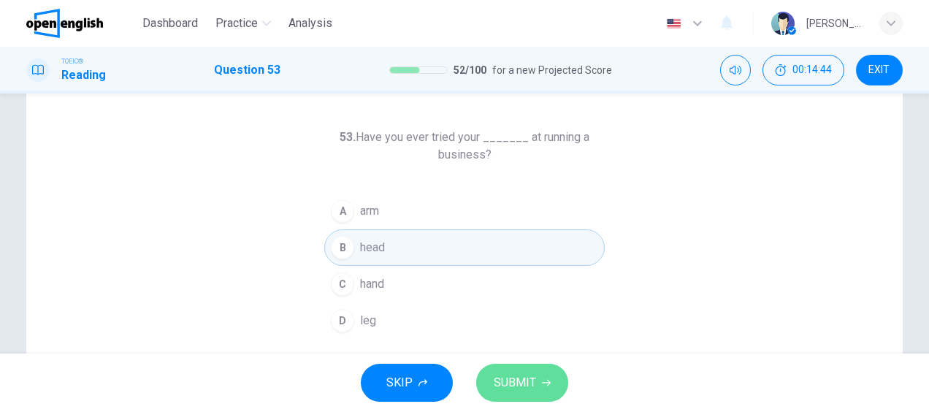
click at [503, 378] on span "SUBMIT" at bounding box center [514, 382] width 42 height 20
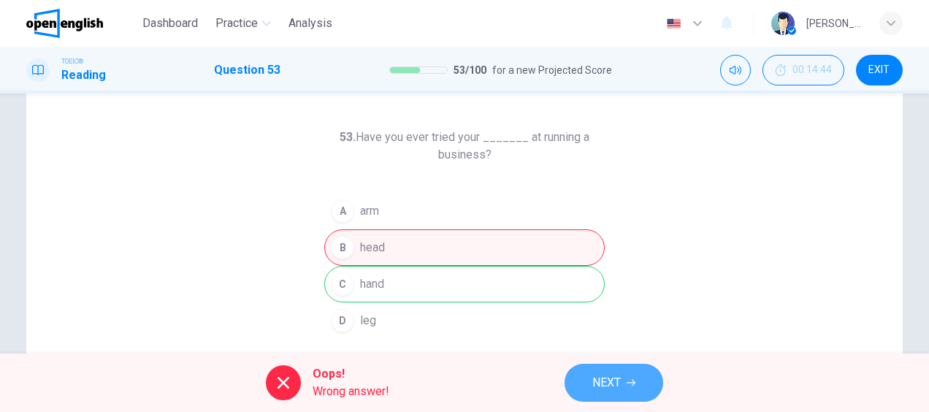
click at [603, 384] on span "NEXT" at bounding box center [606, 382] width 28 height 20
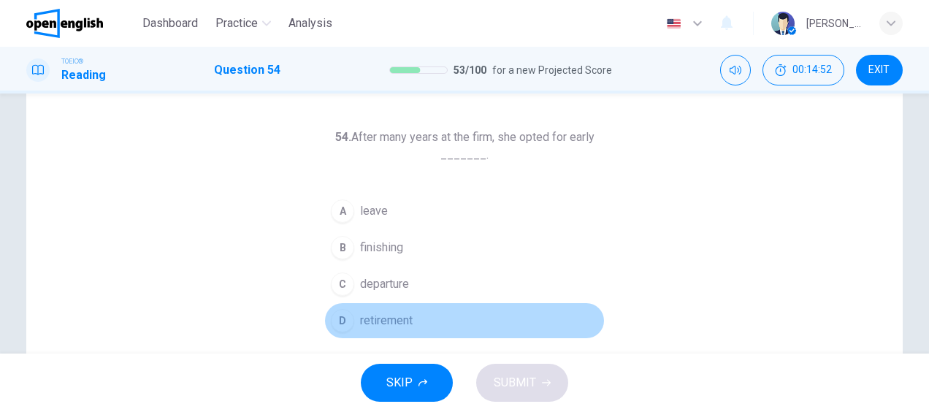
click at [399, 320] on span "retirement" at bounding box center [386, 321] width 53 height 18
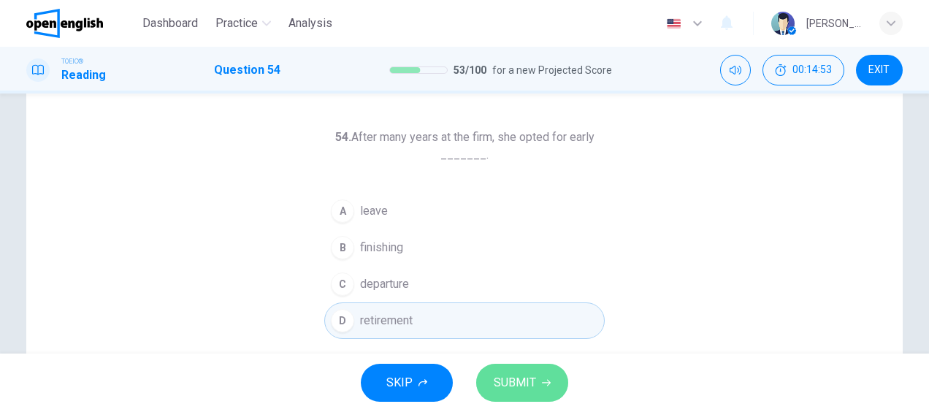
click at [527, 378] on span "SUBMIT" at bounding box center [514, 382] width 42 height 20
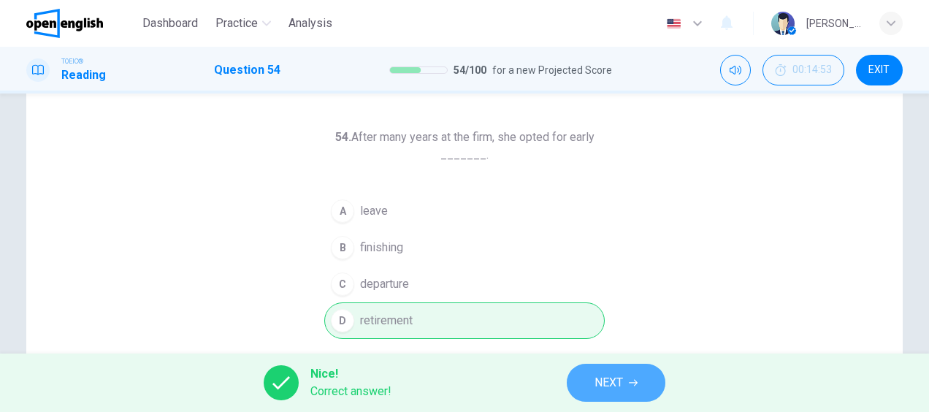
click at [625, 396] on button "NEXT" at bounding box center [616, 383] width 99 height 38
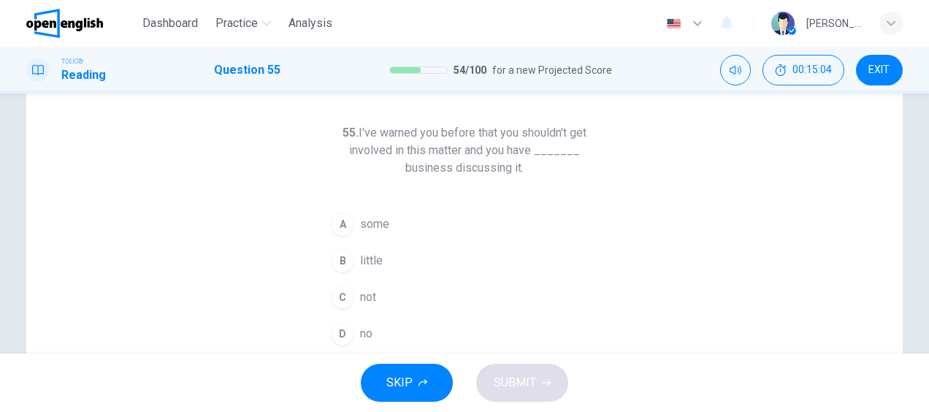
scroll to position [64, 0]
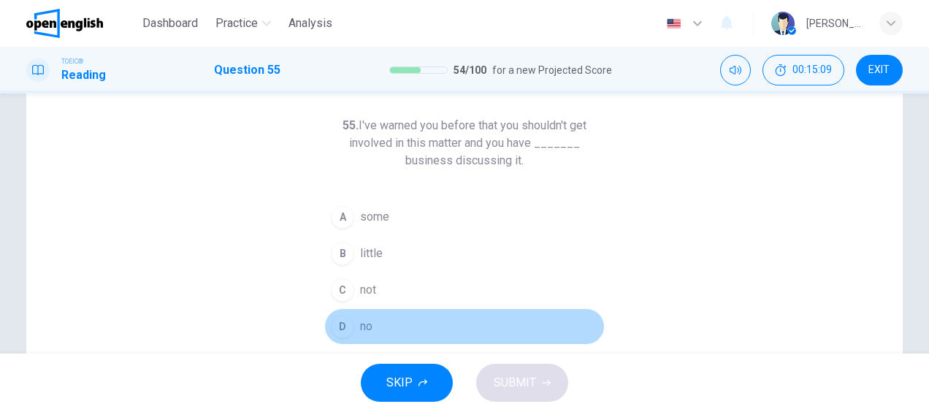
click at [338, 327] on div "D" at bounding box center [342, 326] width 23 height 23
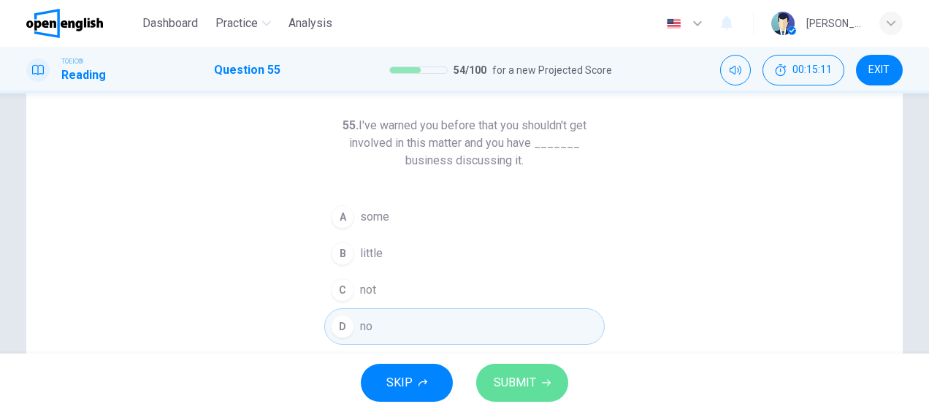
click at [520, 383] on span "SUBMIT" at bounding box center [514, 382] width 42 height 20
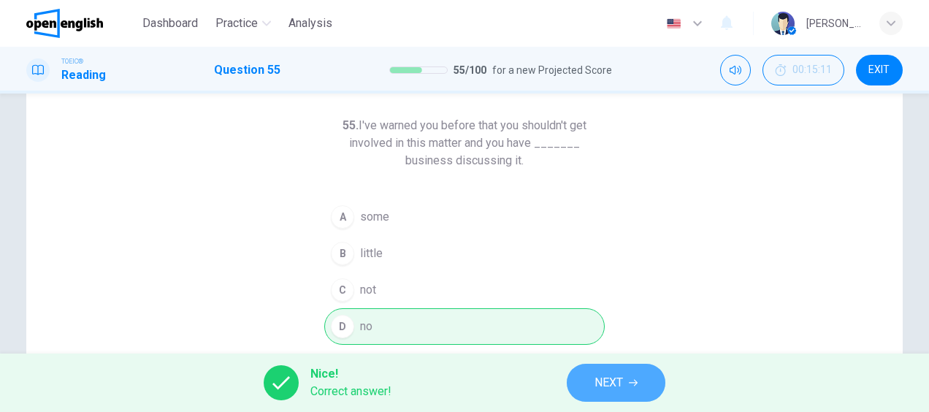
click at [591, 378] on button "NEXT" at bounding box center [616, 383] width 99 height 38
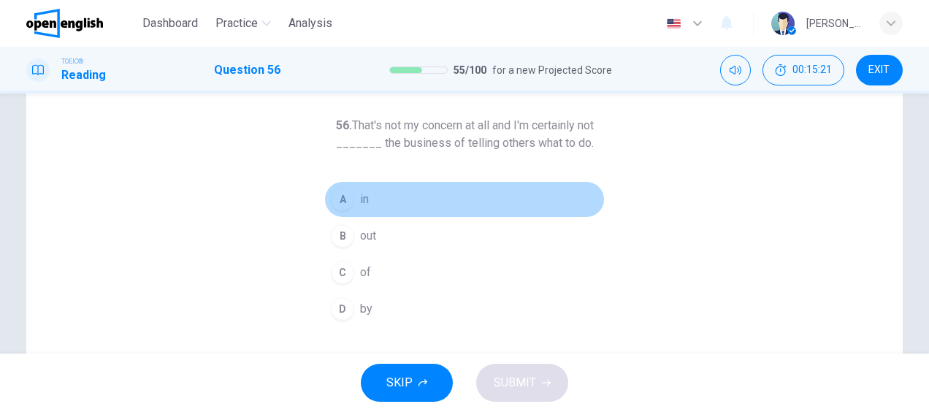
click at [337, 207] on div "A" at bounding box center [342, 199] width 23 height 23
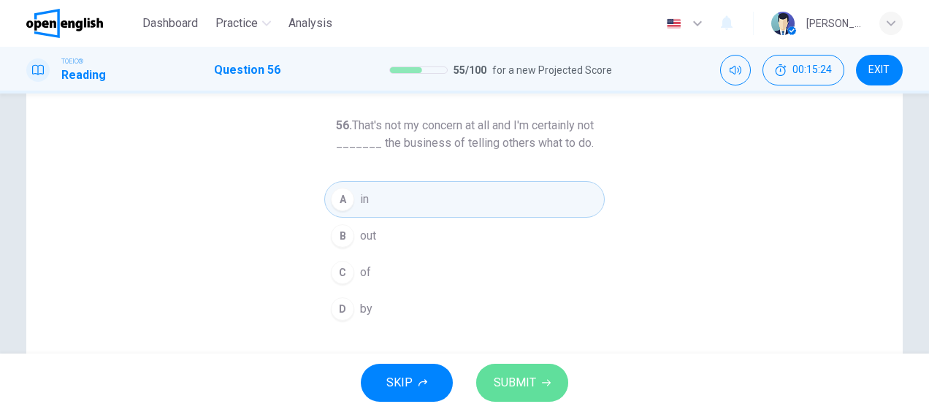
click at [507, 378] on span "SUBMIT" at bounding box center [514, 382] width 42 height 20
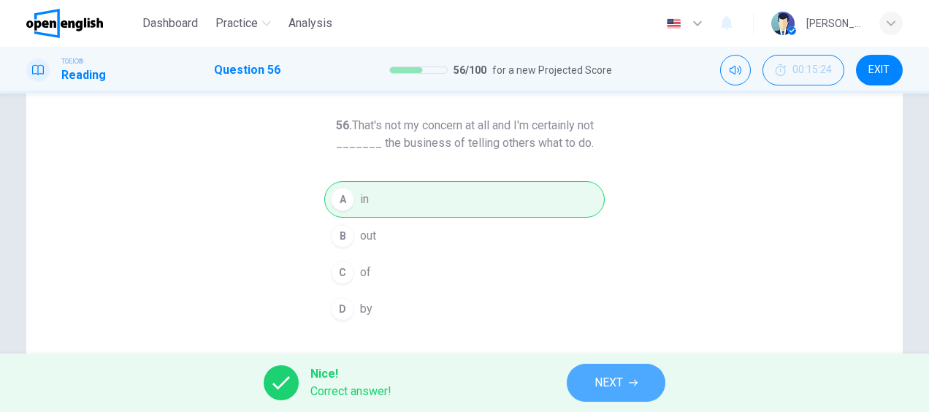
click at [602, 381] on span "NEXT" at bounding box center [608, 382] width 28 height 20
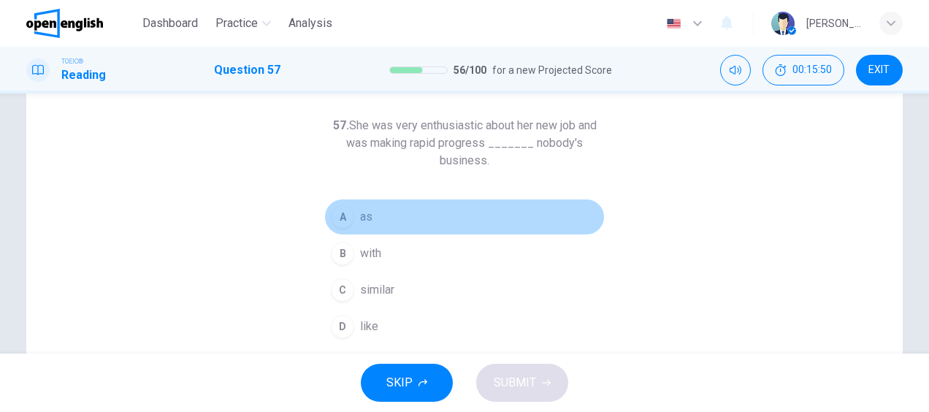
click at [349, 215] on div "A" at bounding box center [342, 216] width 23 height 23
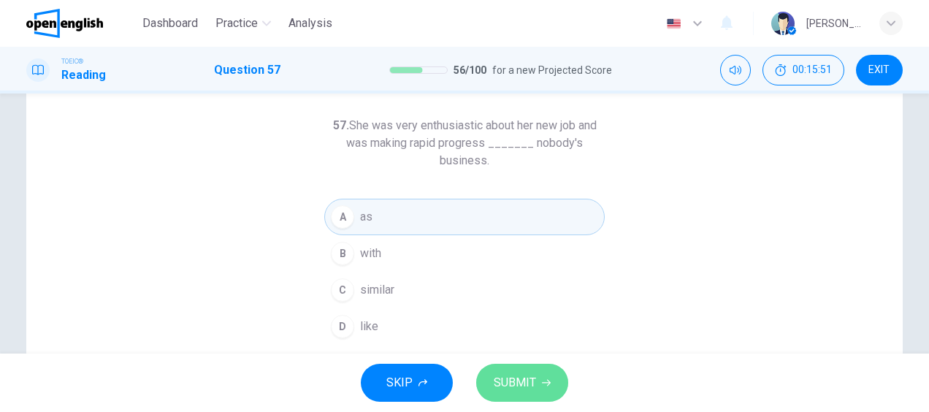
click at [523, 365] on button "SUBMIT" at bounding box center [522, 383] width 92 height 38
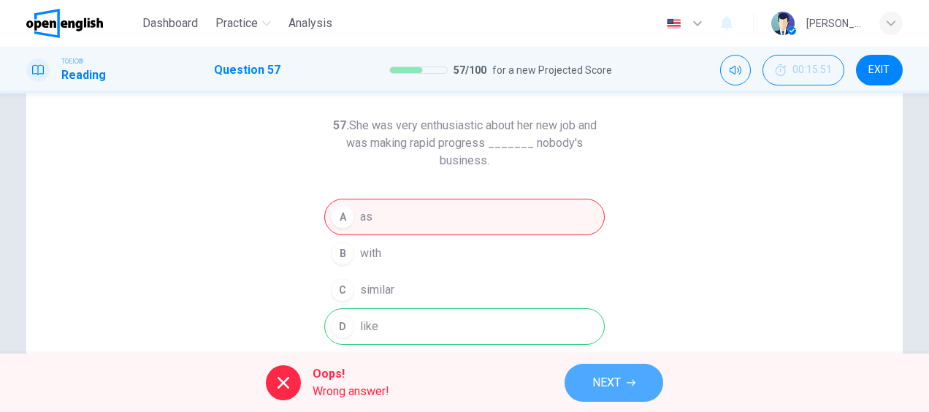
click at [606, 390] on span "NEXT" at bounding box center [606, 382] width 28 height 20
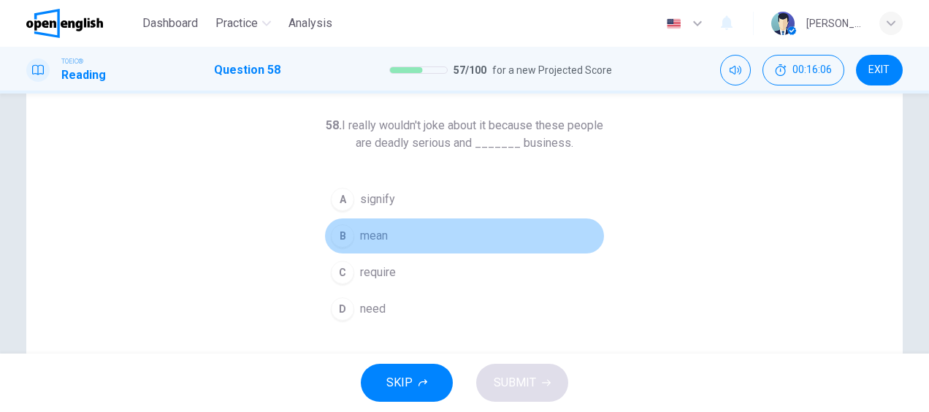
click at [381, 237] on span "mean" at bounding box center [374, 236] width 28 height 18
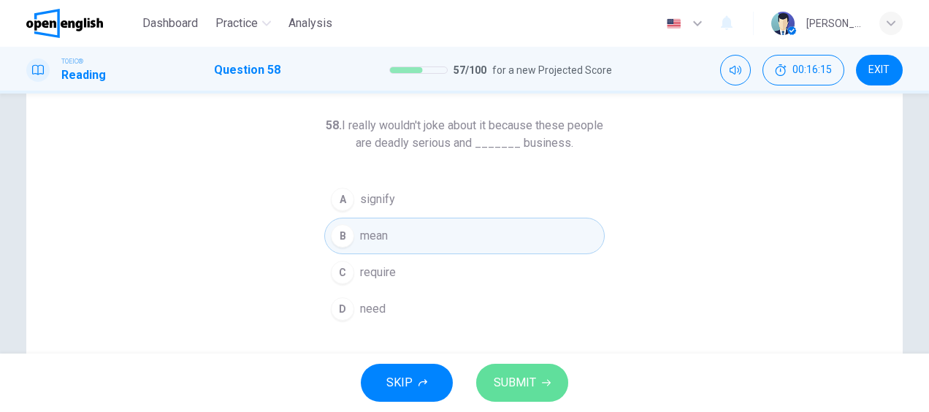
click at [517, 366] on button "SUBMIT" at bounding box center [522, 383] width 92 height 38
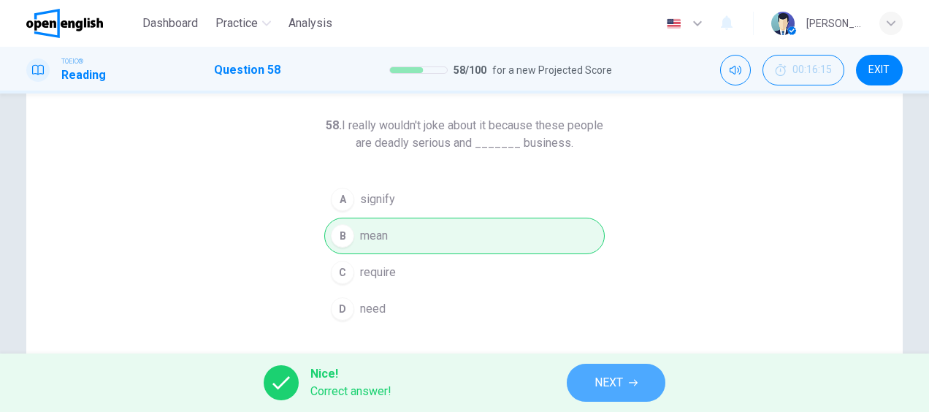
click at [597, 375] on span "NEXT" at bounding box center [608, 382] width 28 height 20
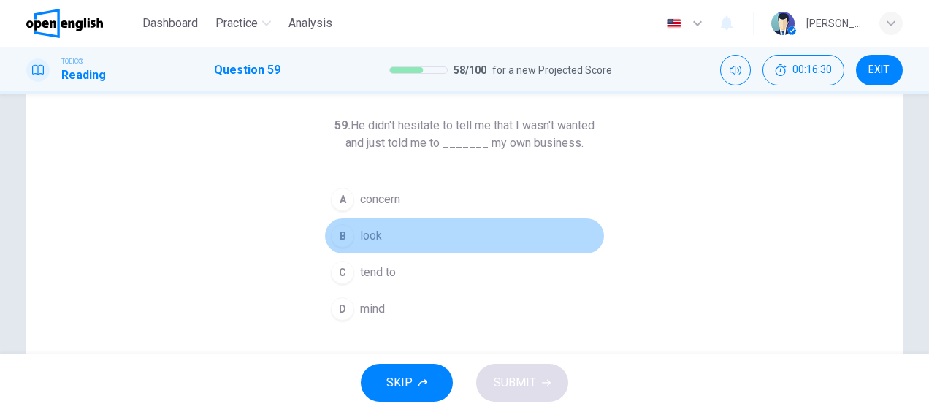
click at [369, 237] on span "look" at bounding box center [371, 236] width 22 height 18
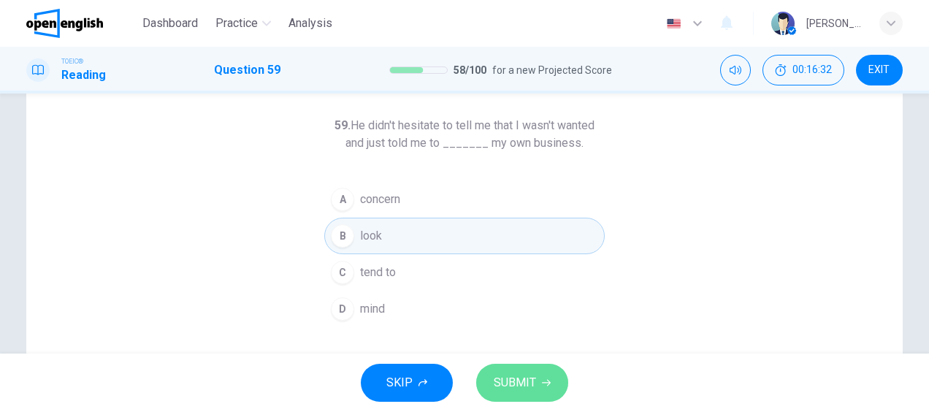
click at [498, 378] on span "SUBMIT" at bounding box center [514, 382] width 42 height 20
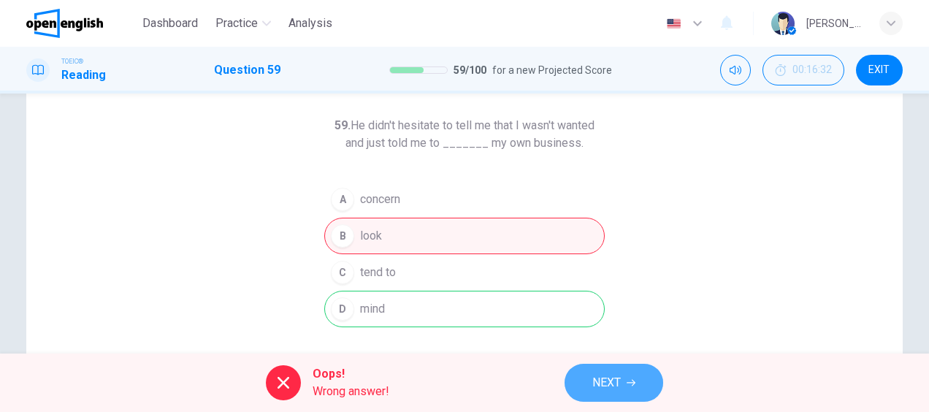
click at [594, 379] on span "NEXT" at bounding box center [606, 382] width 28 height 20
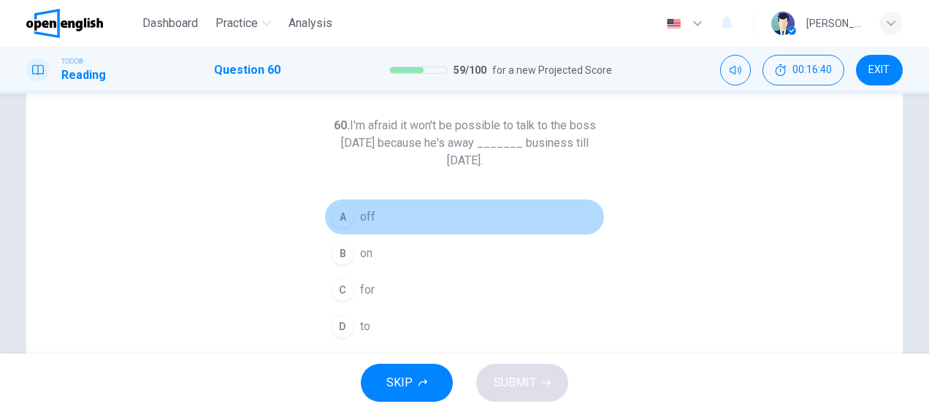
click at [350, 218] on div "A" at bounding box center [342, 216] width 23 height 23
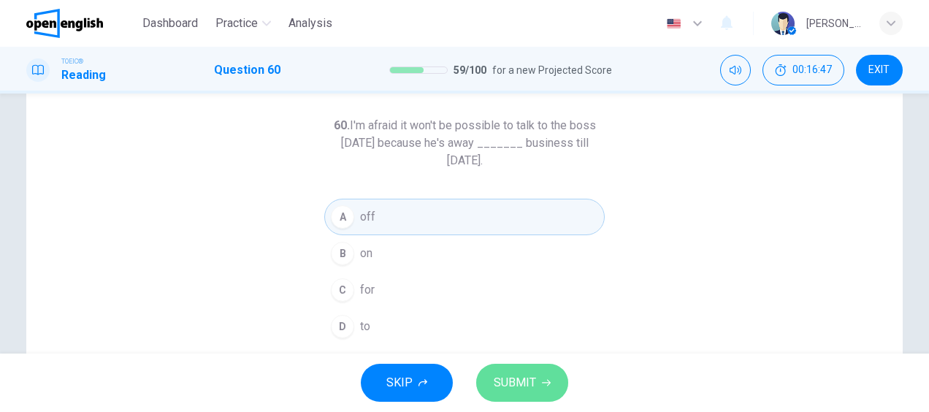
click at [515, 377] on span "SUBMIT" at bounding box center [514, 382] width 42 height 20
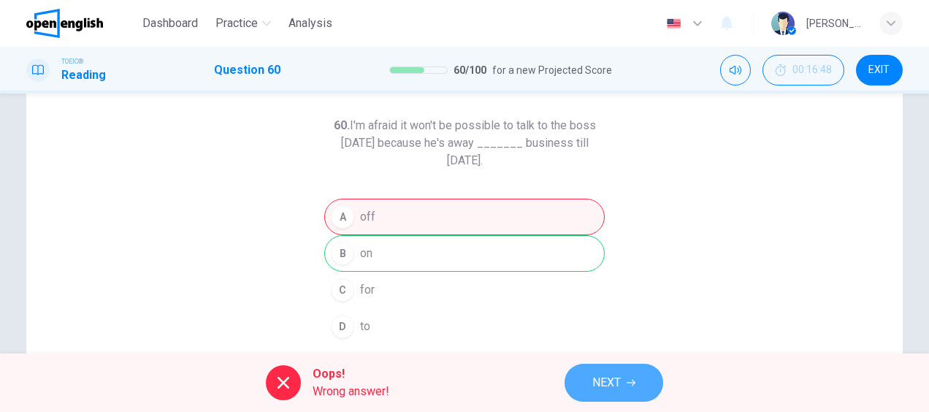
click at [604, 385] on span "NEXT" at bounding box center [606, 382] width 28 height 20
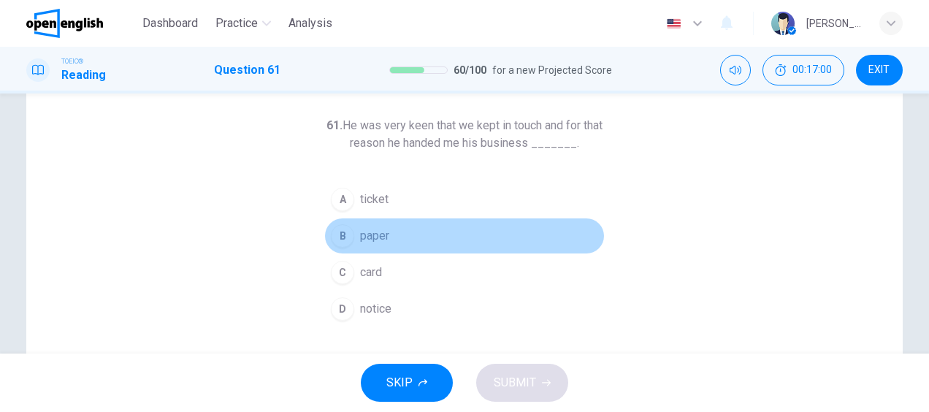
click at [366, 234] on span "paper" at bounding box center [374, 236] width 29 height 18
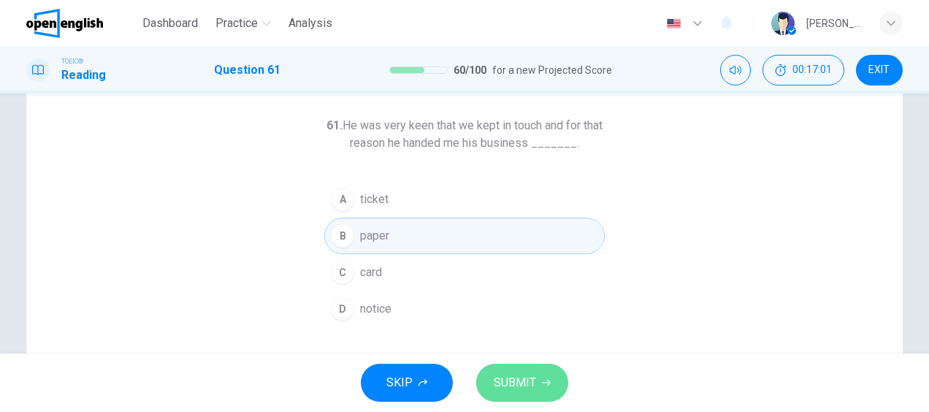
click at [512, 383] on span "SUBMIT" at bounding box center [514, 382] width 42 height 20
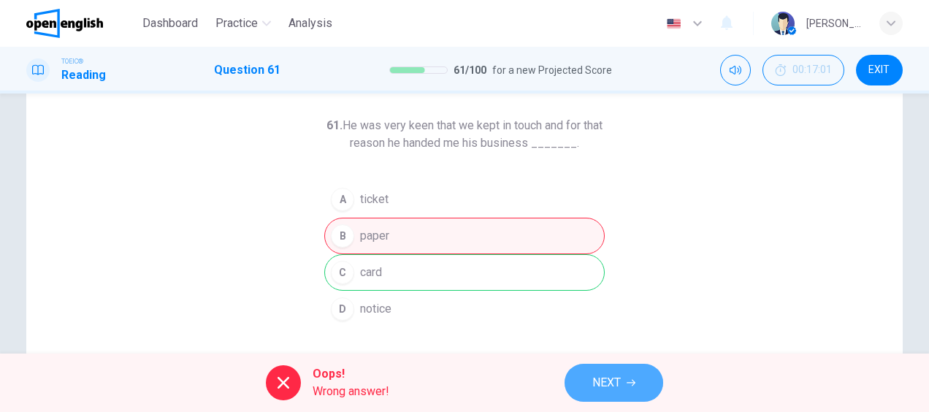
click at [613, 394] on button "NEXT" at bounding box center [613, 383] width 99 height 38
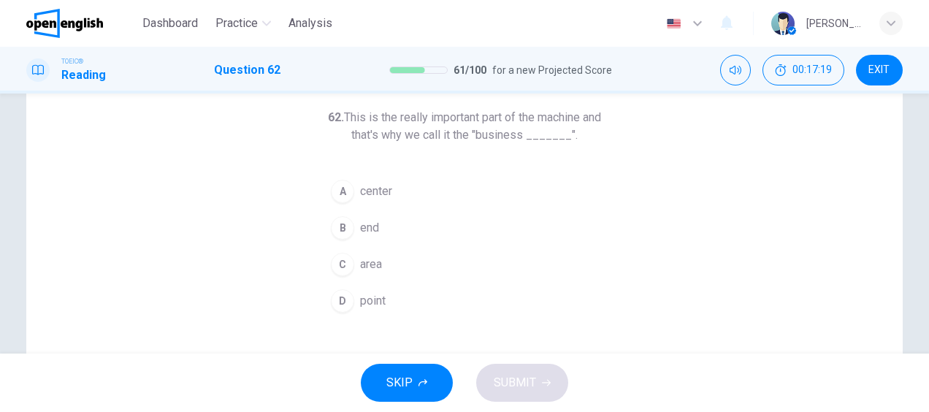
scroll to position [74, 0]
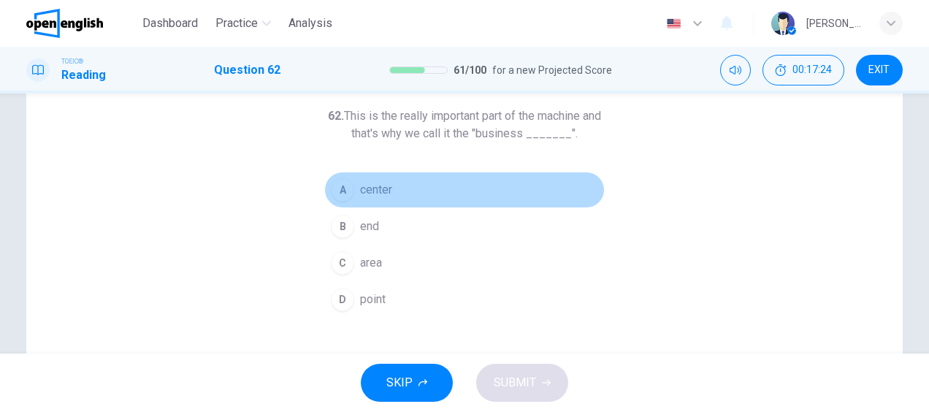
click at [346, 196] on div "A" at bounding box center [342, 189] width 23 height 23
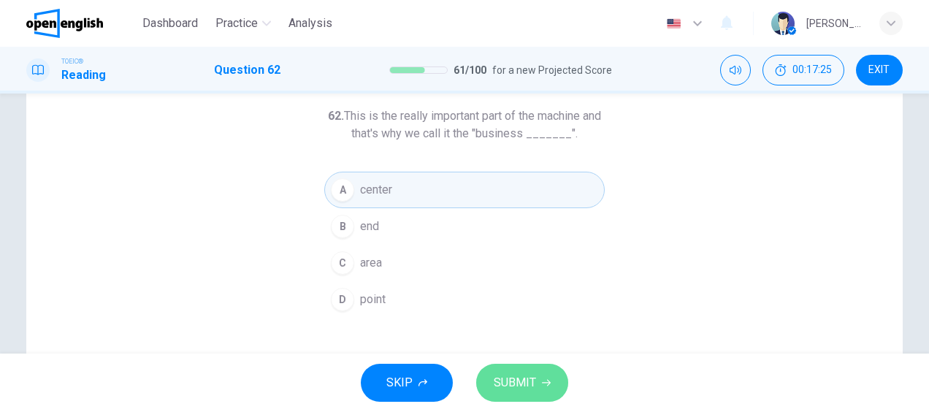
click at [534, 388] on span "SUBMIT" at bounding box center [514, 382] width 42 height 20
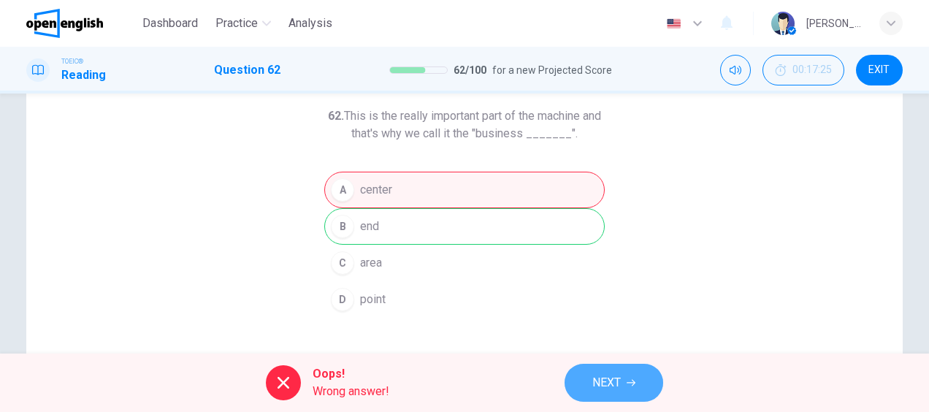
click at [588, 388] on button "NEXT" at bounding box center [613, 383] width 99 height 38
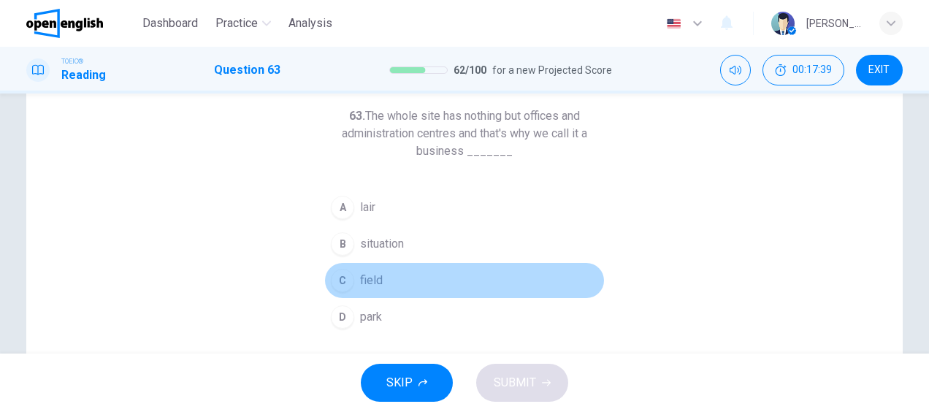
click at [345, 283] on div "C" at bounding box center [342, 280] width 23 height 23
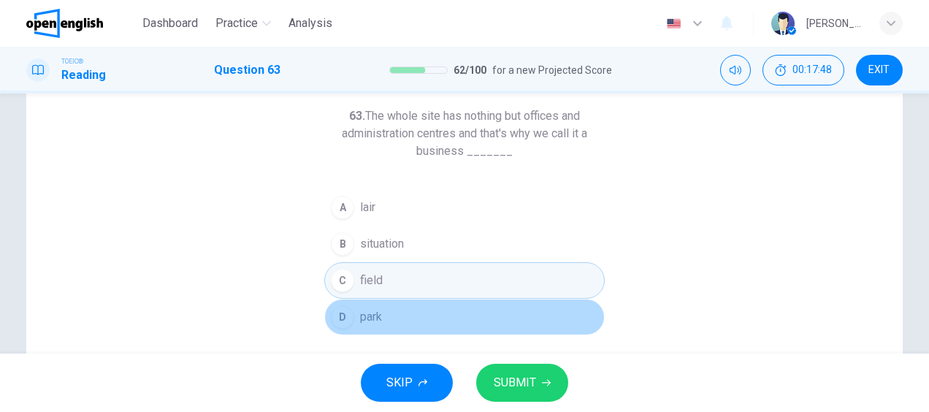
click at [380, 317] on button "D park" at bounding box center [464, 317] width 280 height 37
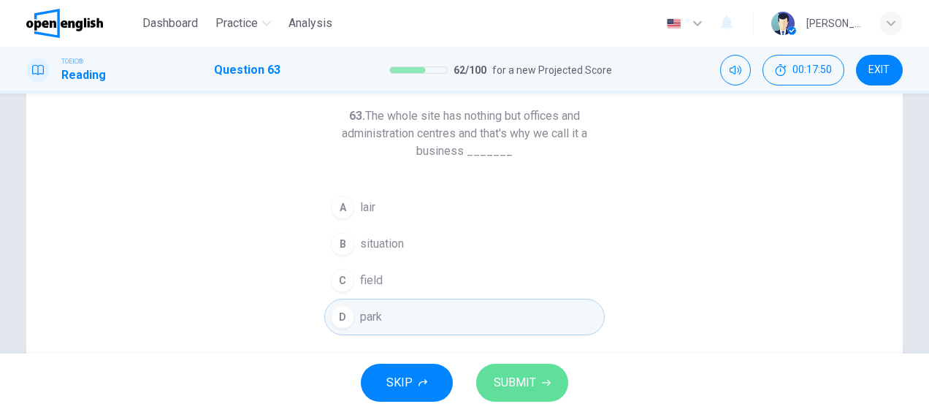
click at [543, 381] on icon "button" at bounding box center [546, 382] width 9 height 9
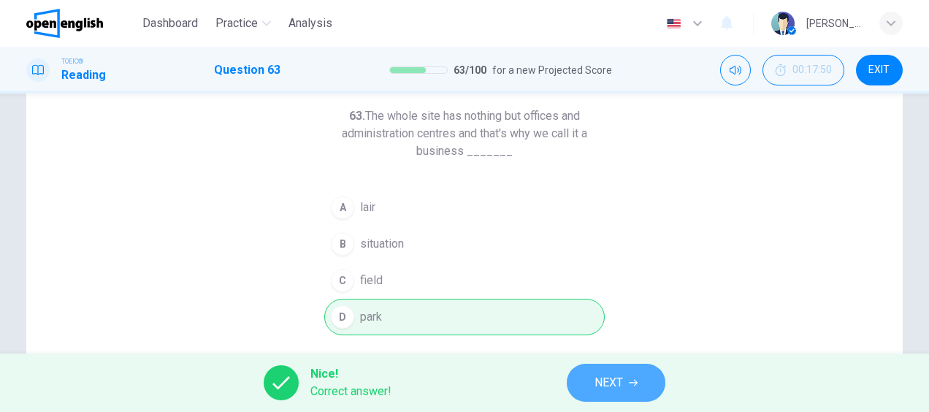
click at [654, 380] on button "NEXT" at bounding box center [616, 383] width 99 height 38
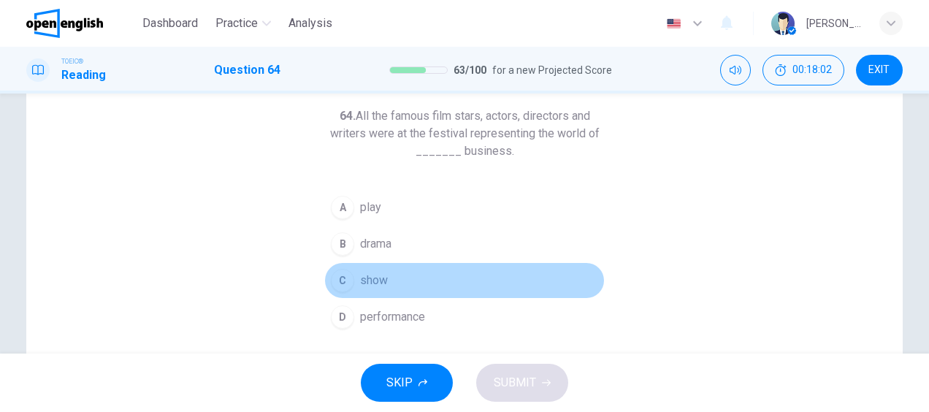
click at [374, 277] on span "show" at bounding box center [374, 281] width 28 height 18
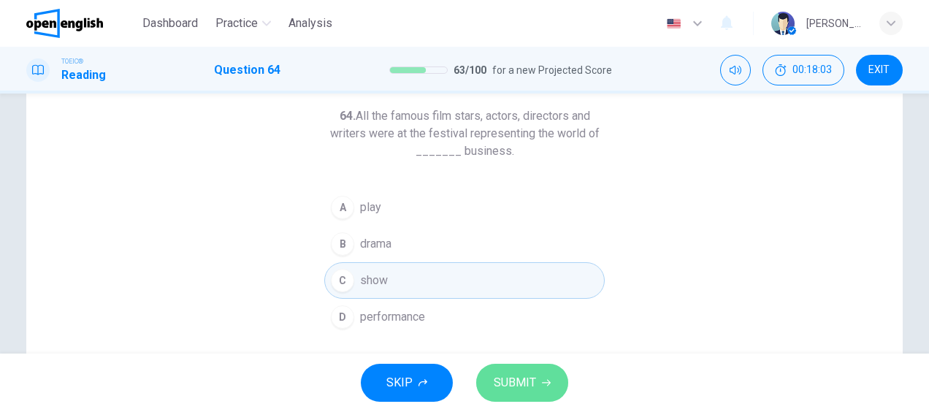
click at [520, 381] on span "SUBMIT" at bounding box center [514, 382] width 42 height 20
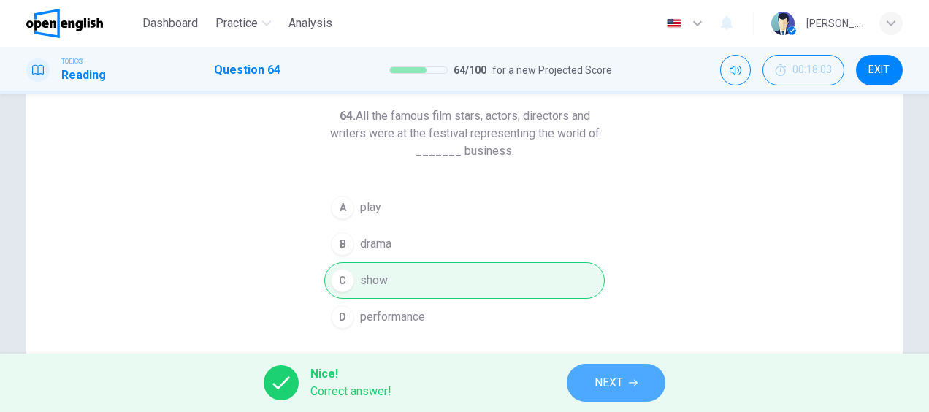
click at [601, 385] on span "NEXT" at bounding box center [608, 382] width 28 height 20
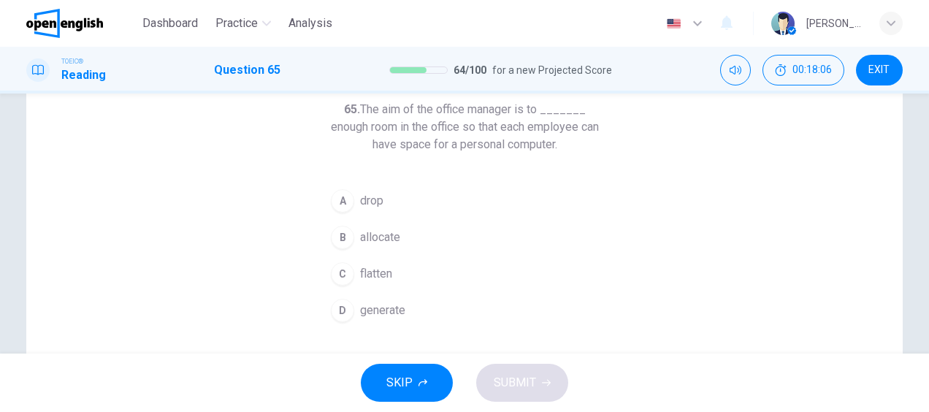
scroll to position [81, 0]
click at [365, 200] on span "drop" at bounding box center [371, 200] width 23 height 18
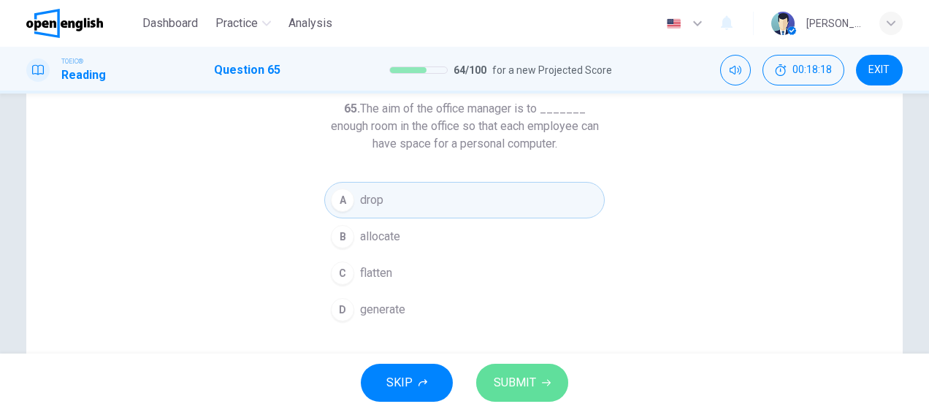
click at [523, 384] on span "SUBMIT" at bounding box center [514, 382] width 42 height 20
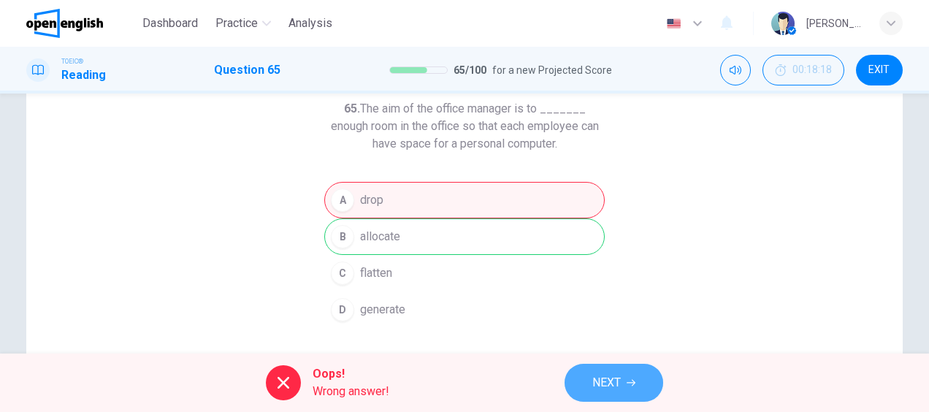
click at [610, 392] on span "NEXT" at bounding box center [606, 382] width 28 height 20
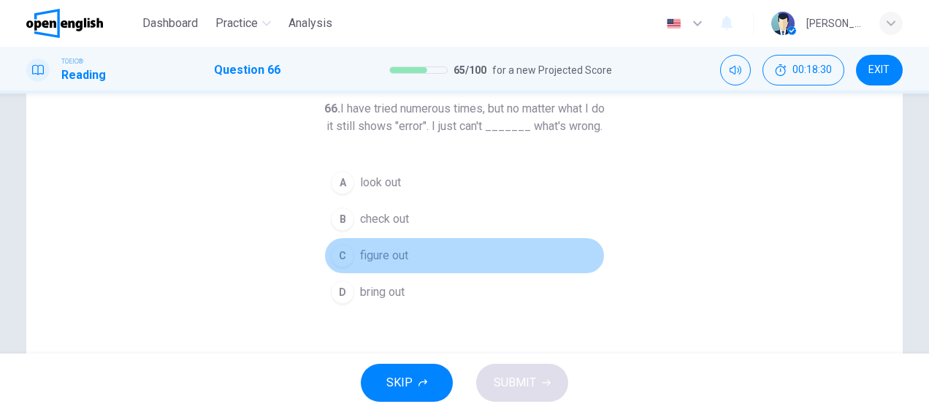
click at [389, 264] on span "figure out" at bounding box center [384, 256] width 48 height 18
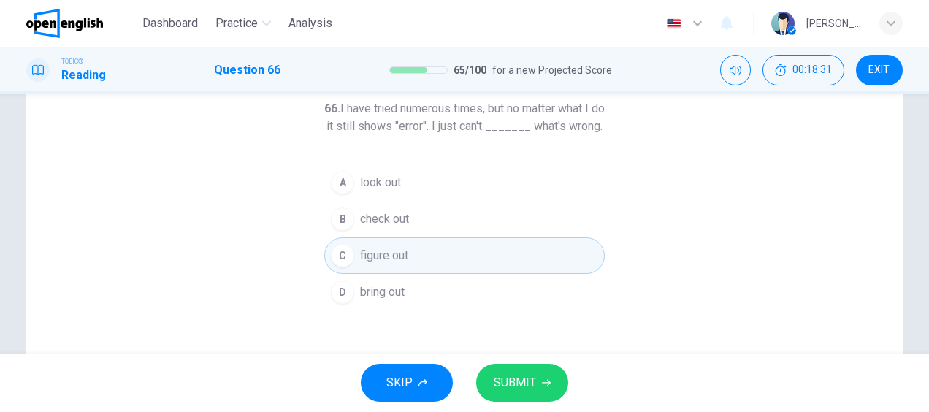
click at [504, 385] on span "SUBMIT" at bounding box center [514, 382] width 42 height 20
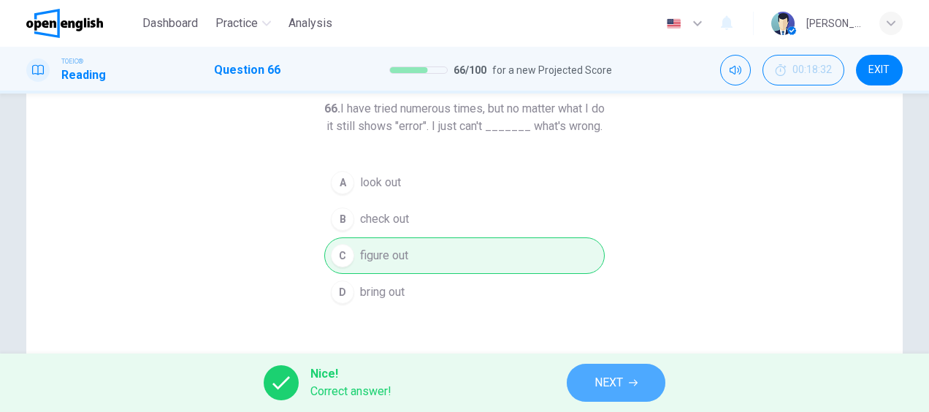
click at [585, 390] on button "NEXT" at bounding box center [616, 383] width 99 height 38
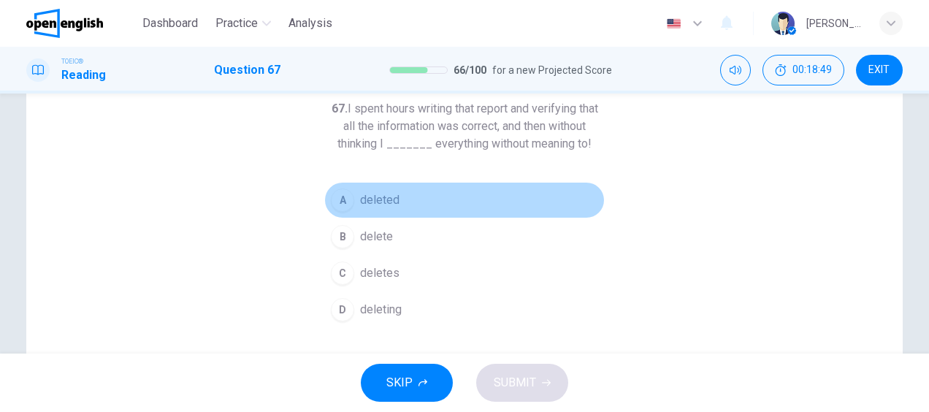
click at [373, 196] on span "deleted" at bounding box center [379, 200] width 39 height 18
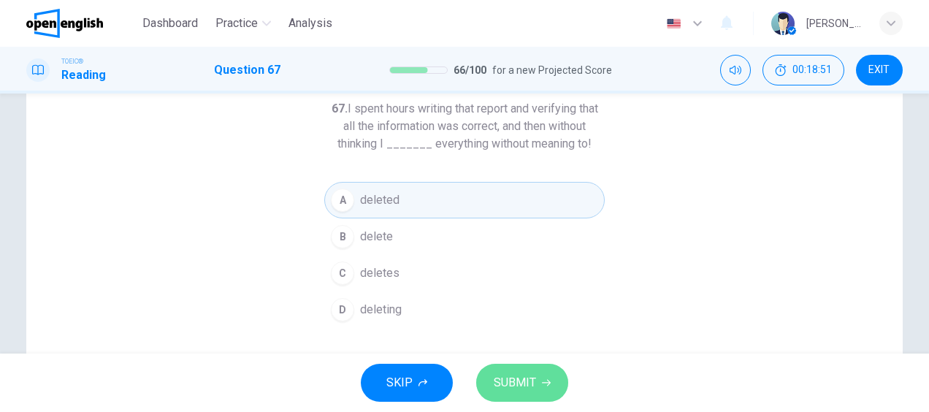
click at [508, 383] on span "SUBMIT" at bounding box center [514, 382] width 42 height 20
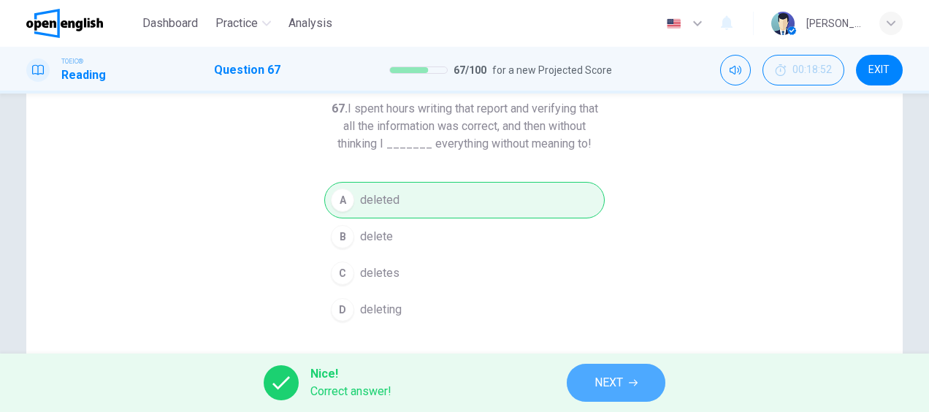
click at [609, 386] on span "NEXT" at bounding box center [608, 382] width 28 height 20
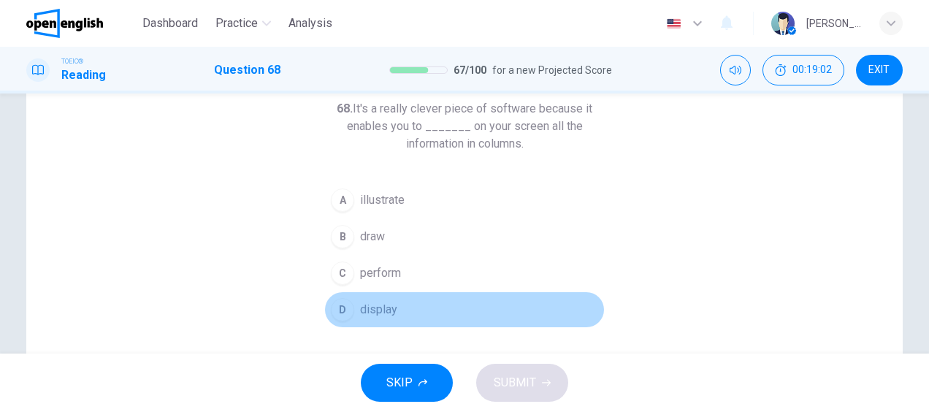
click at [390, 304] on span "display" at bounding box center [378, 310] width 37 height 18
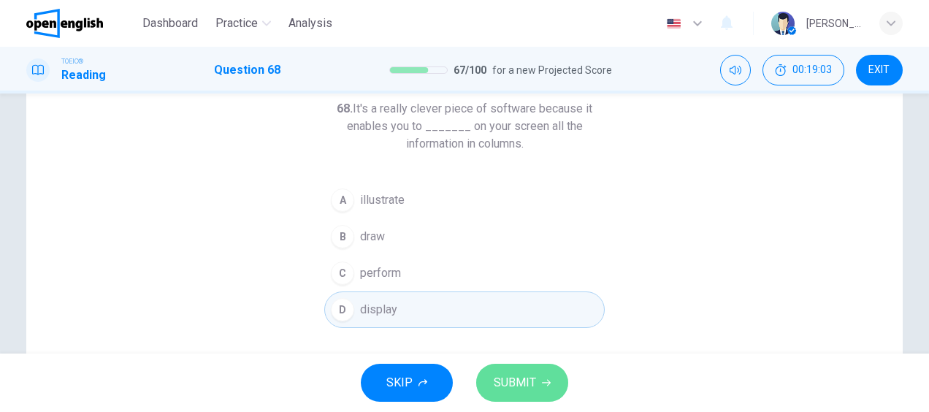
click at [512, 371] on button "SUBMIT" at bounding box center [522, 383] width 92 height 38
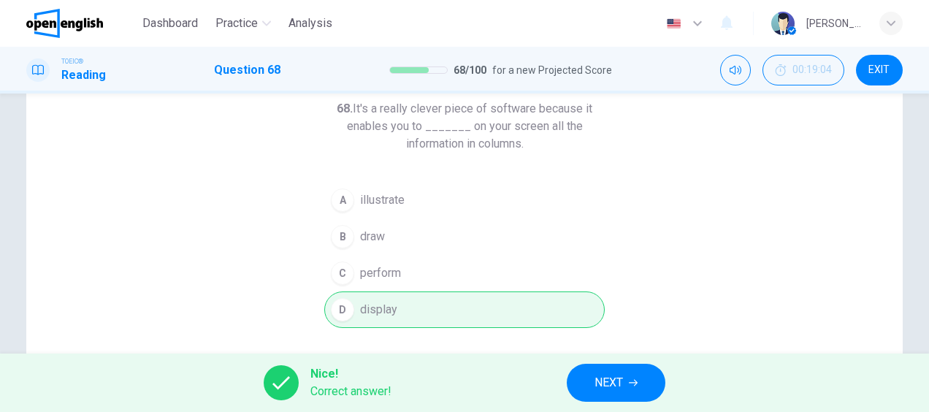
click at [609, 380] on span "NEXT" at bounding box center [608, 382] width 28 height 20
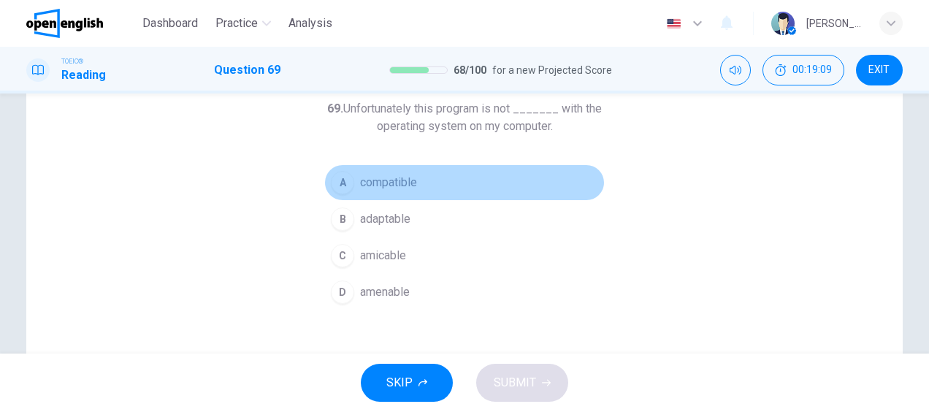
click at [386, 174] on span "compatible" at bounding box center [388, 183] width 57 height 18
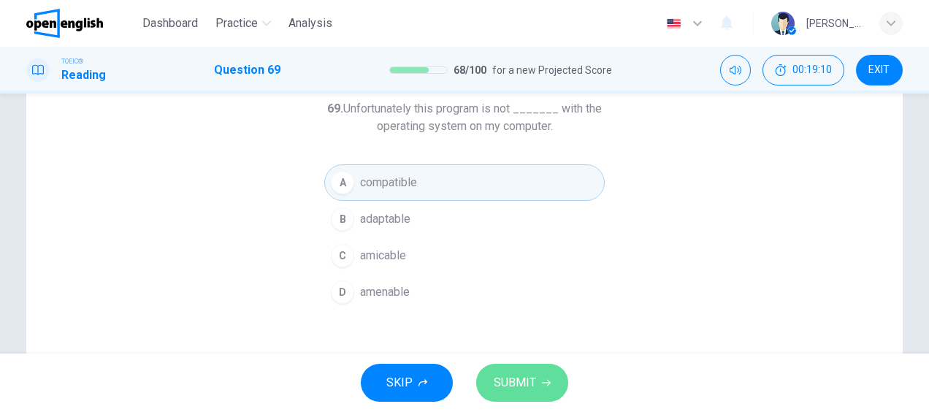
click at [510, 374] on span "SUBMIT" at bounding box center [514, 382] width 42 height 20
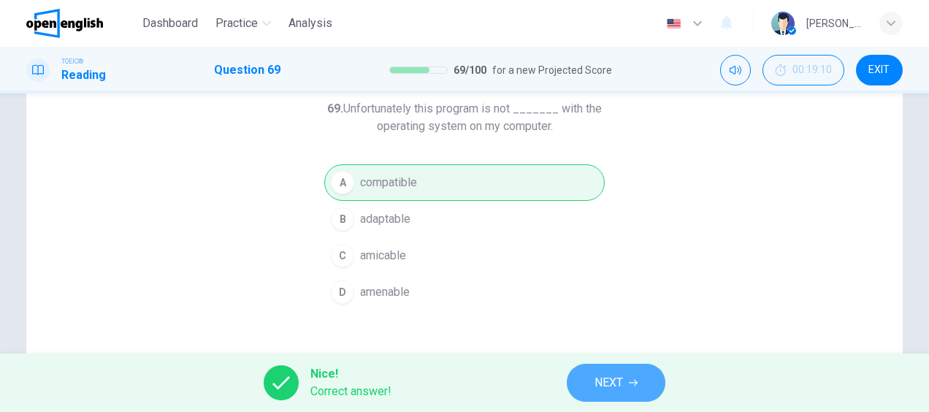
click at [623, 386] on span "NEXT" at bounding box center [608, 382] width 28 height 20
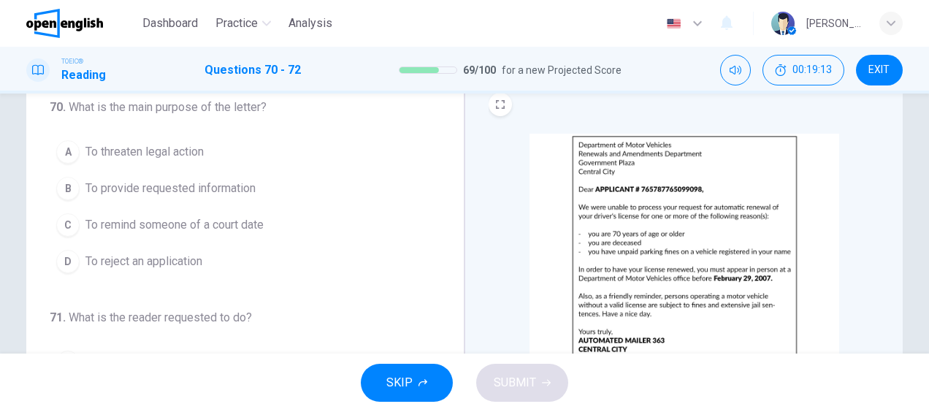
scroll to position [58, 0]
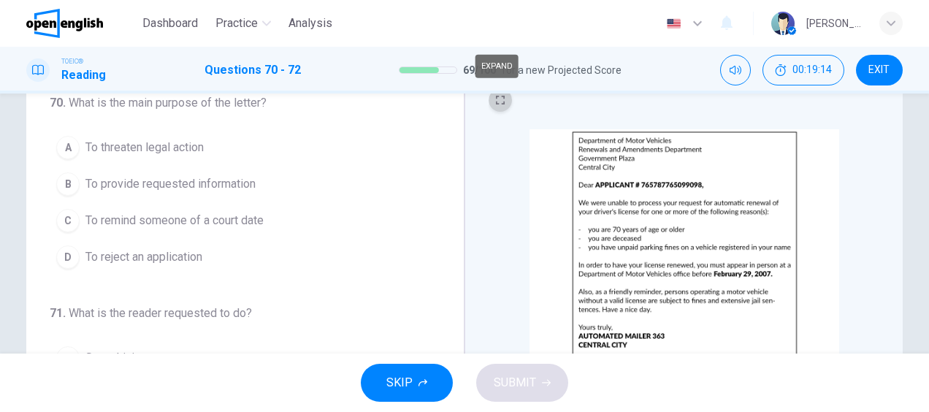
click at [496, 98] on icon "EXPAND" at bounding box center [500, 100] width 9 height 9
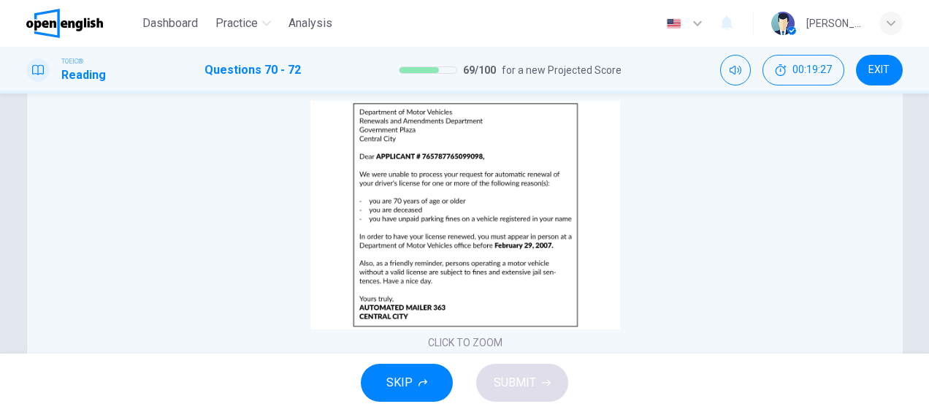
scroll to position [87, 0]
click at [564, 164] on img at bounding box center [465, 214] width 310 height 228
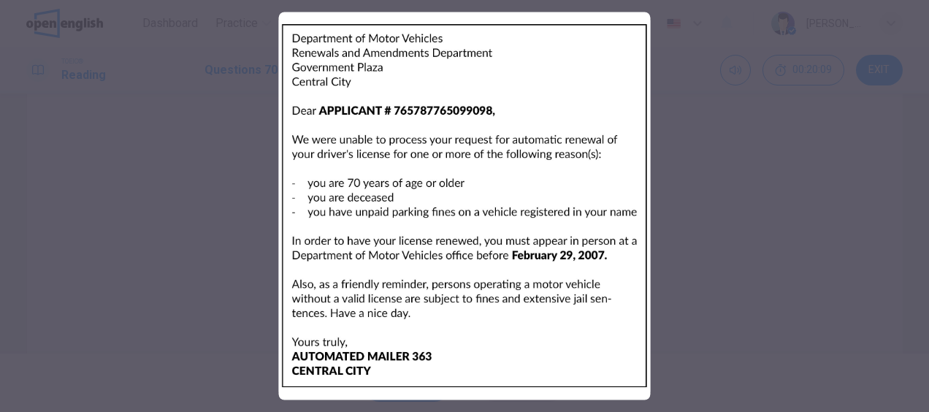
click at [765, 228] on div at bounding box center [464, 206] width 929 height 412
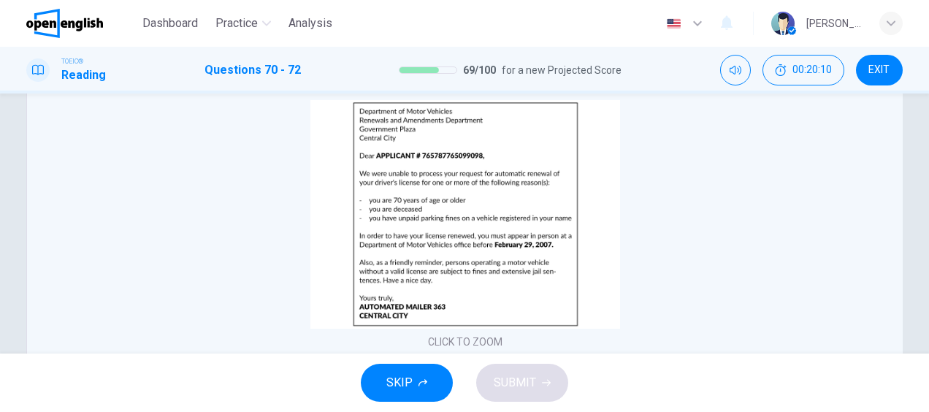
click at [270, 161] on div "CLICK TO ZOOM" at bounding box center [464, 226] width 829 height 252
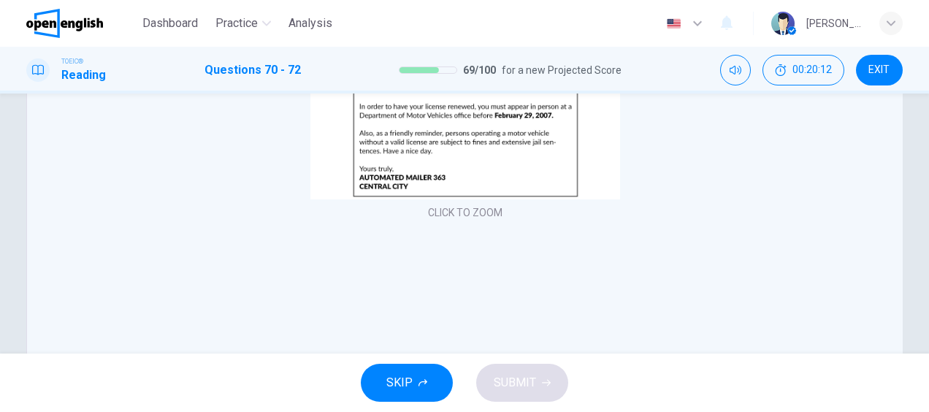
scroll to position [2, 0]
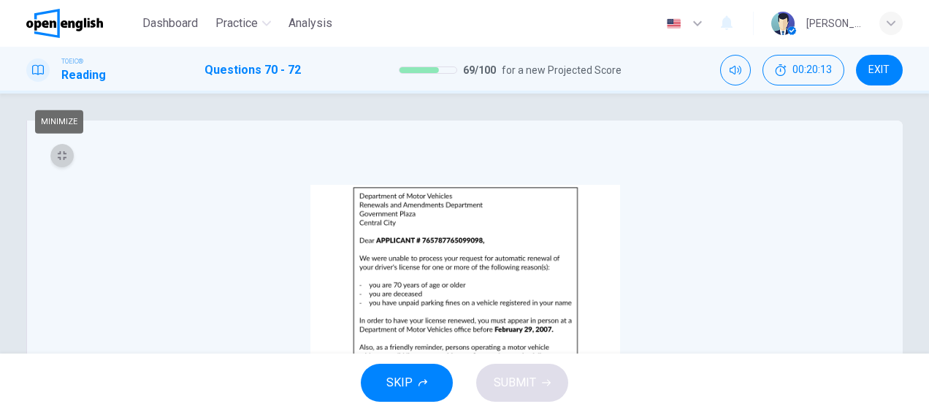
click at [54, 148] on button "MINIMIZE" at bounding box center [61, 155] width 23 height 23
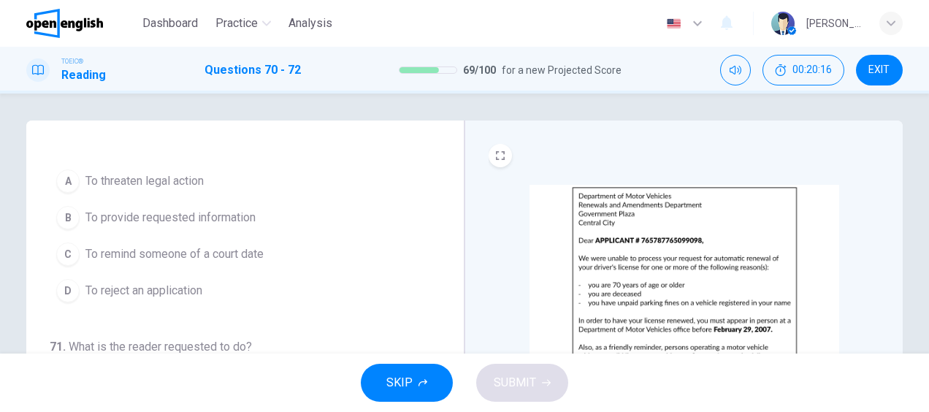
scroll to position [23, 0]
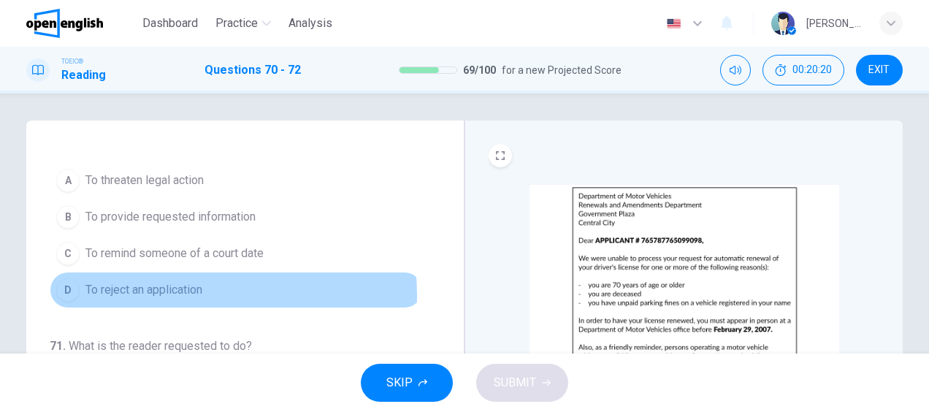
click at [156, 293] on span "To reject an application" at bounding box center [143, 290] width 117 height 18
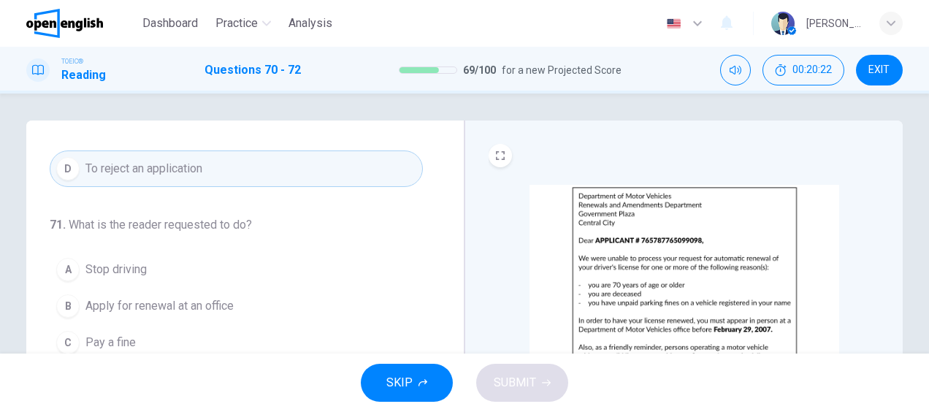
scroll to position [146, 0]
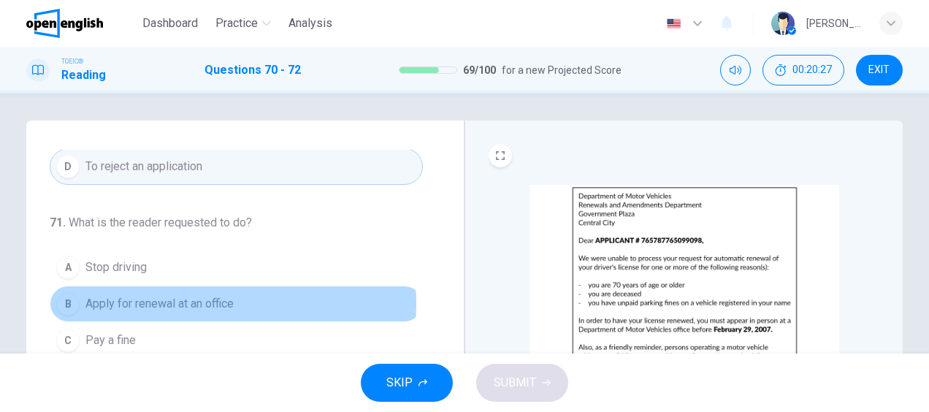
click at [205, 300] on span "Apply for renewal at an office" at bounding box center [159, 304] width 148 height 18
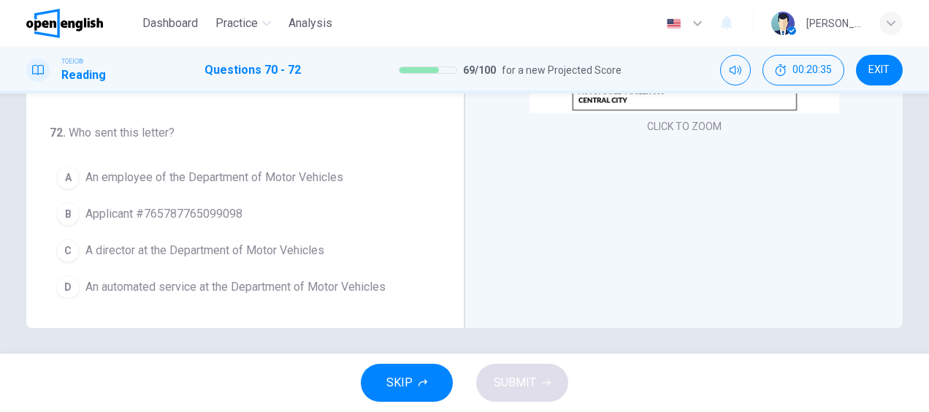
scroll to position [303, 0]
click at [203, 280] on span "An automated service at the Department of Motor Vehicles" at bounding box center [235, 286] width 300 height 18
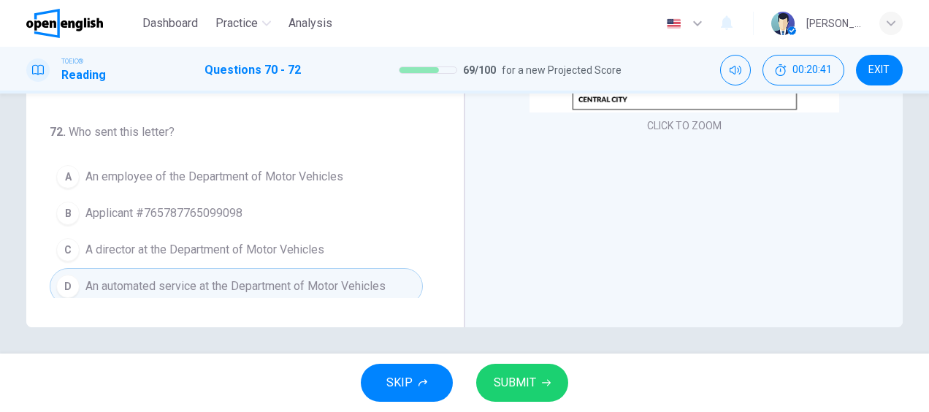
scroll to position [306, 0]
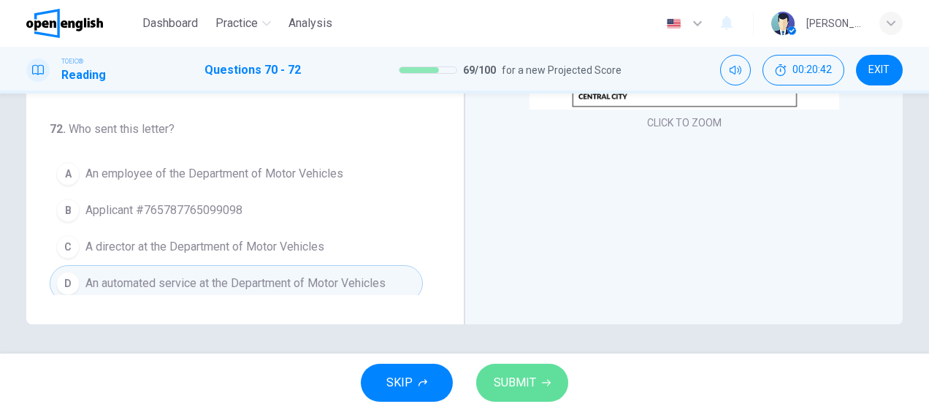
click at [494, 369] on button "SUBMIT" at bounding box center [522, 383] width 92 height 38
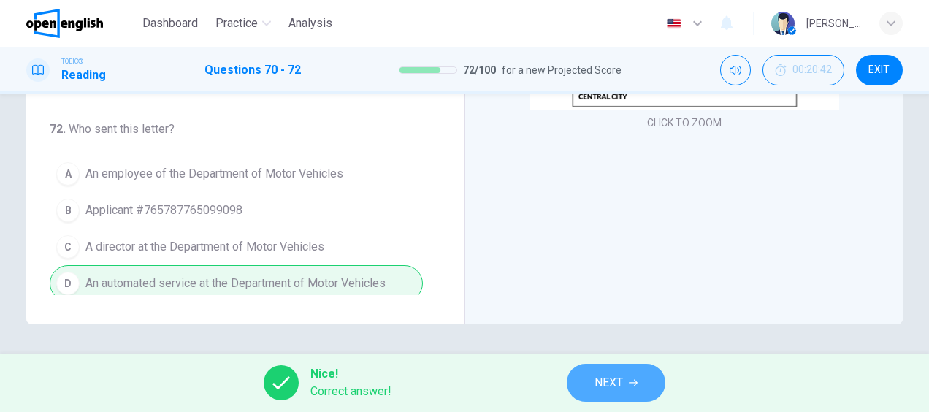
click at [634, 380] on icon "button" at bounding box center [633, 382] width 9 height 9
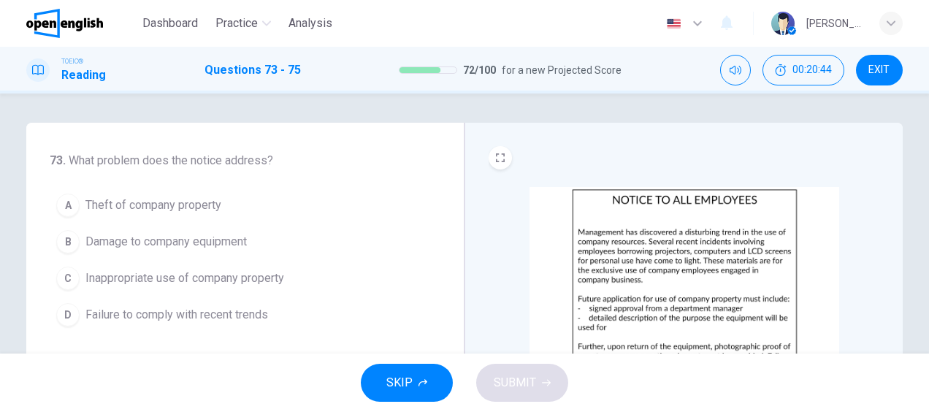
click at [599, 272] on img at bounding box center [684, 301] width 310 height 228
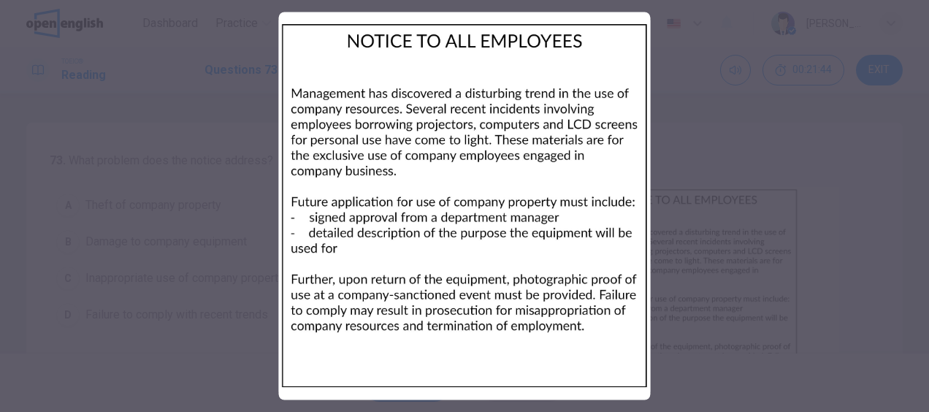
click at [761, 272] on div at bounding box center [464, 206] width 929 height 412
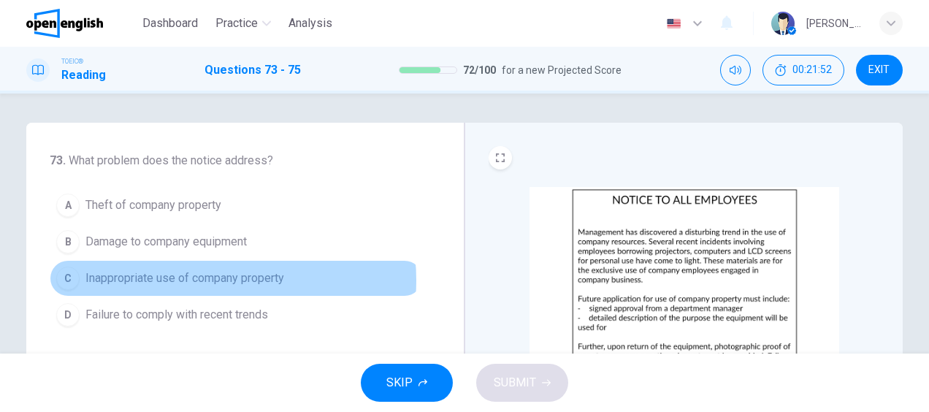
click at [188, 279] on span "Inappropriate use of company property" at bounding box center [184, 278] width 199 height 18
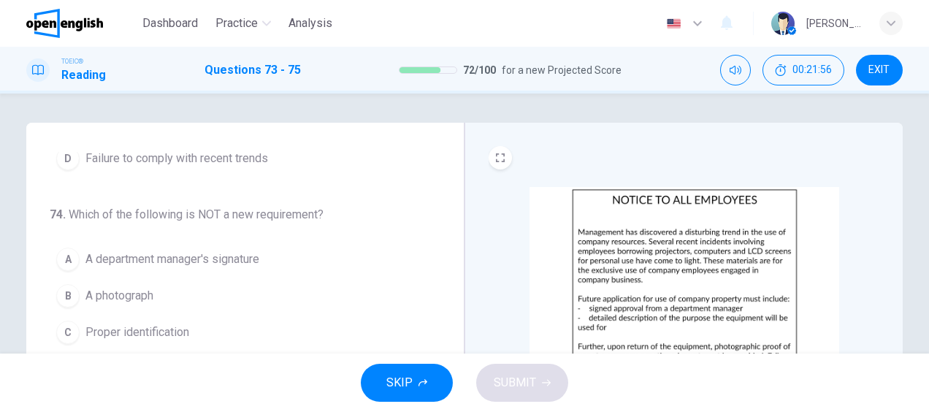
scroll to position [158, 0]
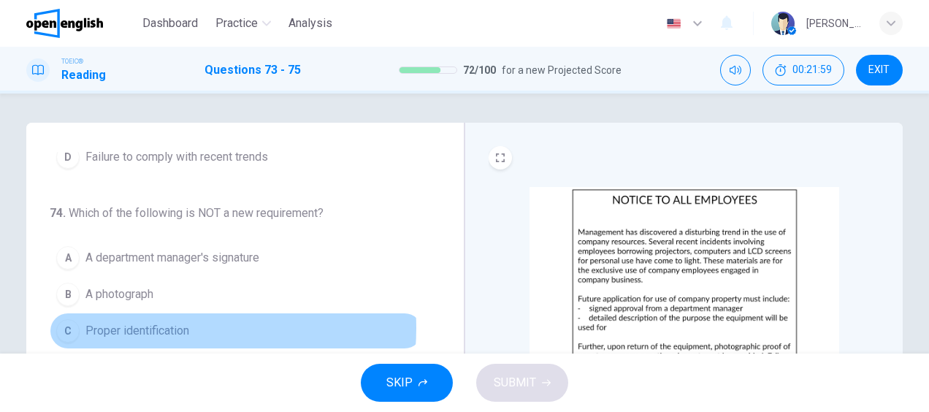
click at [152, 324] on span "Proper identification" at bounding box center [137, 331] width 104 height 18
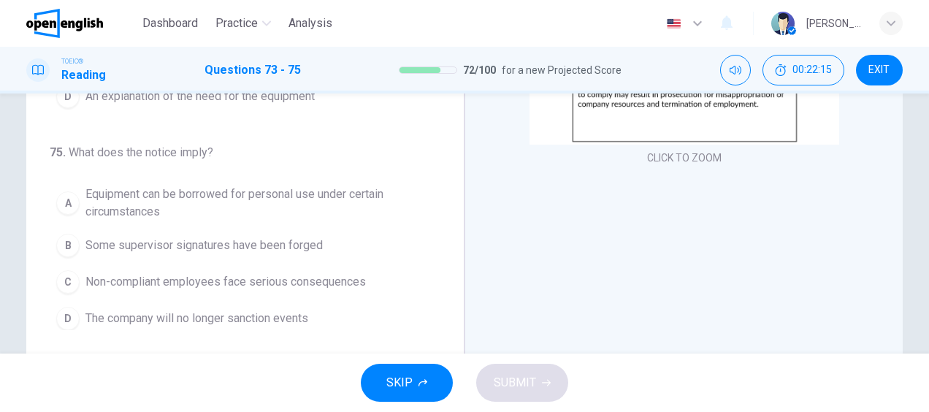
scroll to position [272, 0]
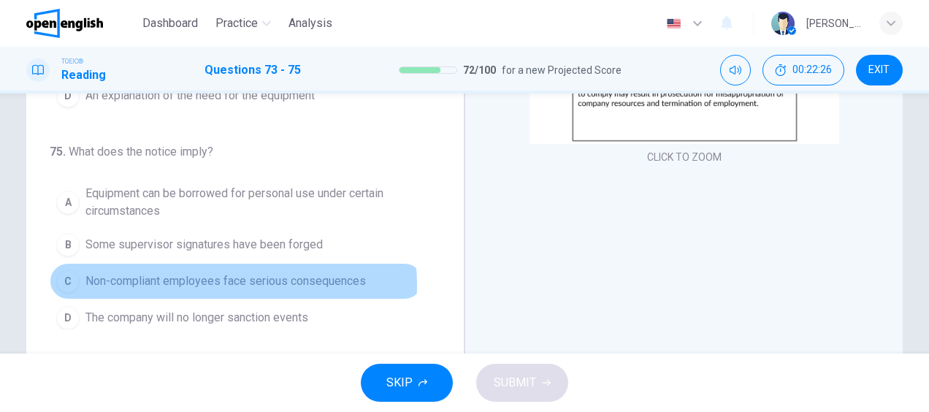
click at [208, 278] on span "Non-compliant employees face serious consequences" at bounding box center [225, 281] width 280 height 18
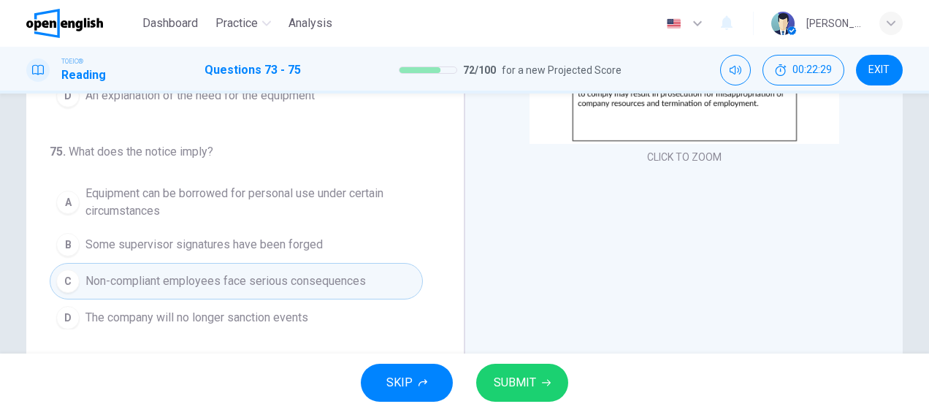
scroll to position [306, 0]
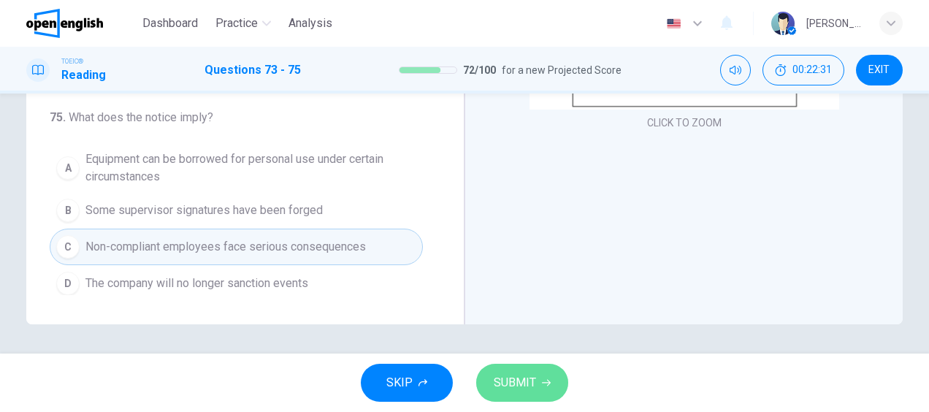
click at [496, 380] on span "SUBMIT" at bounding box center [514, 382] width 42 height 20
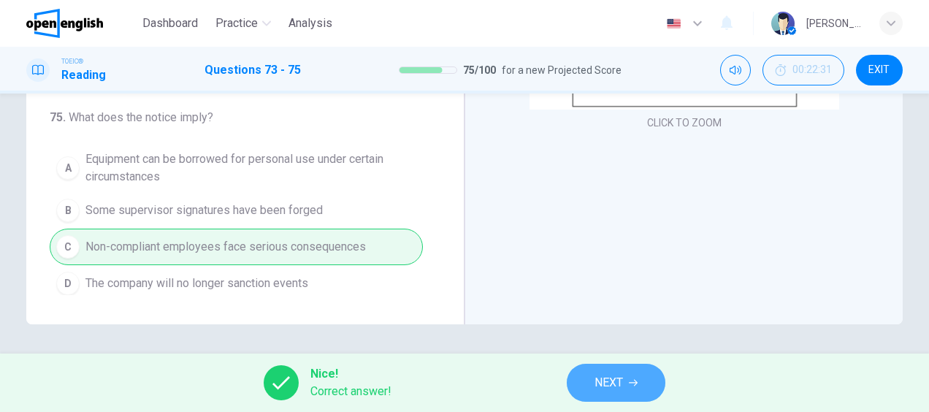
click at [646, 380] on button "NEXT" at bounding box center [616, 383] width 99 height 38
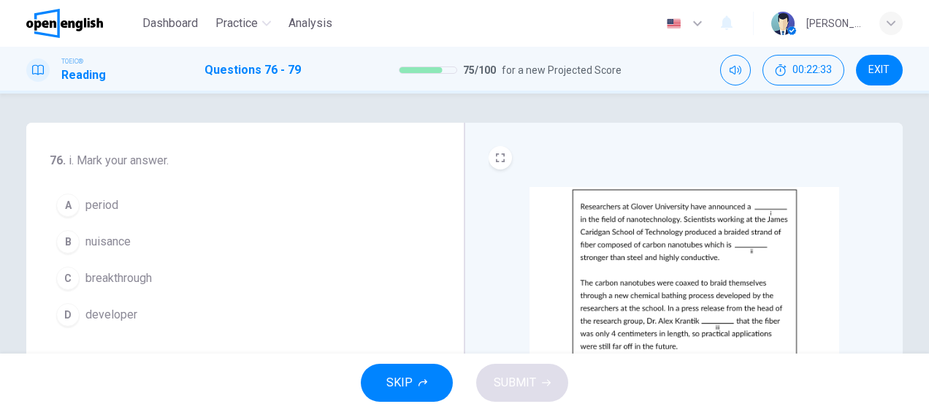
click at [666, 247] on img at bounding box center [684, 301] width 310 height 228
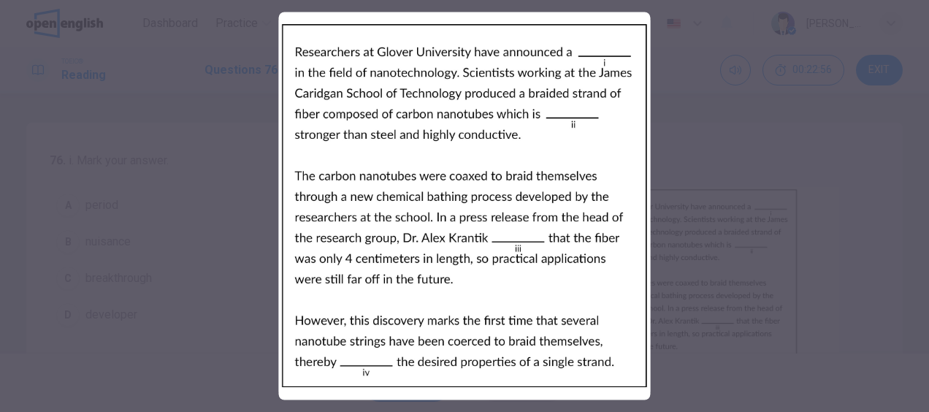
click at [757, 206] on div at bounding box center [464, 206] width 929 height 412
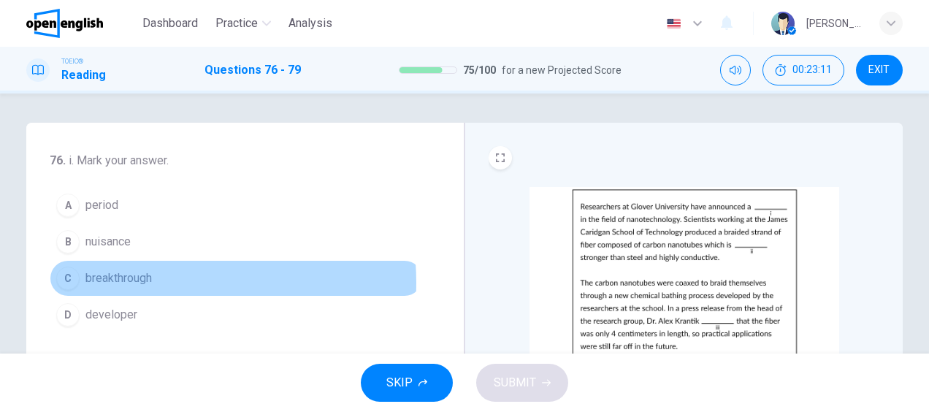
click at [130, 281] on span "breakthrough" at bounding box center [118, 278] width 66 height 18
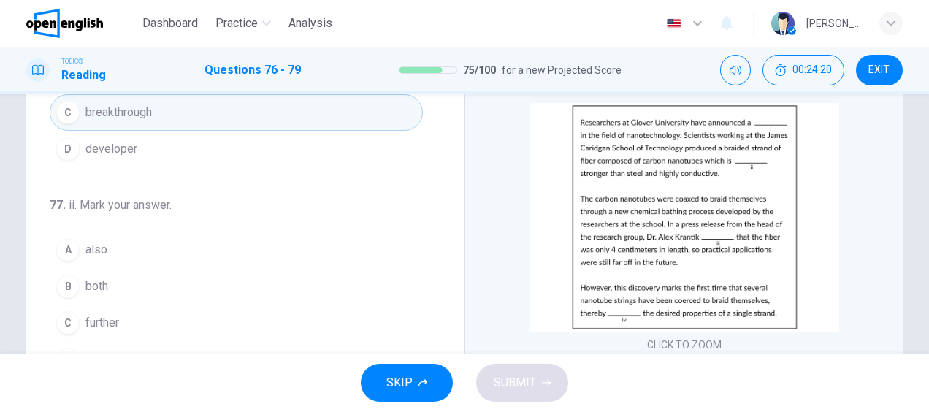
scroll to position [82, 0]
click at [94, 313] on span "further" at bounding box center [102, 322] width 34 height 18
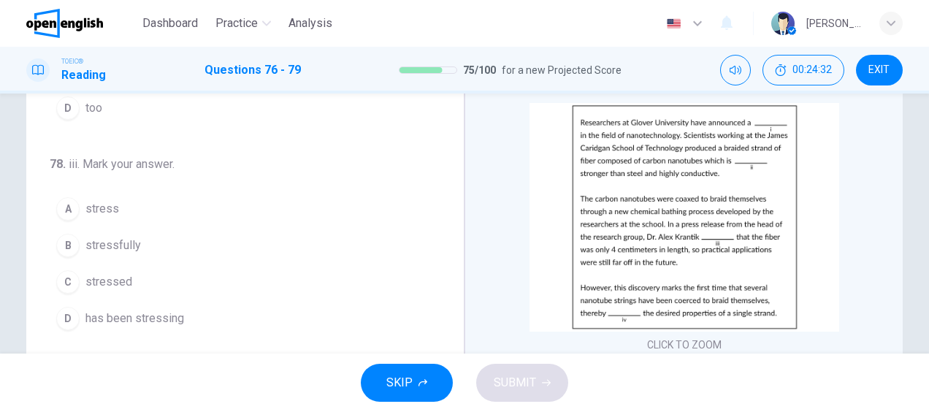
scroll to position [333, 0]
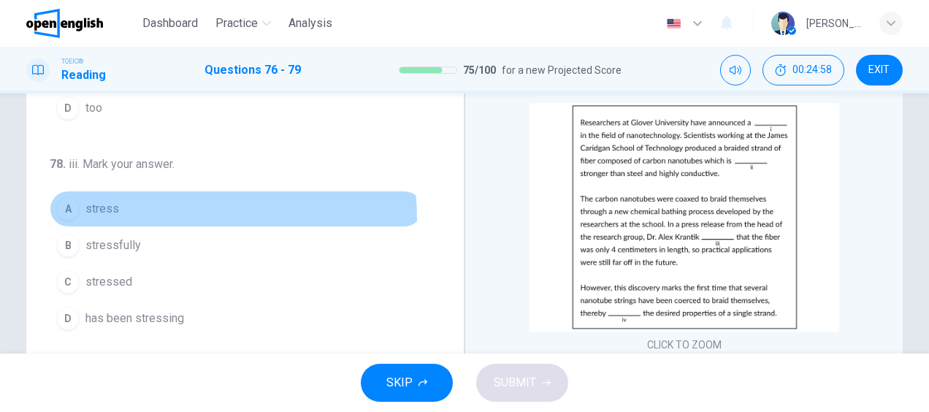
click at [117, 215] on button "A stress" at bounding box center [236, 209] width 373 height 37
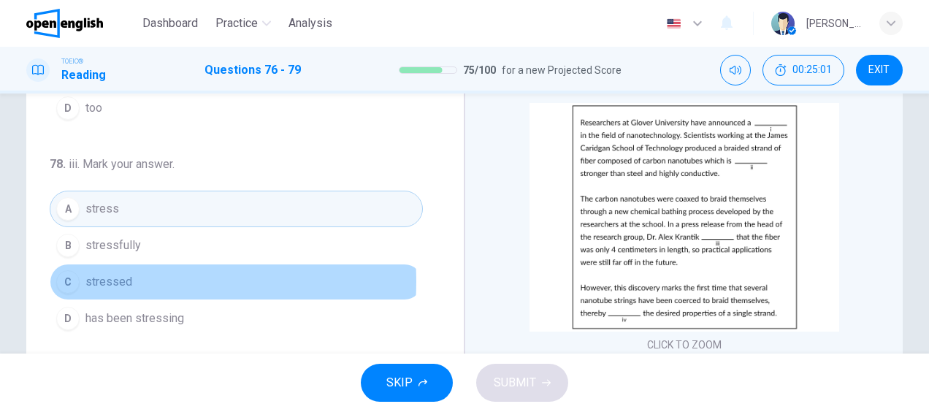
click at [106, 276] on span "stressed" at bounding box center [108, 282] width 47 height 18
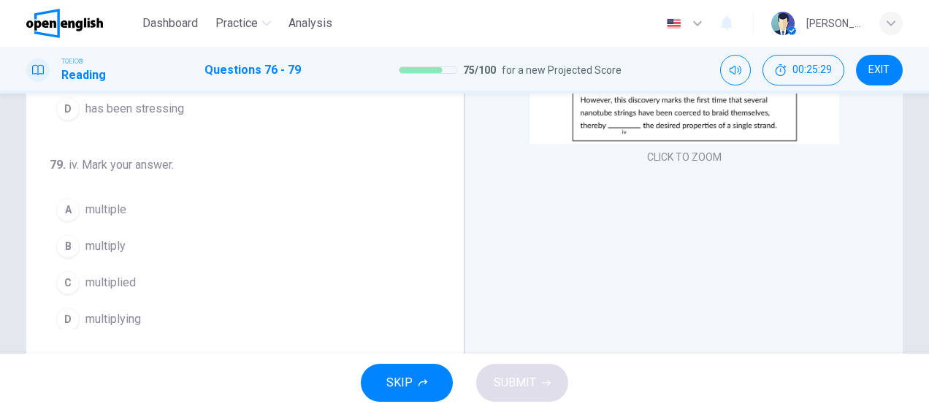
scroll to position [274, 0]
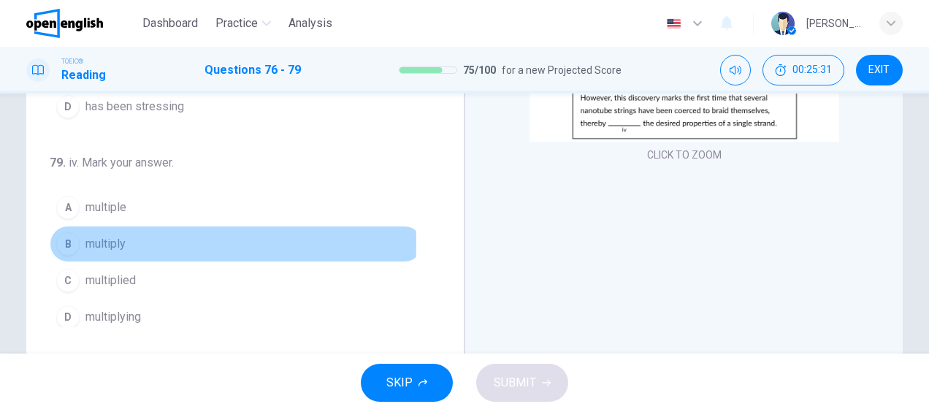
click at [113, 237] on span "multiply" at bounding box center [105, 244] width 40 height 18
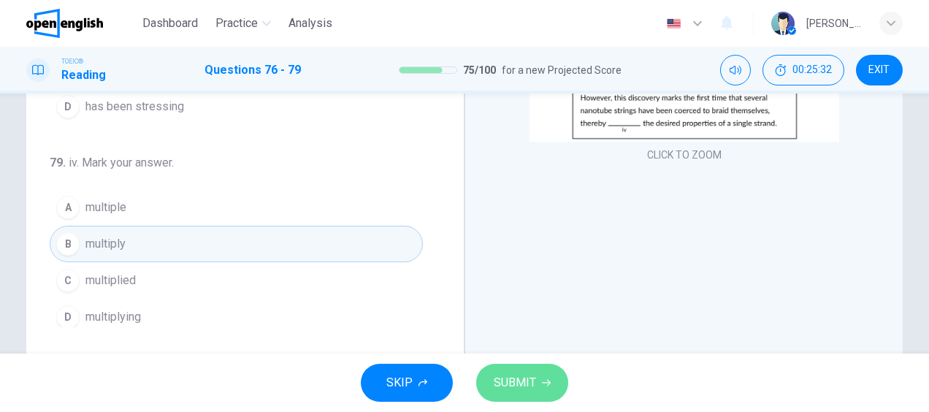
click at [505, 374] on span "SUBMIT" at bounding box center [514, 382] width 42 height 20
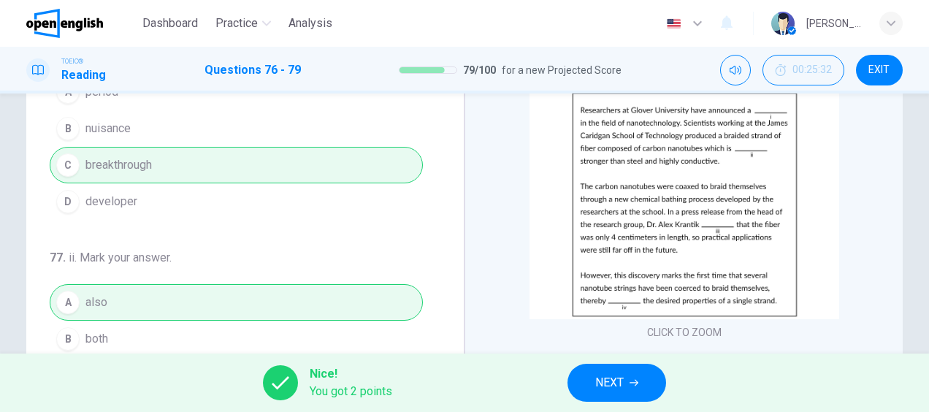
scroll to position [0, 0]
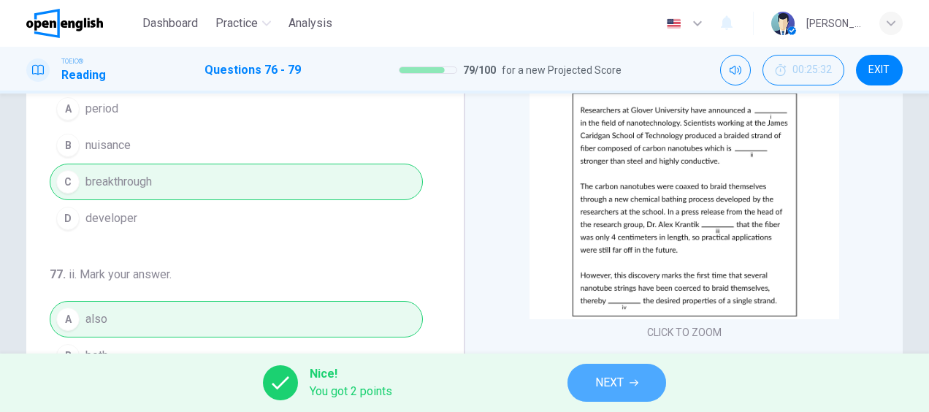
click at [583, 385] on button "NEXT" at bounding box center [616, 383] width 99 height 38
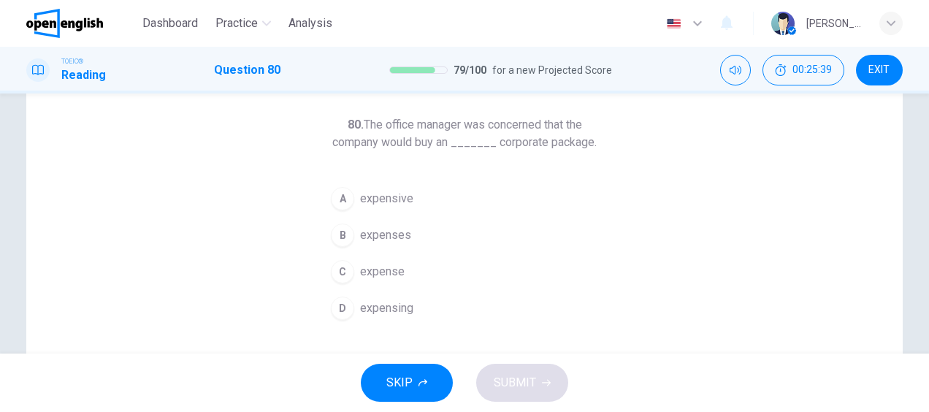
scroll to position [66, 0]
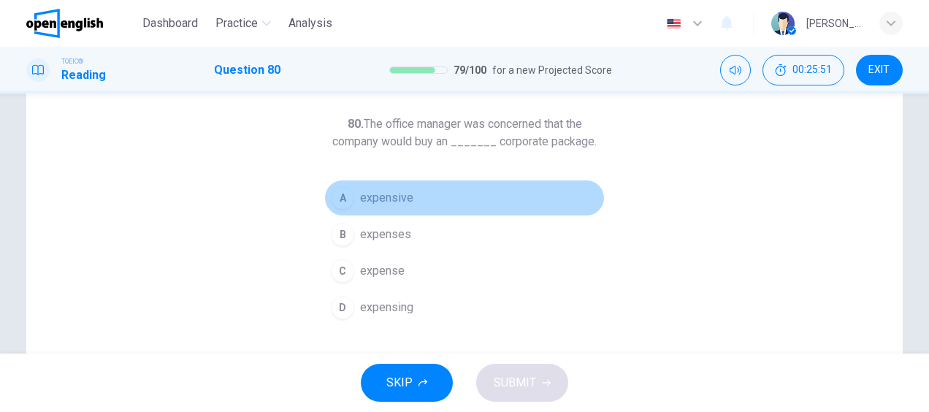
click at [393, 191] on span "expensive" at bounding box center [386, 198] width 53 height 18
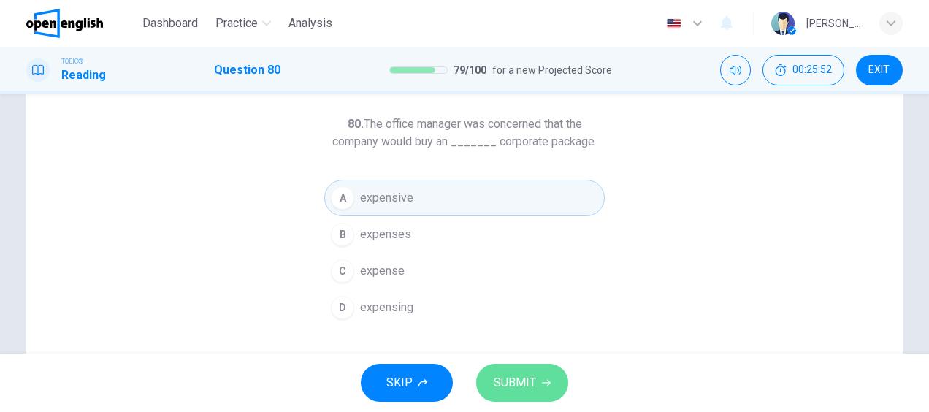
click at [531, 368] on button "SUBMIT" at bounding box center [522, 383] width 92 height 38
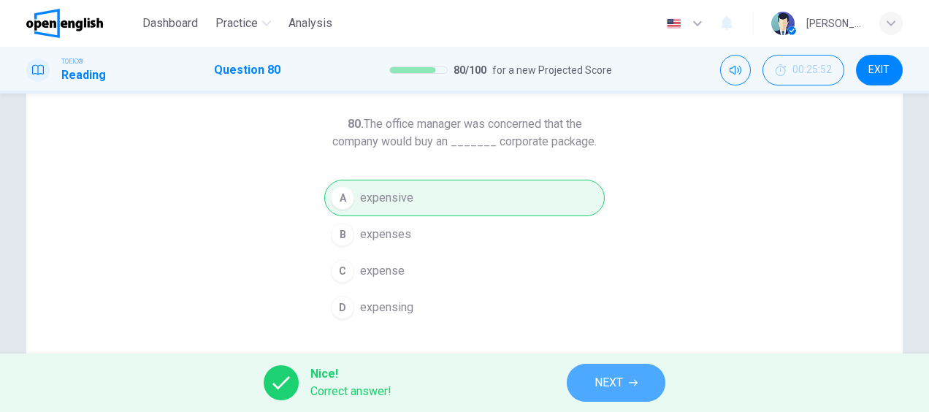
click at [621, 388] on span "NEXT" at bounding box center [608, 382] width 28 height 20
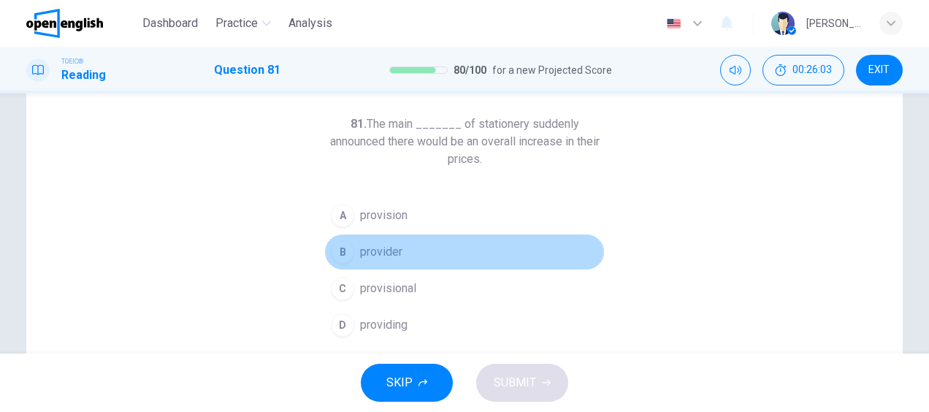
click at [381, 246] on span "provider" at bounding box center [381, 252] width 42 height 18
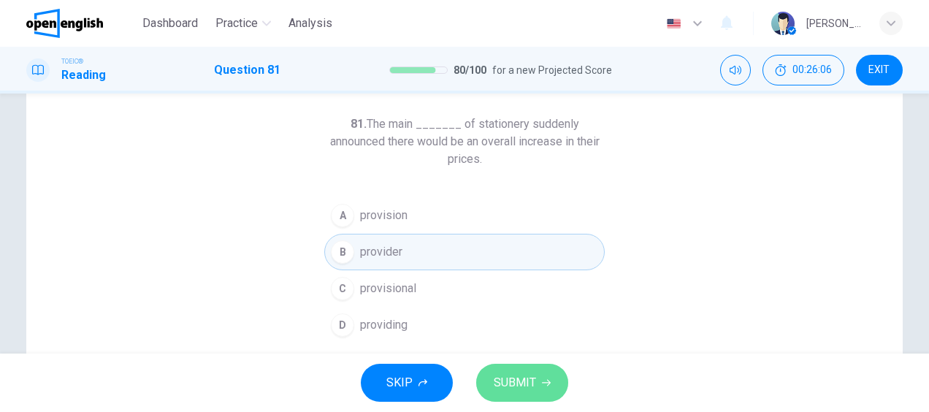
click at [524, 375] on span "SUBMIT" at bounding box center [514, 382] width 42 height 20
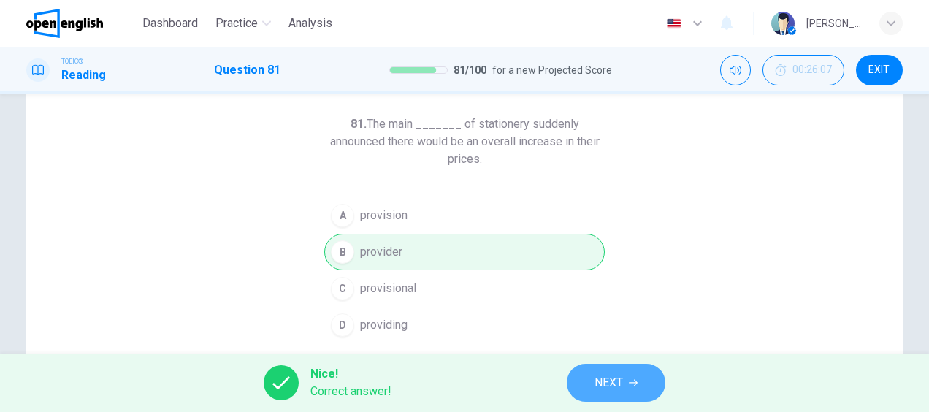
click at [607, 387] on span "NEXT" at bounding box center [608, 382] width 28 height 20
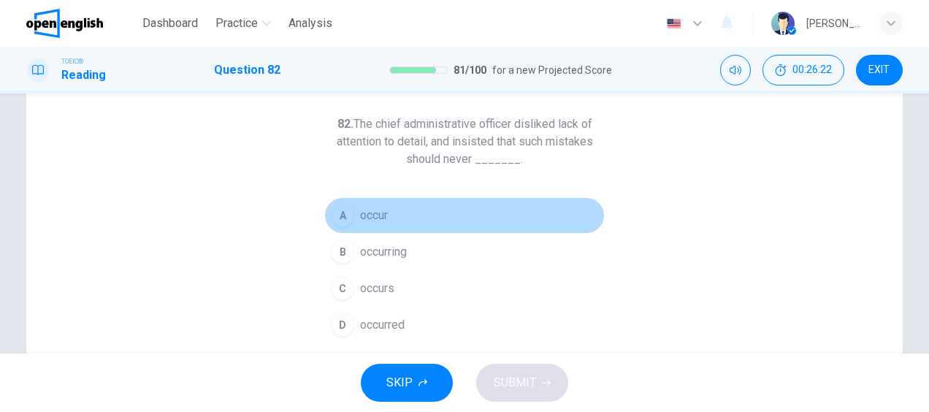
click at [375, 220] on span "occur" at bounding box center [374, 216] width 28 height 18
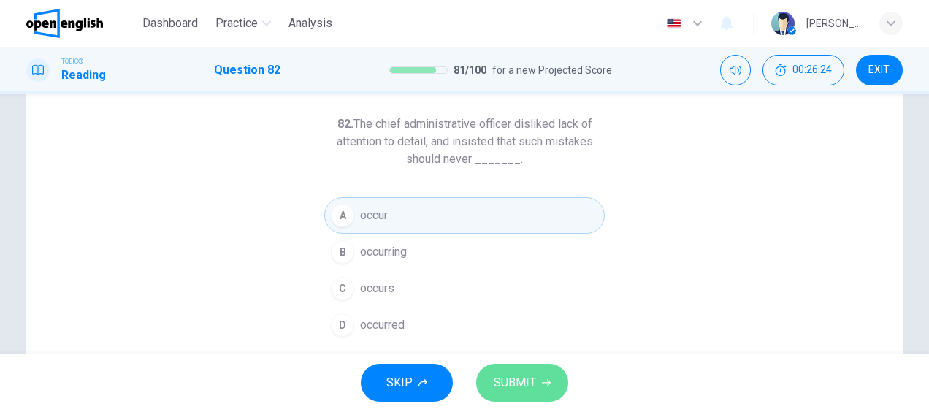
click at [511, 388] on span "SUBMIT" at bounding box center [514, 382] width 42 height 20
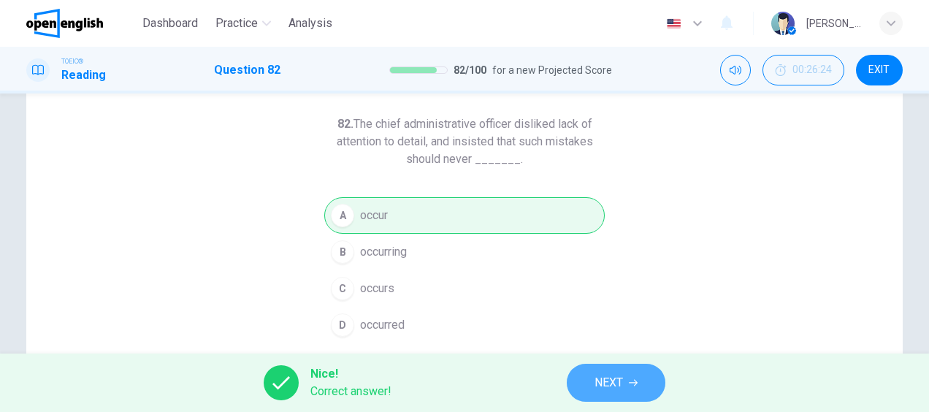
click at [600, 378] on span "NEXT" at bounding box center [608, 382] width 28 height 20
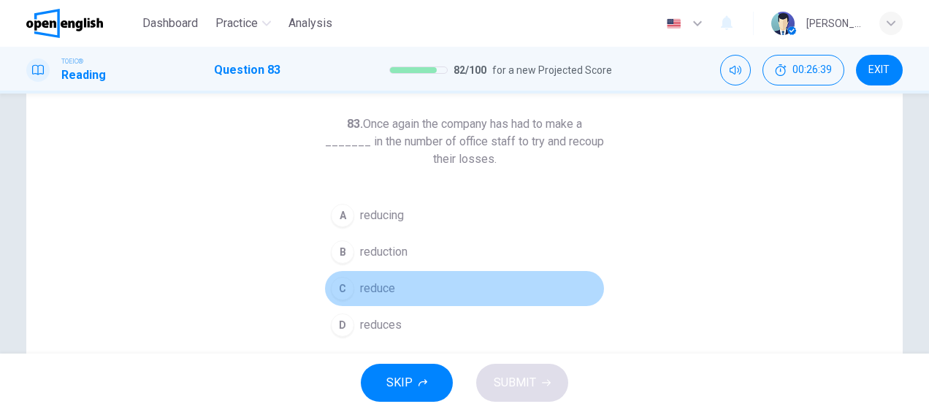
click at [388, 285] on span "reduce" at bounding box center [377, 289] width 35 height 18
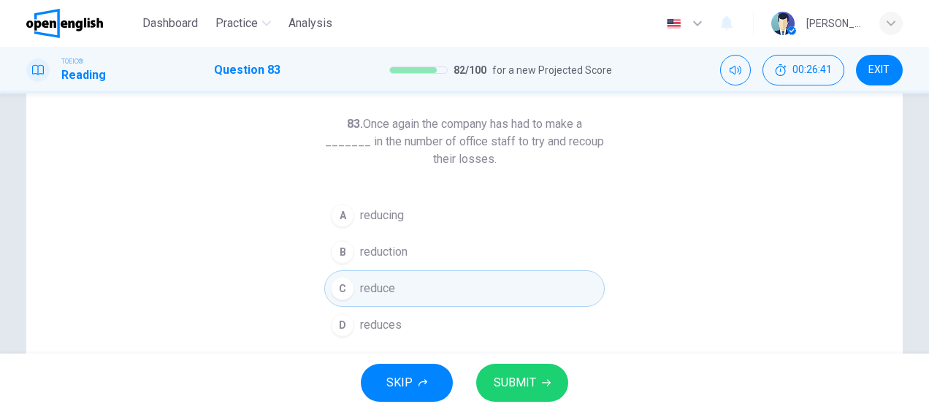
click at [383, 238] on button "B reduction" at bounding box center [464, 252] width 280 height 37
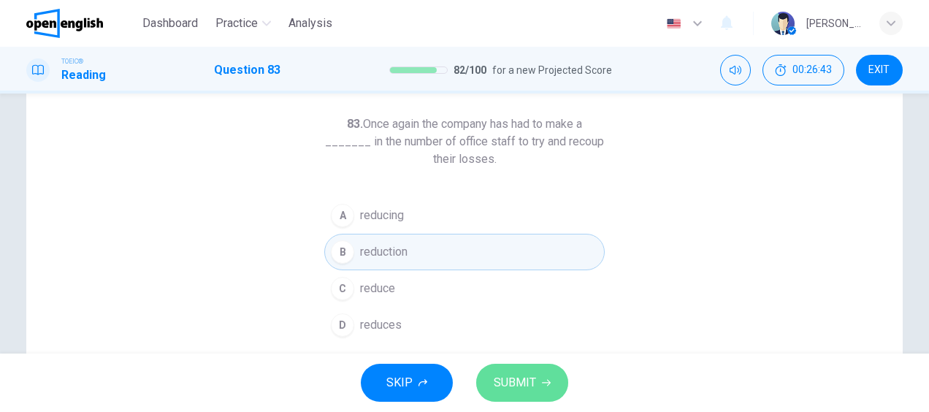
click at [526, 382] on span "SUBMIT" at bounding box center [514, 382] width 42 height 20
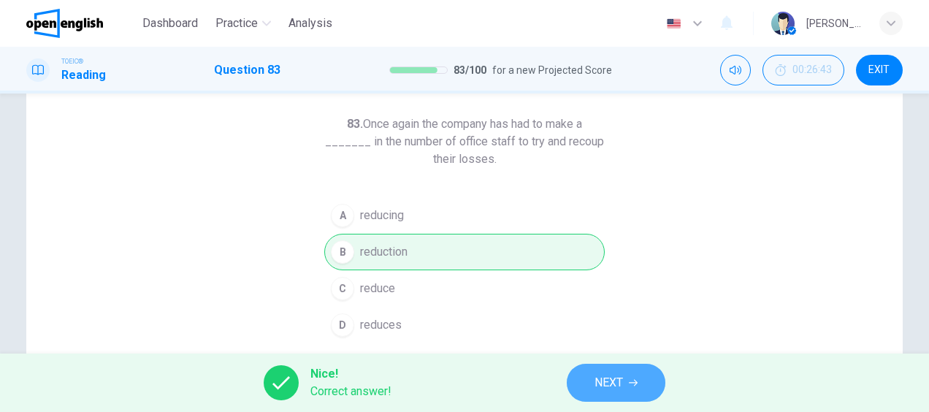
click at [634, 369] on button "NEXT" at bounding box center [616, 383] width 99 height 38
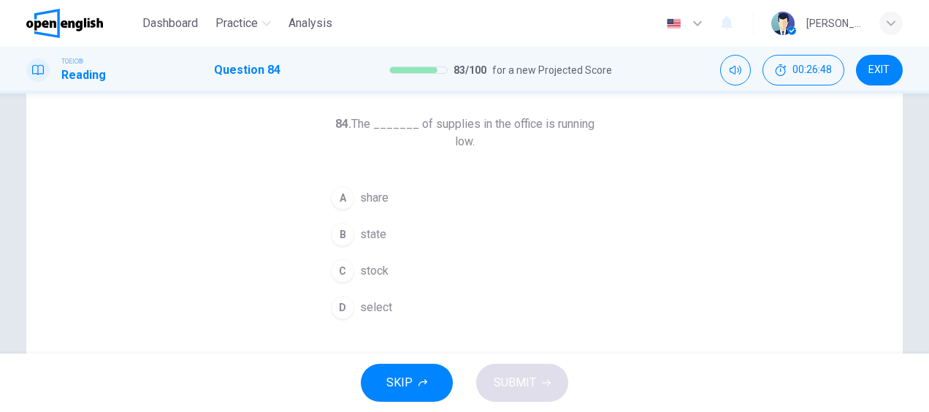
click at [340, 259] on div "C" at bounding box center [342, 270] width 23 height 23
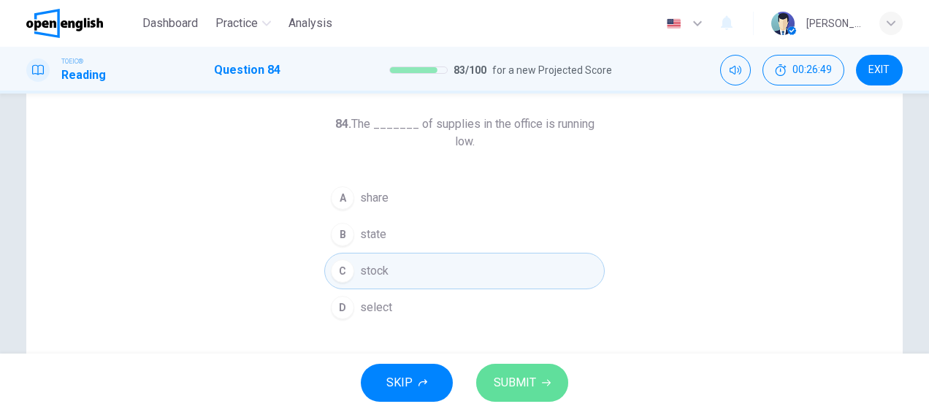
click at [531, 397] on button "SUBMIT" at bounding box center [522, 383] width 92 height 38
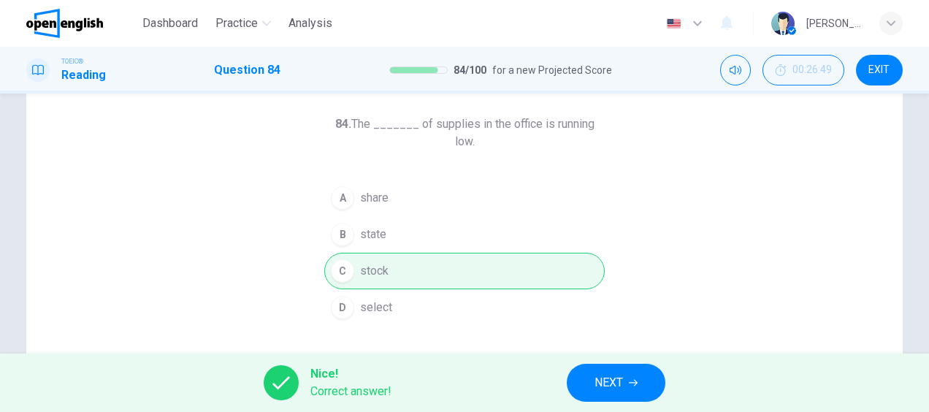
click at [645, 386] on button "NEXT" at bounding box center [616, 383] width 99 height 38
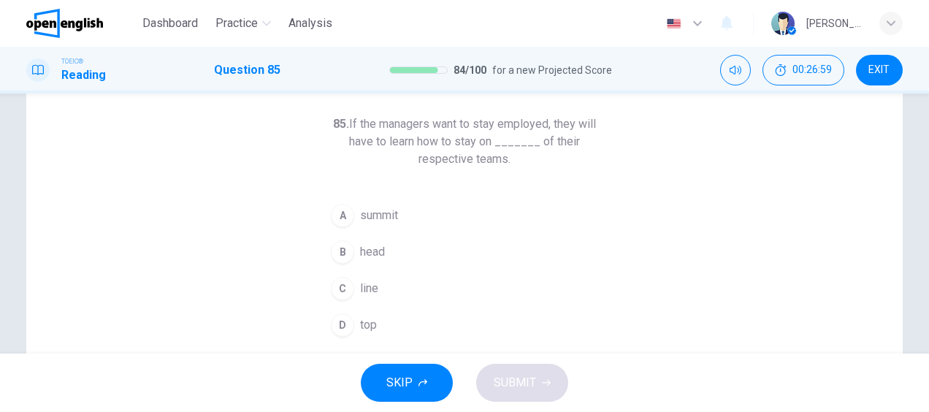
click at [367, 243] on span "head" at bounding box center [372, 252] width 25 height 18
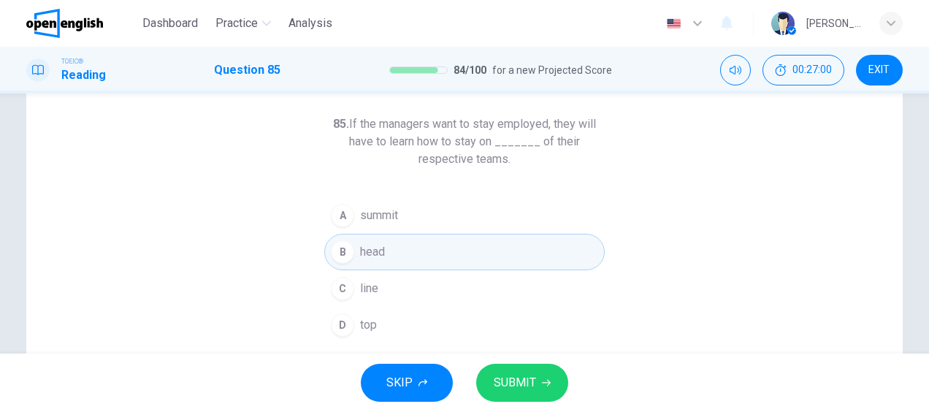
click at [524, 380] on span "SUBMIT" at bounding box center [514, 382] width 42 height 20
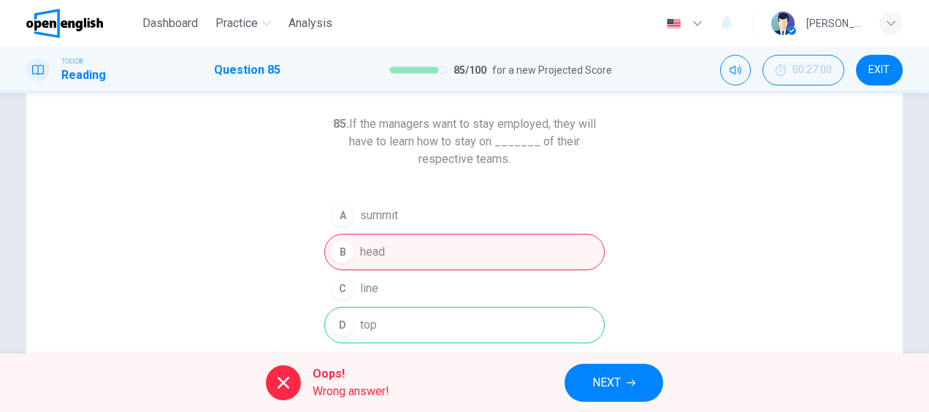
click at [408, 324] on div "A summit B head C line D top" at bounding box center [464, 270] width 280 height 146
click at [593, 389] on span "NEXT" at bounding box center [606, 382] width 28 height 20
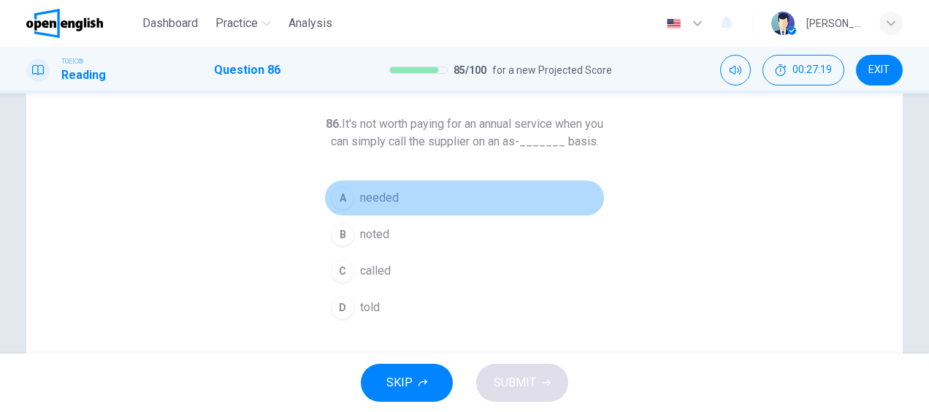
click at [381, 207] on span "needed" at bounding box center [379, 198] width 39 height 18
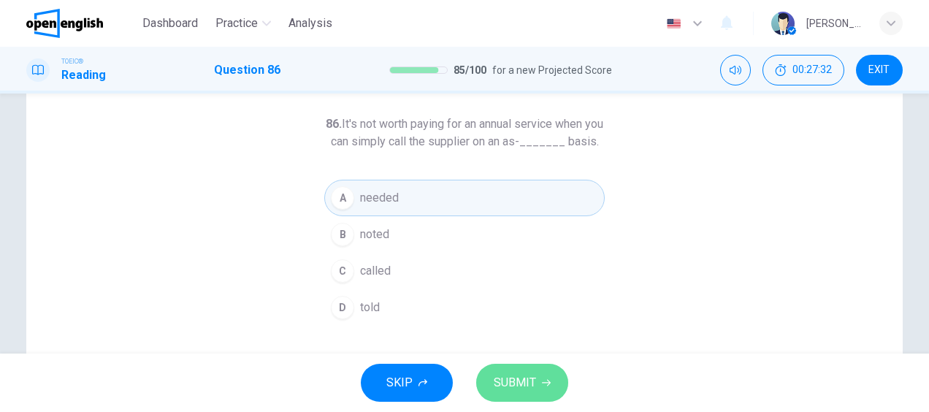
click at [526, 388] on span "SUBMIT" at bounding box center [514, 382] width 42 height 20
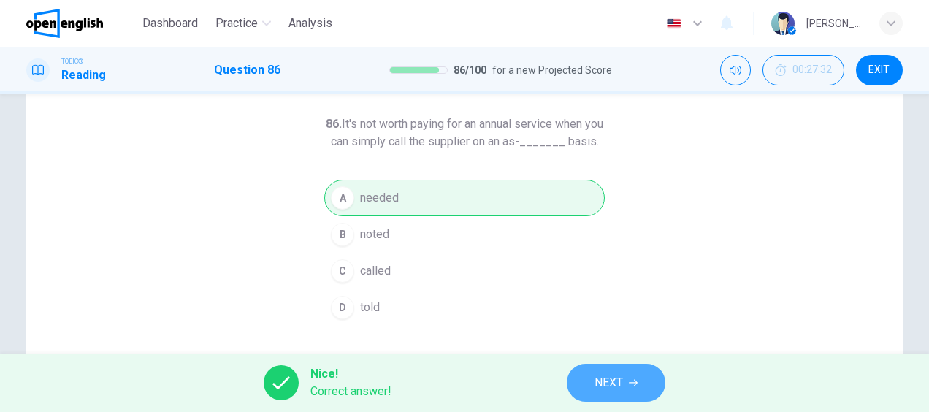
click at [572, 385] on button "NEXT" at bounding box center [616, 383] width 99 height 38
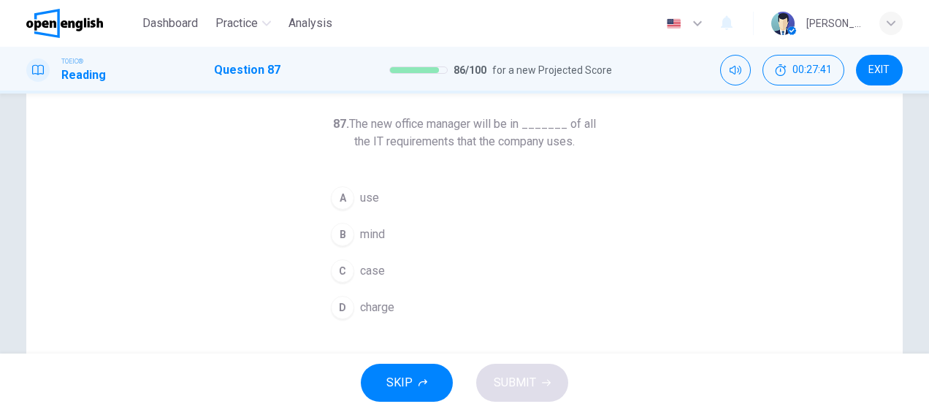
click at [375, 311] on span "charge" at bounding box center [377, 308] width 34 height 18
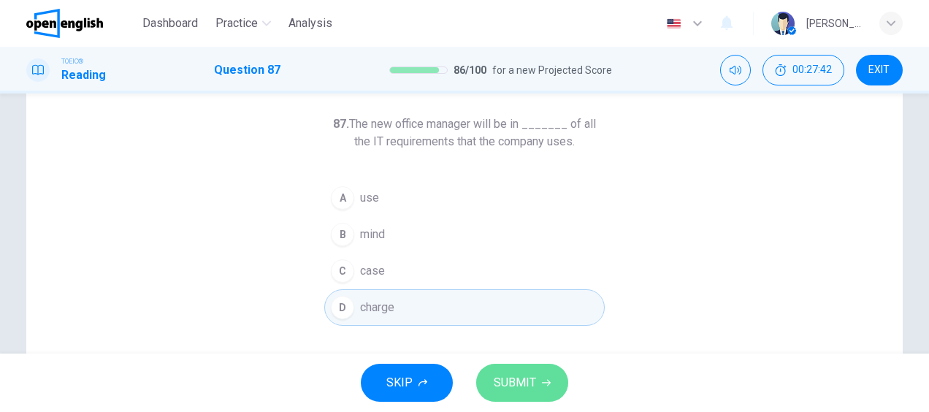
click at [518, 388] on span "SUBMIT" at bounding box center [514, 382] width 42 height 20
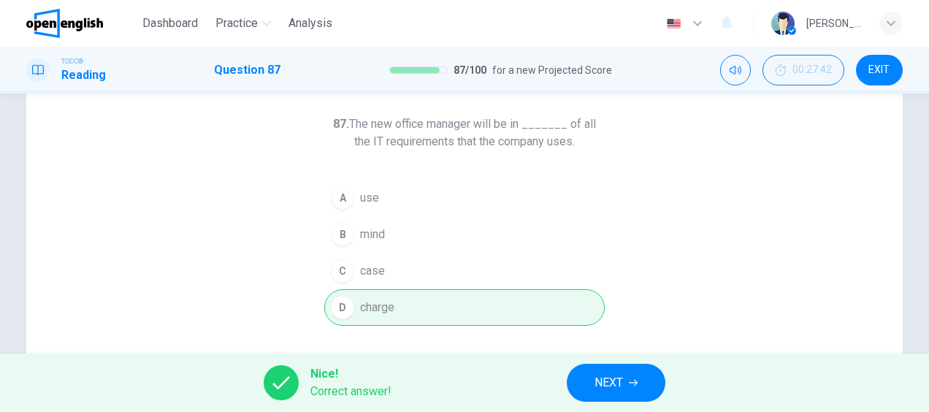
click at [593, 390] on button "NEXT" at bounding box center [616, 383] width 99 height 38
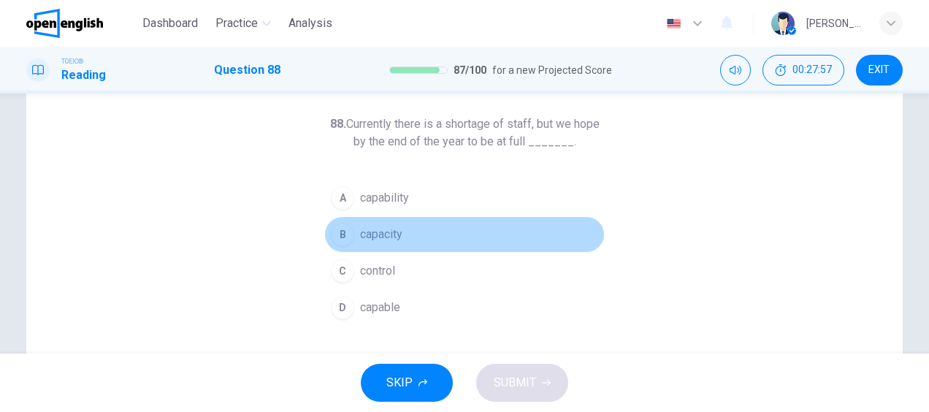
click at [396, 237] on span "capacity" at bounding box center [381, 235] width 42 height 18
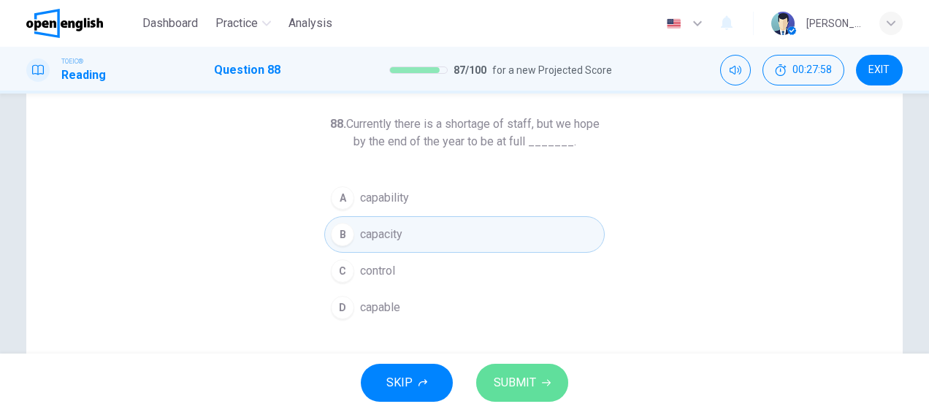
click at [496, 377] on span "SUBMIT" at bounding box center [514, 382] width 42 height 20
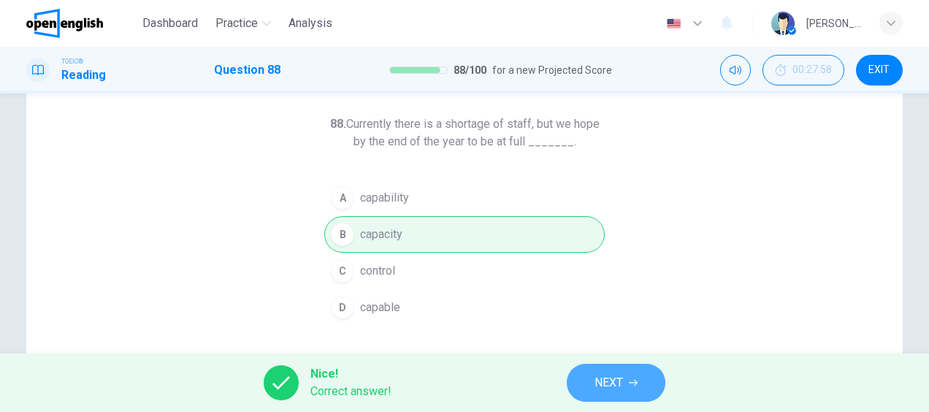
click at [620, 380] on span "NEXT" at bounding box center [608, 382] width 28 height 20
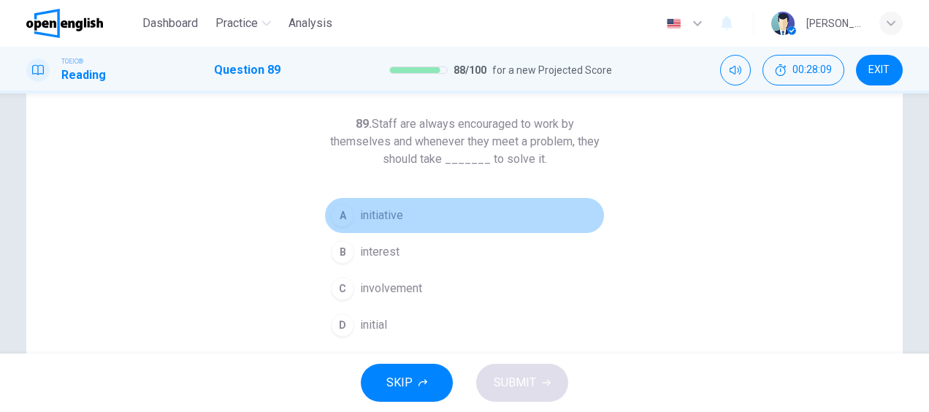
click at [394, 217] on span "initiative" at bounding box center [381, 216] width 43 height 18
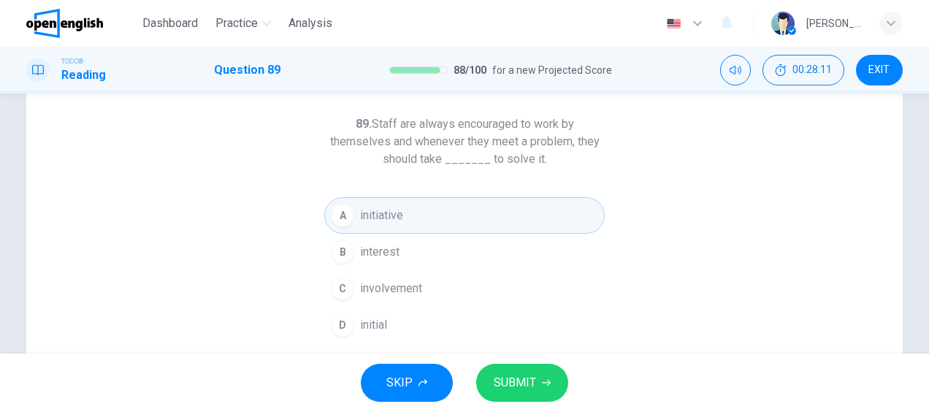
click at [529, 371] on button "SUBMIT" at bounding box center [522, 383] width 92 height 38
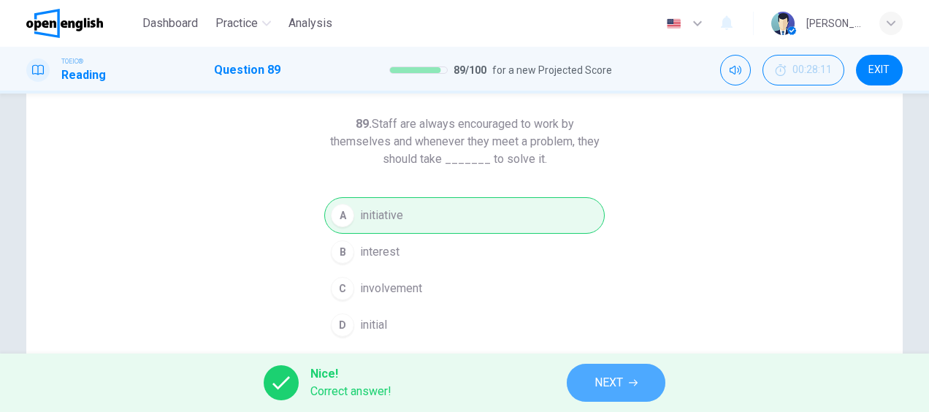
click at [607, 383] on span "NEXT" at bounding box center [608, 382] width 28 height 20
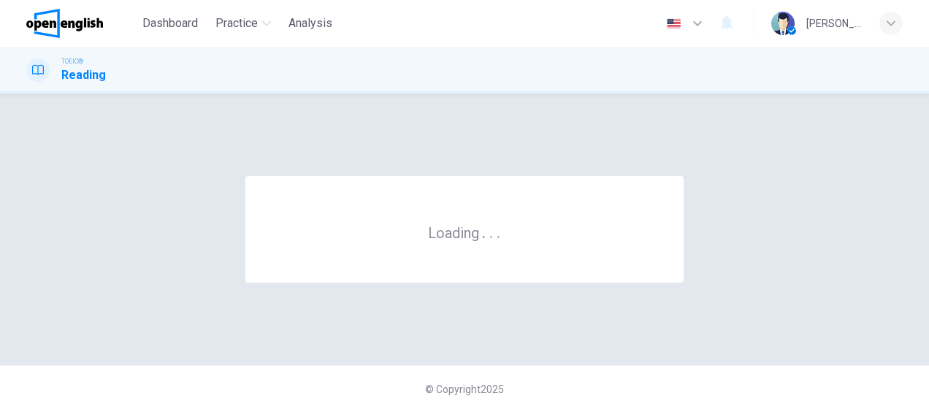
scroll to position [0, 0]
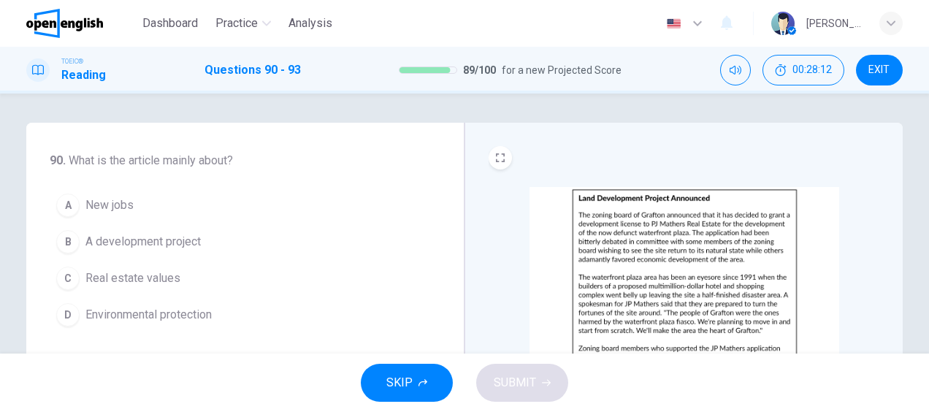
click at [599, 256] on img at bounding box center [684, 301] width 310 height 228
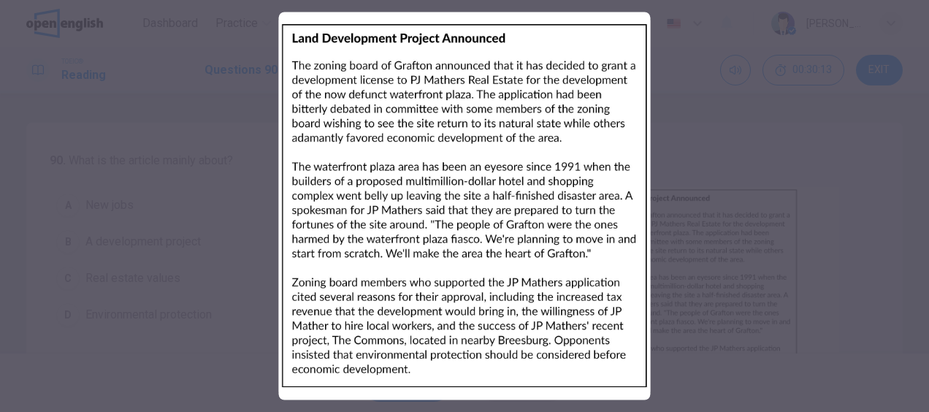
click at [910, 206] on div at bounding box center [464, 206] width 929 height 412
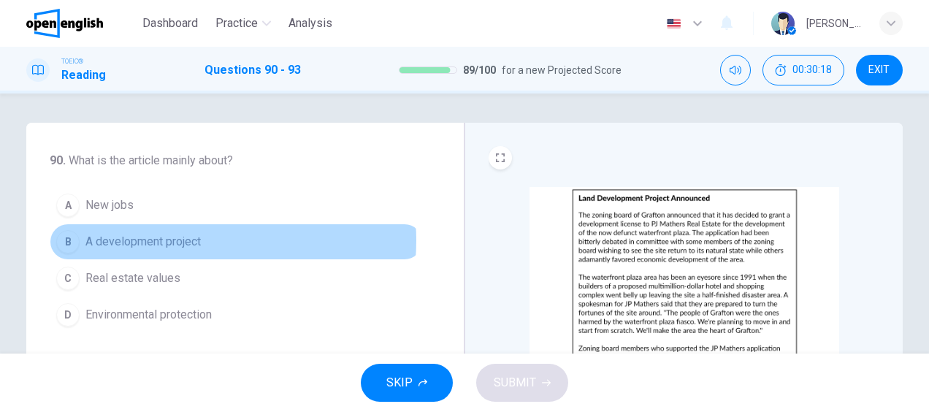
click at [183, 239] on span "A development project" at bounding box center [142, 242] width 115 height 18
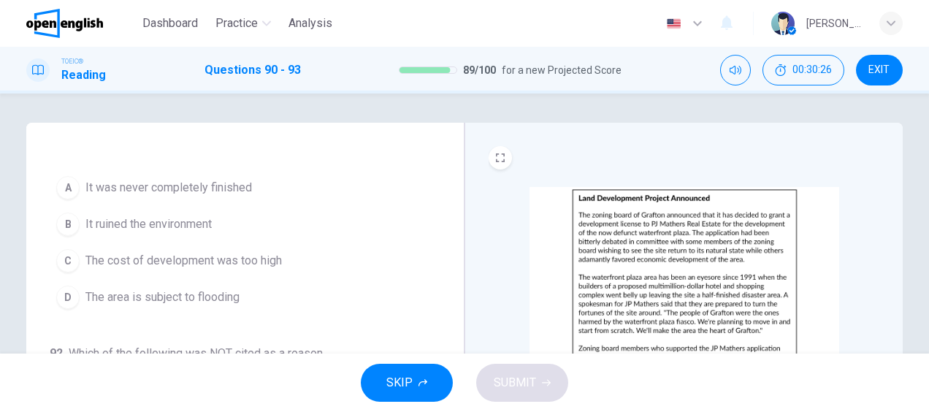
scroll to position [246, 0]
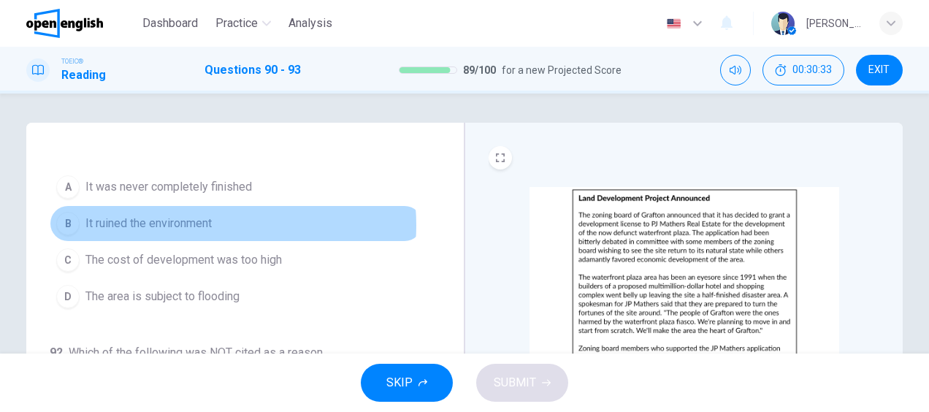
click at [191, 222] on span "It ruined the environment" at bounding box center [148, 224] width 126 height 18
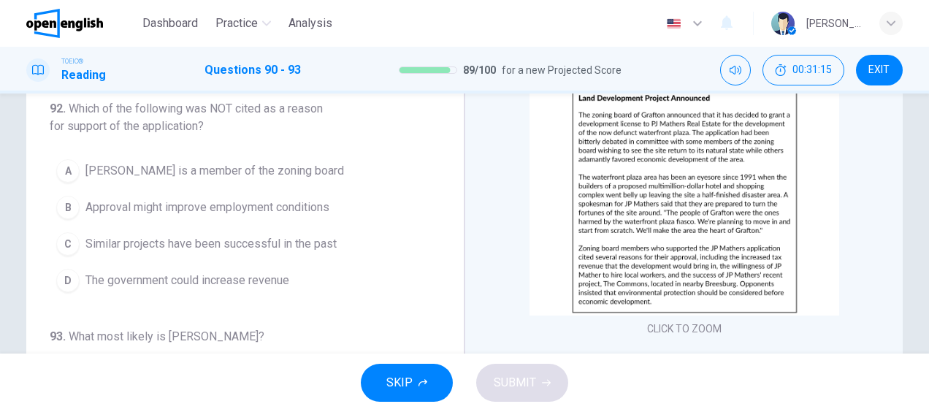
scroll to position [99, 0]
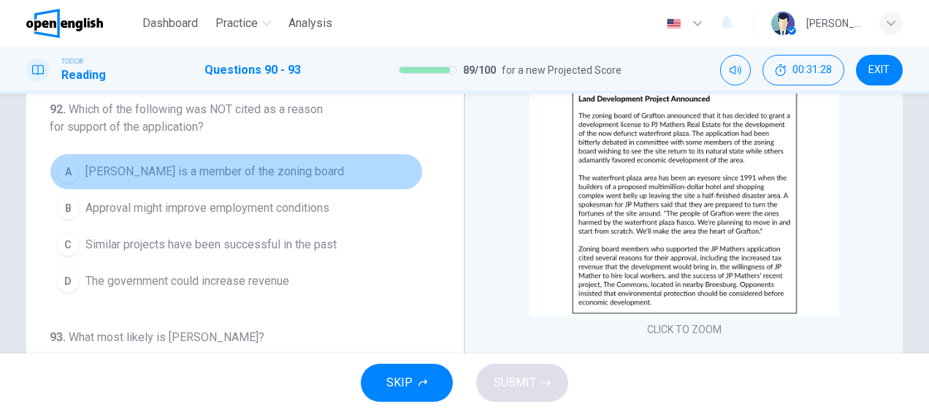
click at [267, 170] on span "[PERSON_NAME] is a member of the zoning board" at bounding box center [214, 172] width 258 height 18
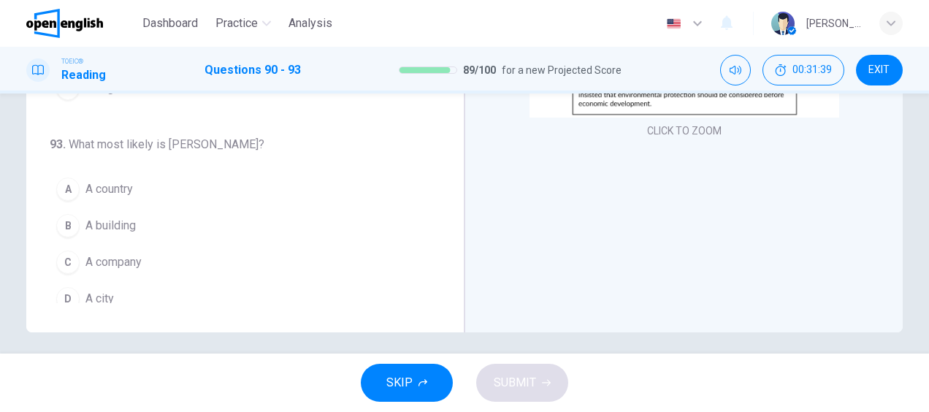
scroll to position [390, 0]
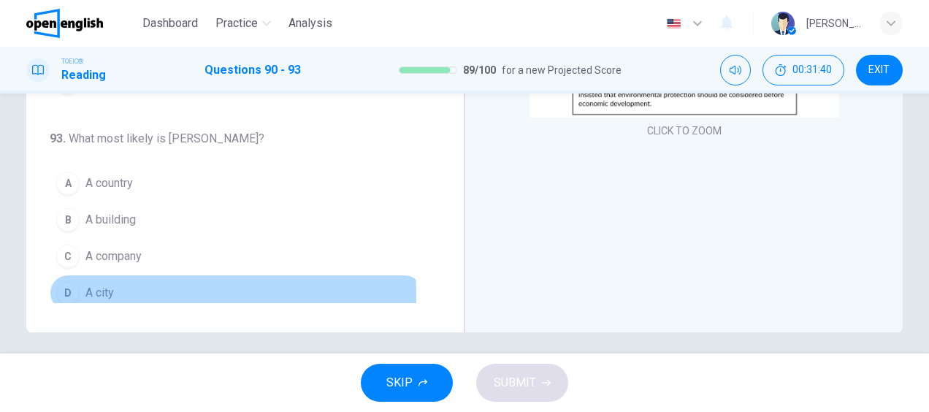
click at [110, 288] on span "A city" at bounding box center [99, 293] width 28 height 18
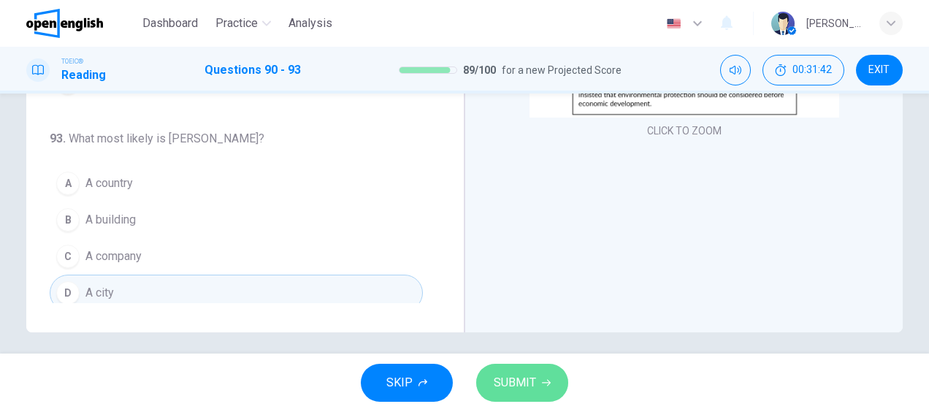
click at [516, 373] on span "SUBMIT" at bounding box center [514, 382] width 42 height 20
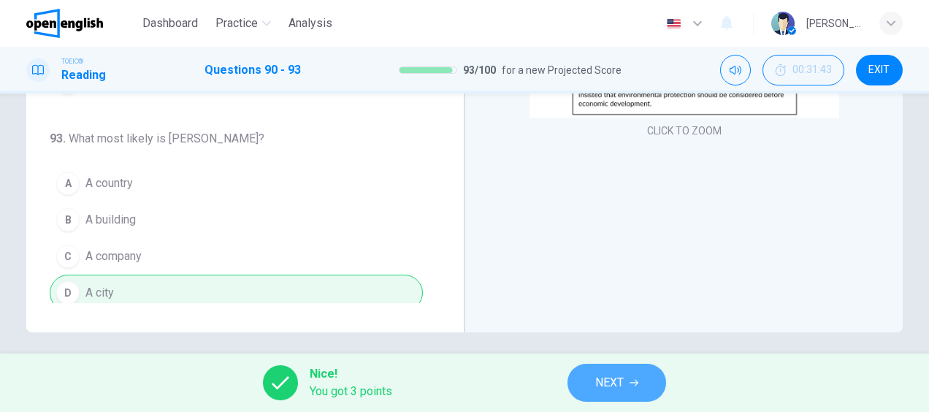
click at [606, 372] on button "NEXT" at bounding box center [616, 383] width 99 height 38
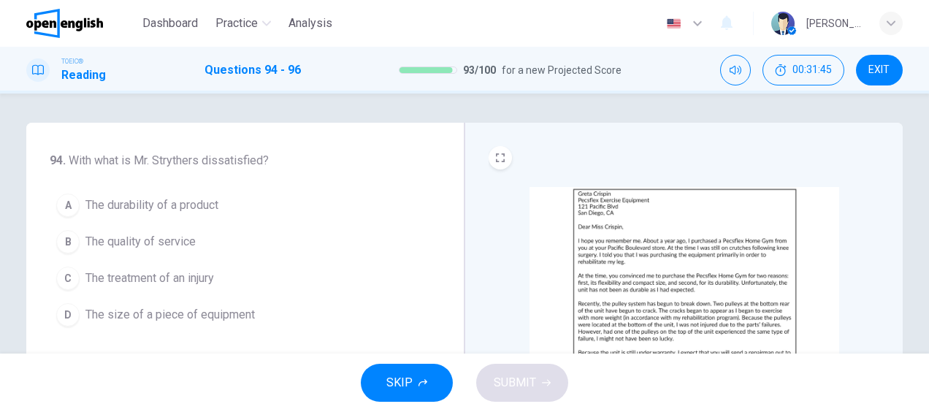
click at [695, 230] on img at bounding box center [684, 301] width 310 height 228
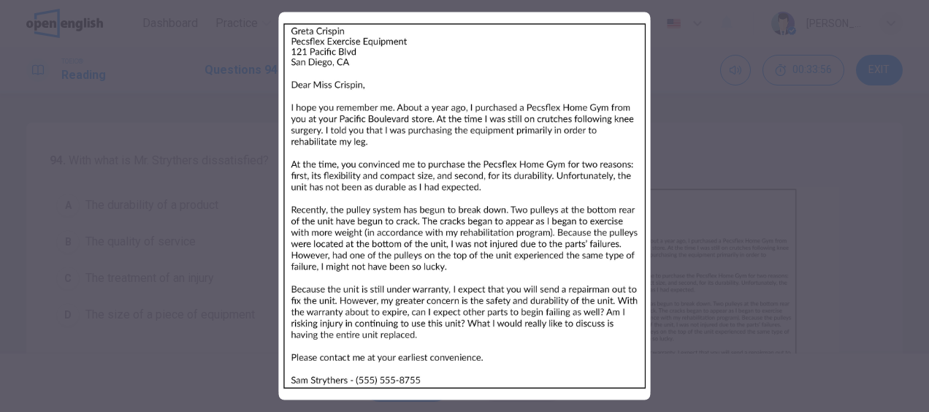
click at [695, 230] on div at bounding box center [464, 206] width 929 height 412
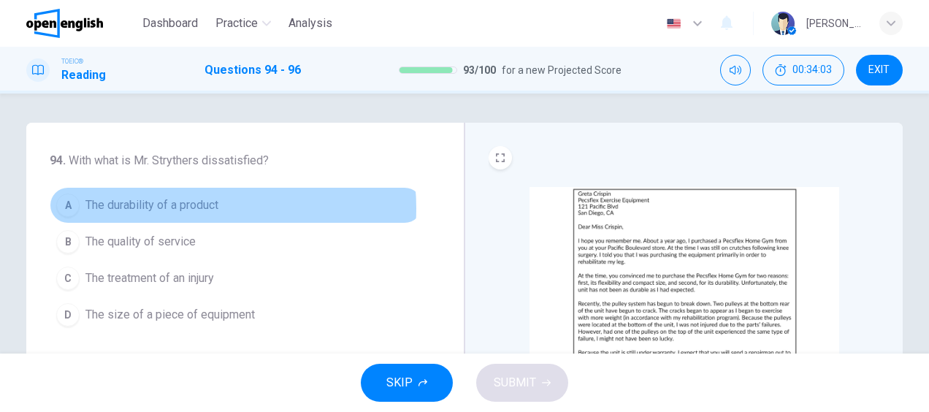
click at [183, 208] on span "The durability of a product" at bounding box center [151, 205] width 133 height 18
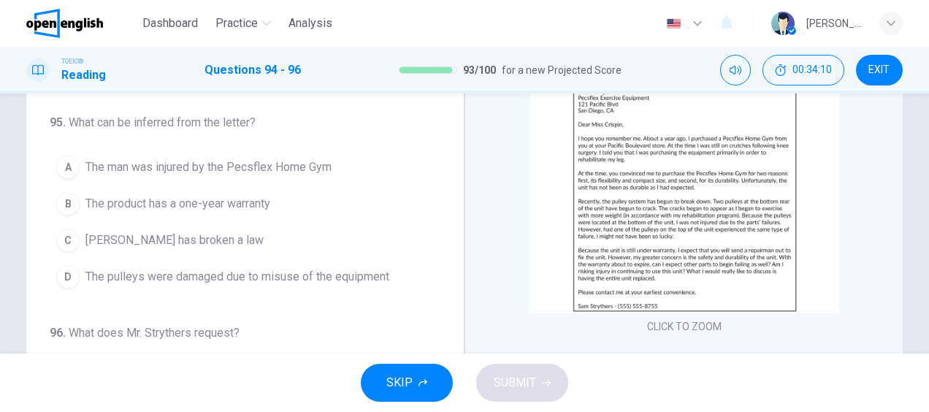
scroll to position [103, 0]
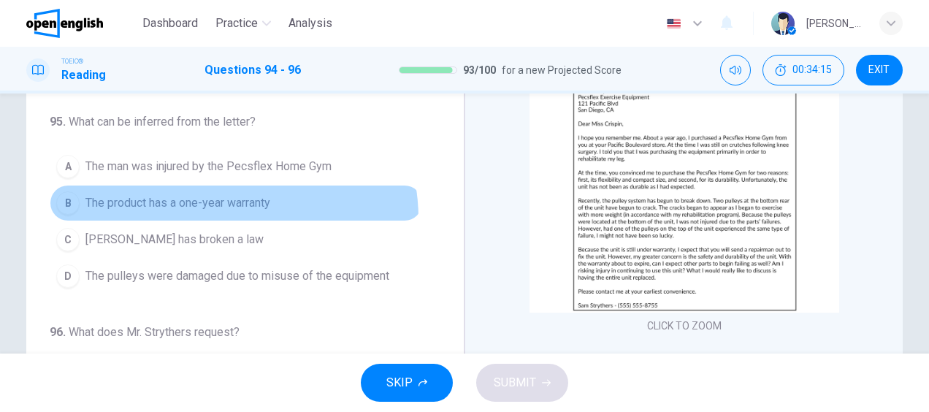
click at [220, 215] on button "B The product has a one-year warranty" at bounding box center [236, 203] width 373 height 37
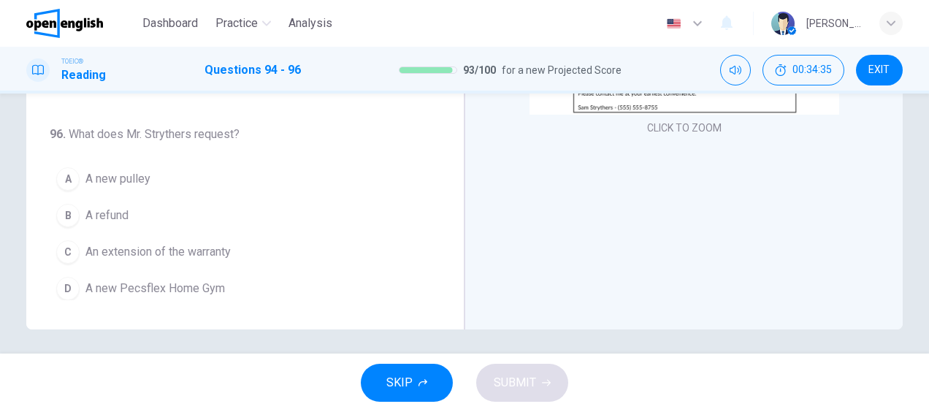
scroll to position [302, 0]
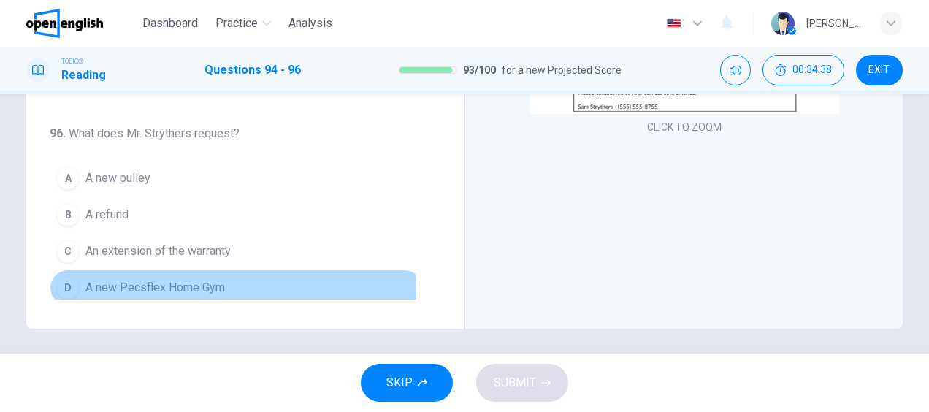
click at [153, 283] on span "A new Pecsflex Home Gym" at bounding box center [154, 288] width 139 height 18
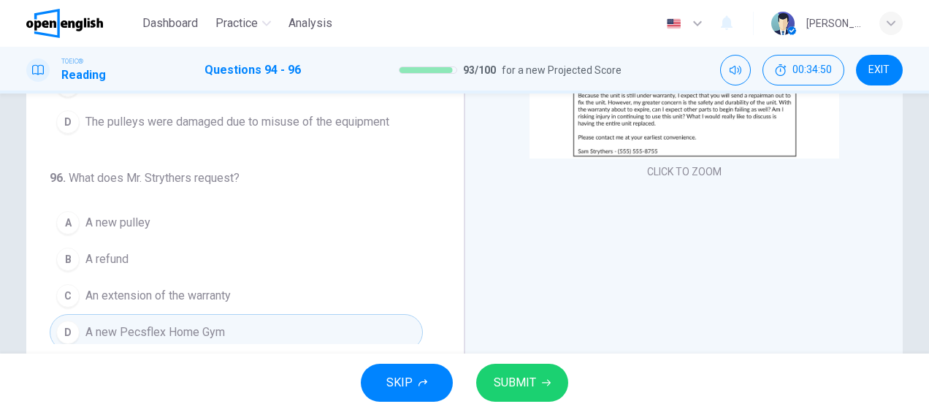
scroll to position [265, 0]
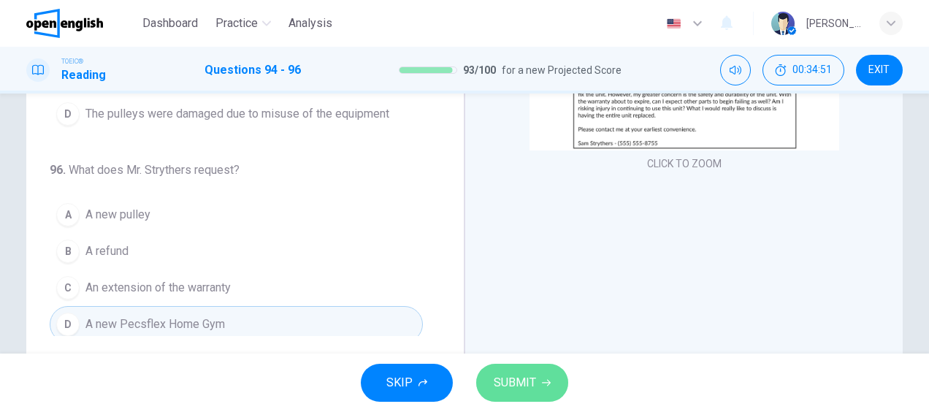
click at [531, 384] on span "SUBMIT" at bounding box center [514, 382] width 42 height 20
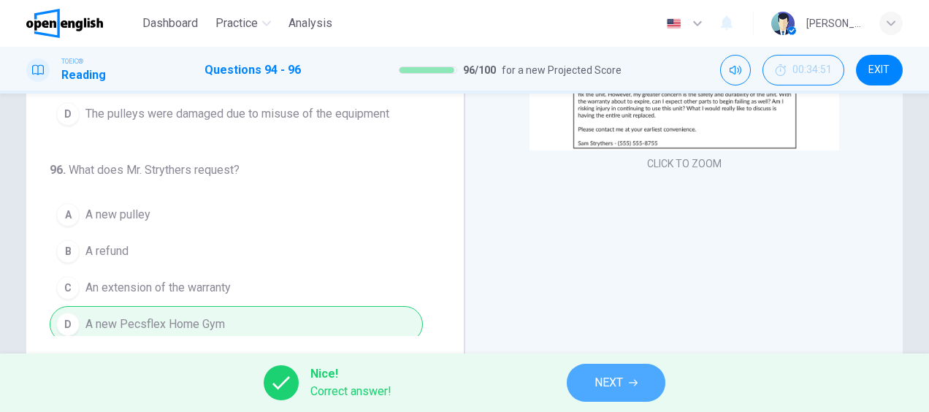
click at [610, 394] on button "NEXT" at bounding box center [616, 383] width 99 height 38
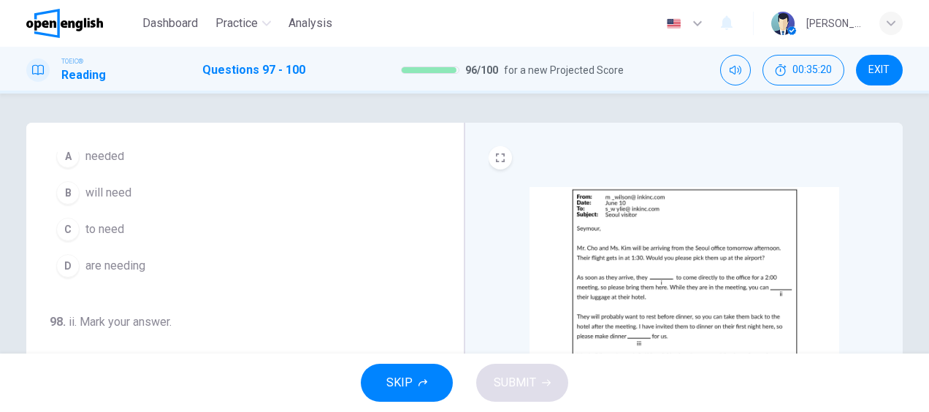
scroll to position [50, 0]
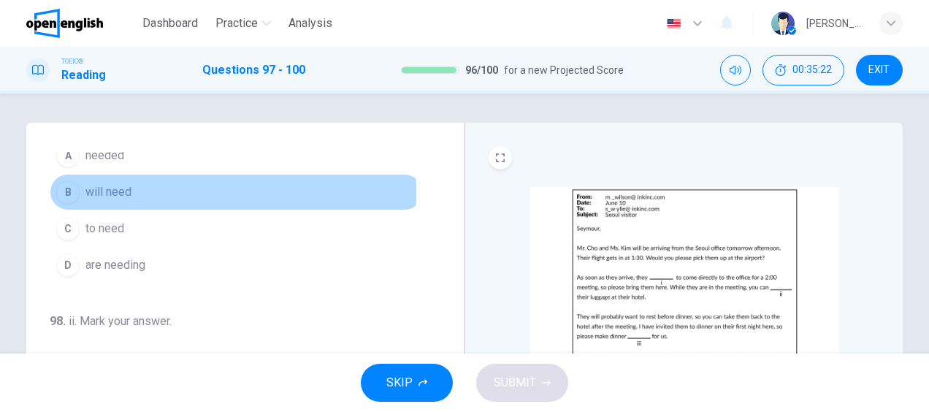
click at [114, 191] on span "will need" at bounding box center [108, 192] width 46 height 18
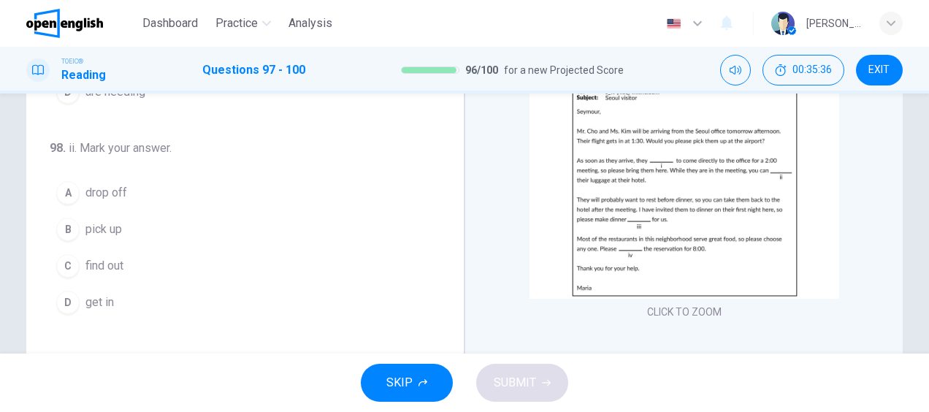
scroll to position [107, 0]
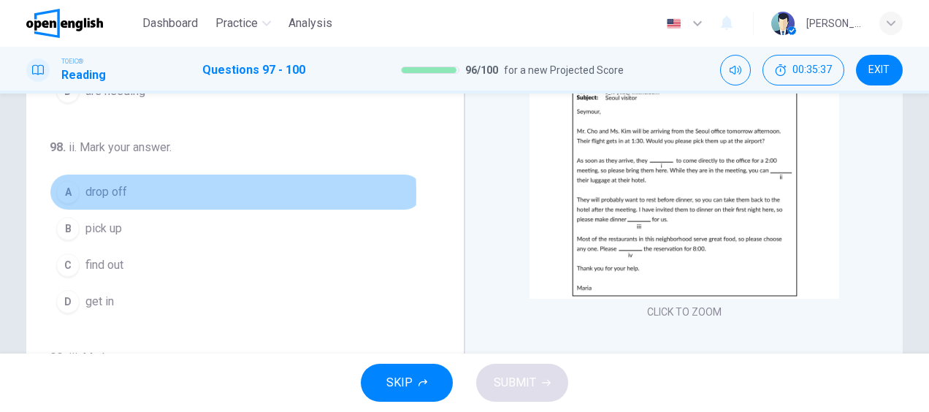
click at [104, 191] on span "drop off" at bounding box center [106, 192] width 42 height 18
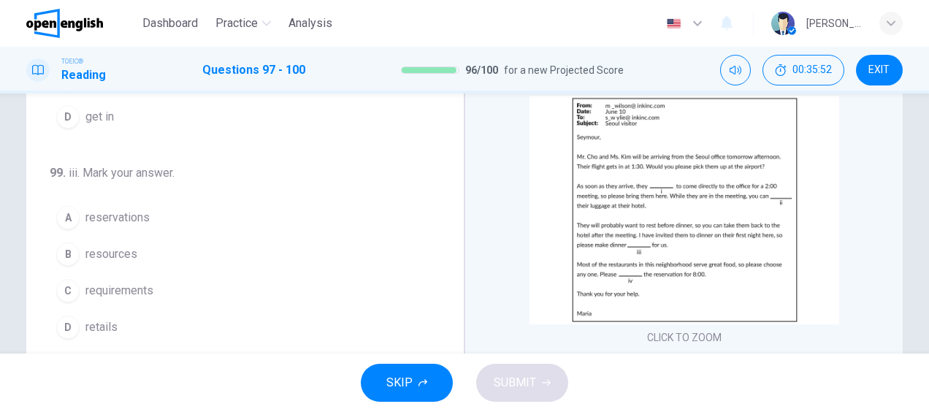
scroll to position [101, 0]
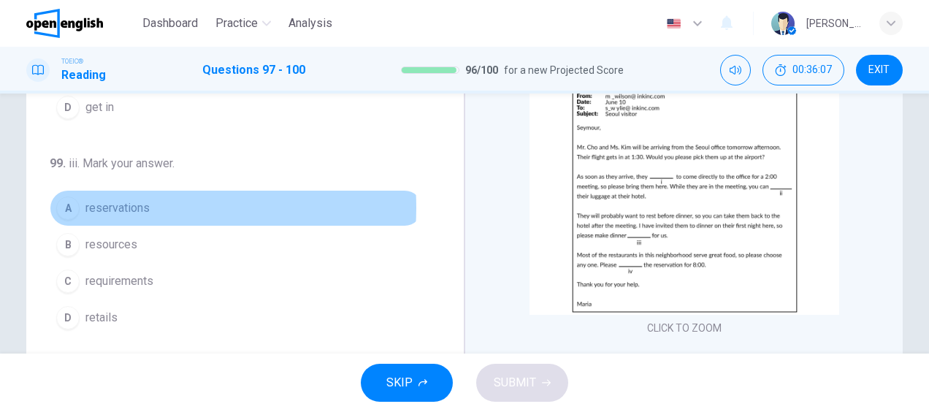
click at [118, 203] on span "reservations" at bounding box center [117, 208] width 64 height 18
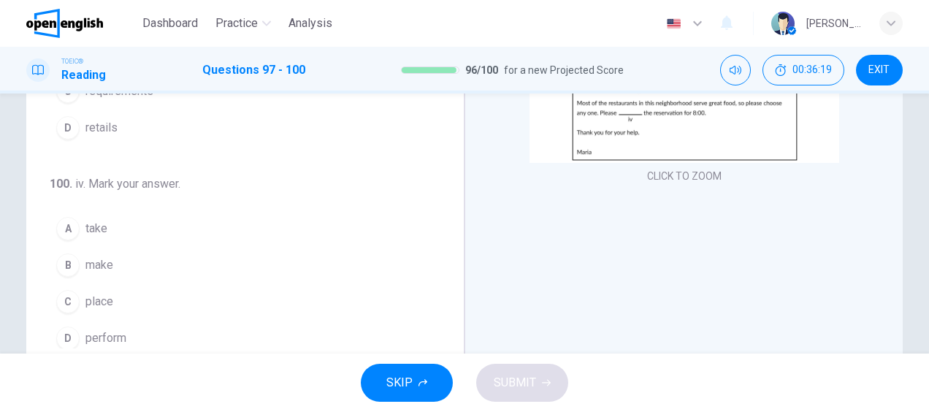
scroll to position [253, 0]
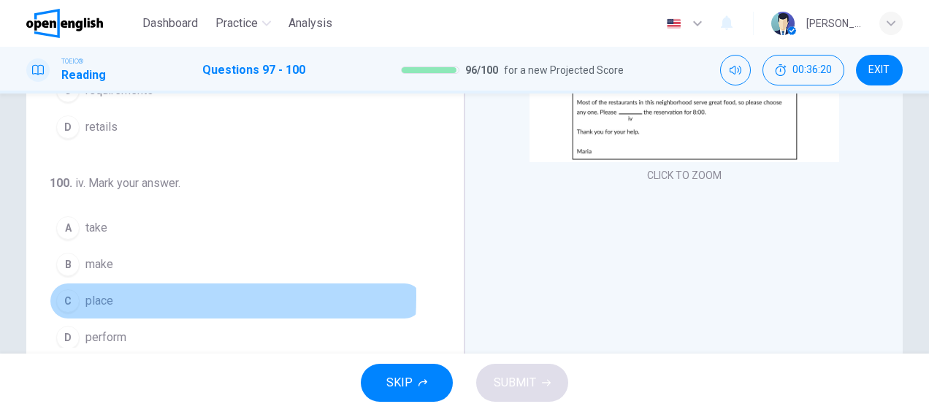
click at [99, 292] on span "place" at bounding box center [99, 301] width 28 height 18
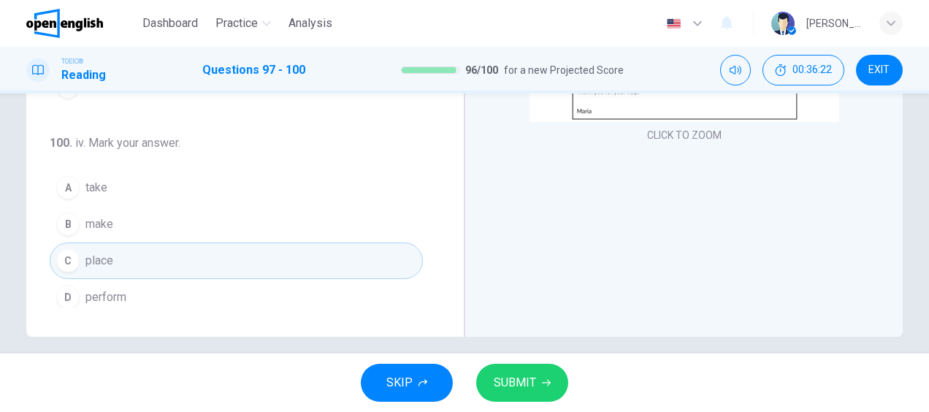
scroll to position [296, 0]
click at [521, 382] on span "SUBMIT" at bounding box center [514, 382] width 42 height 20
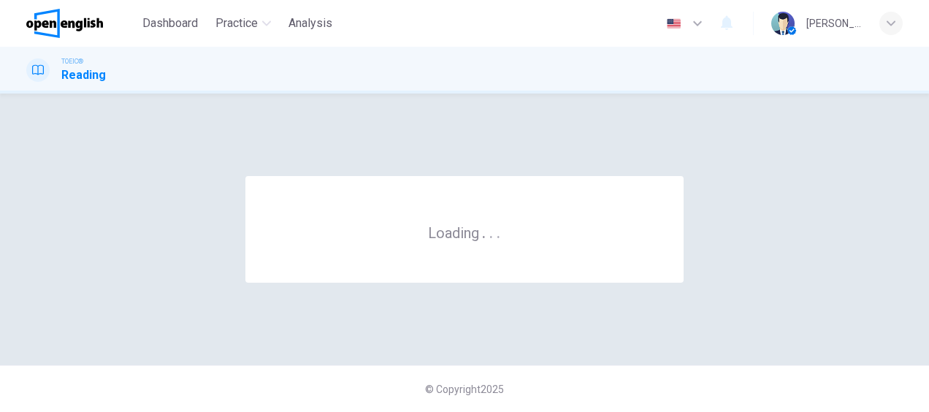
scroll to position [0, 0]
